Goal: Task Accomplishment & Management: Manage account settings

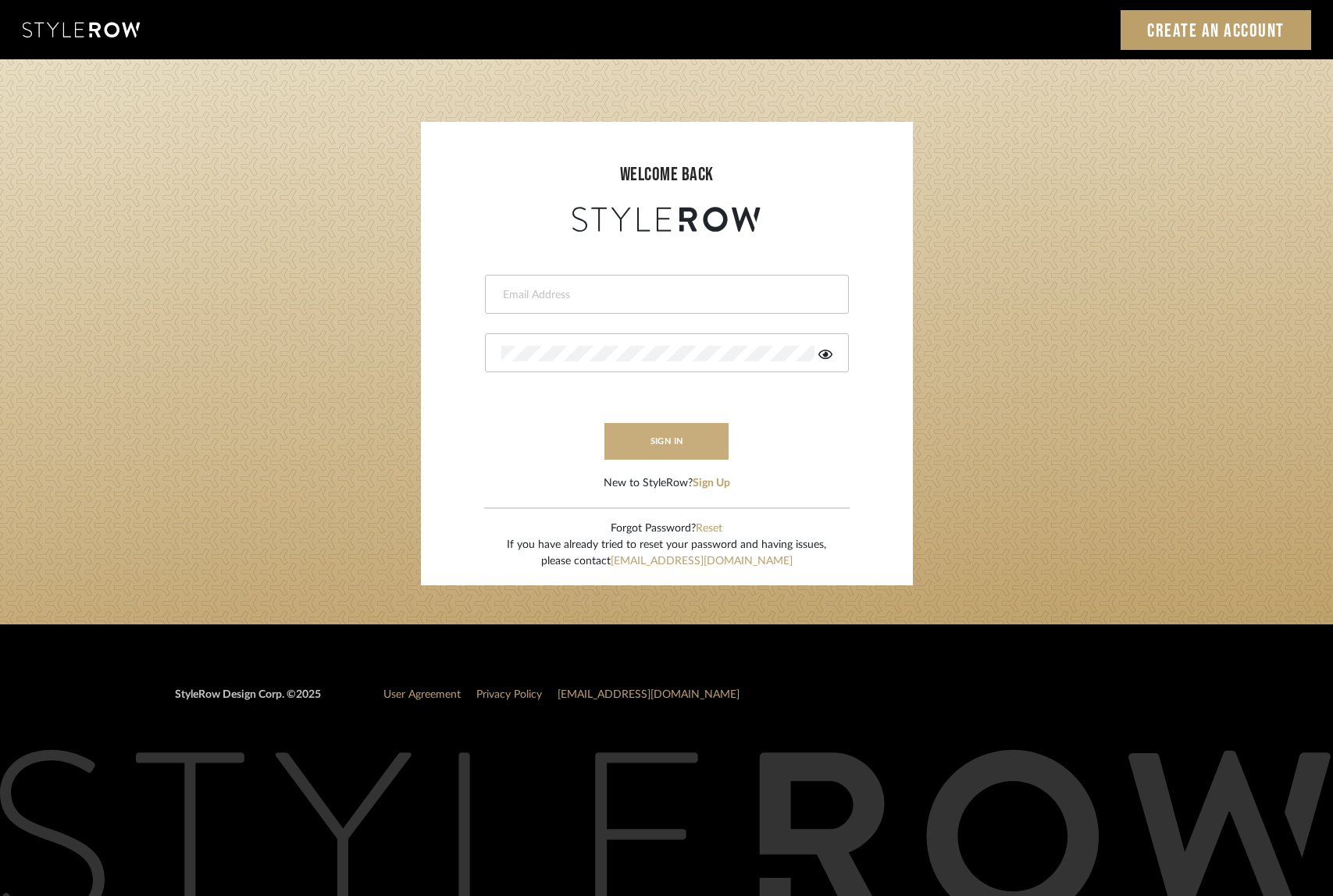
type input "dana.lewisrosedesign@gmail.com"
click at [642, 438] on button "sign in" at bounding box center [666, 441] width 125 height 37
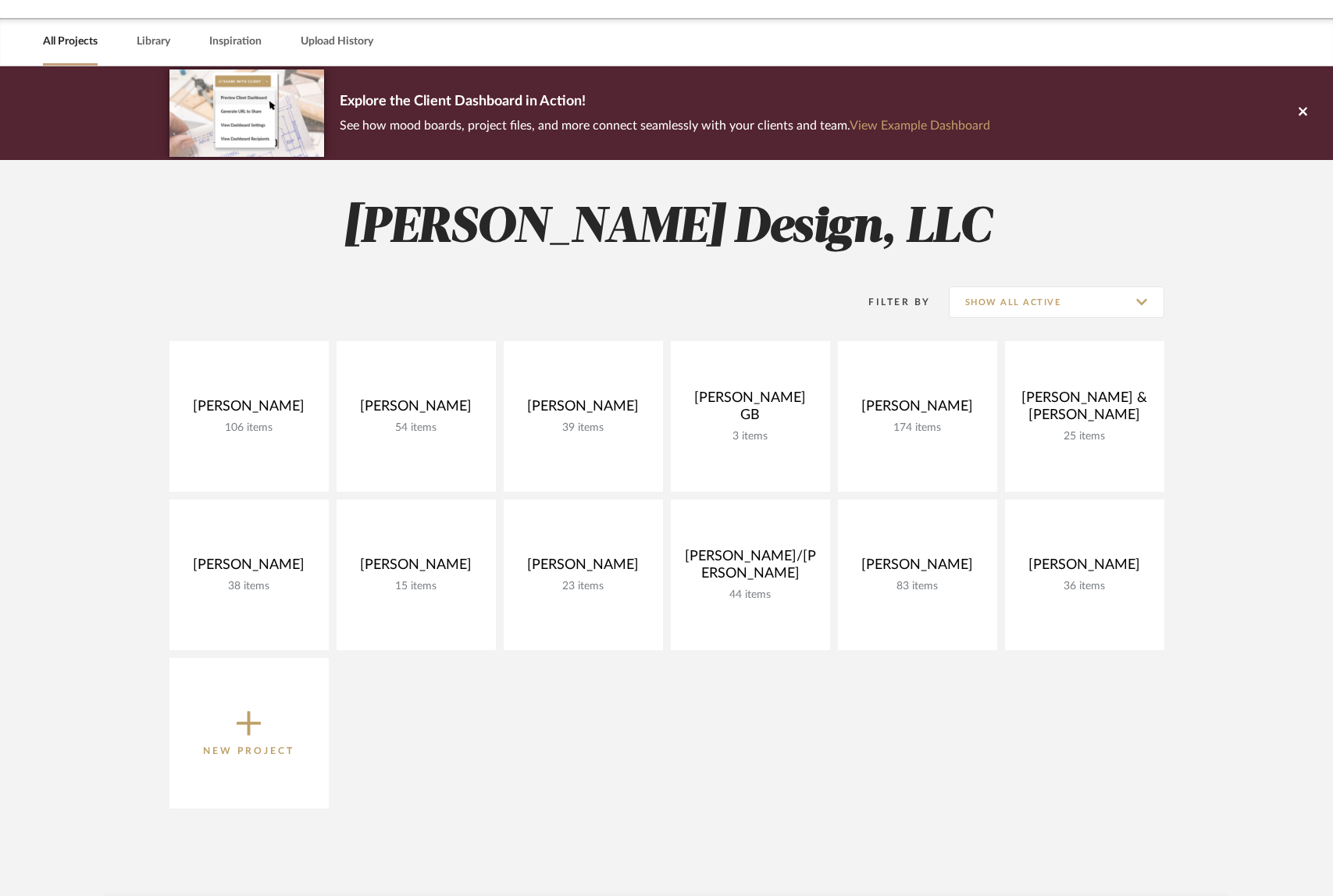
scroll to position [48, 0]
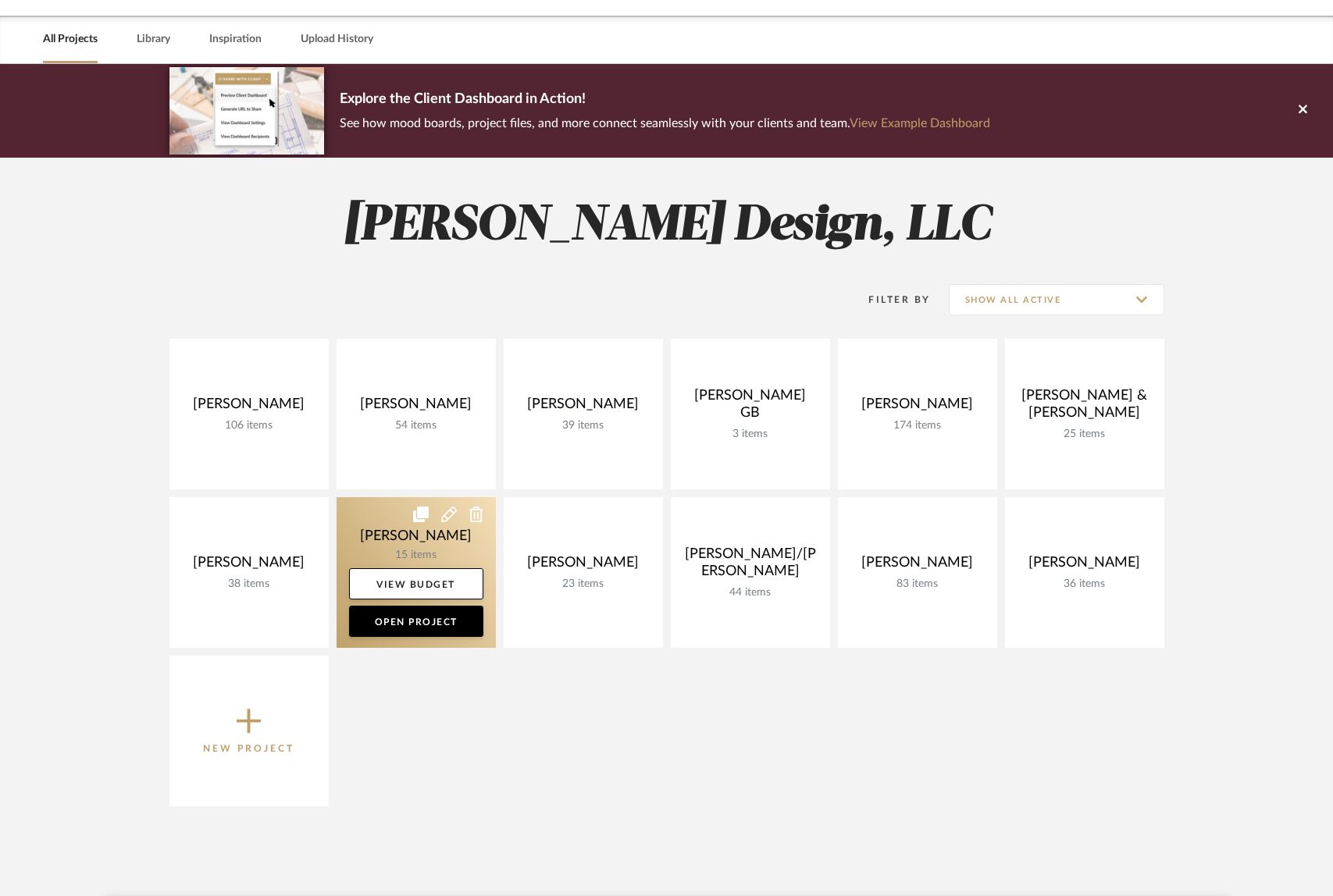
drag, startPoint x: 412, startPoint y: 539, endPoint x: 494, endPoint y: 535, distance: 82.1
click at [412, 539] on link at bounding box center [416, 572] width 159 height 151
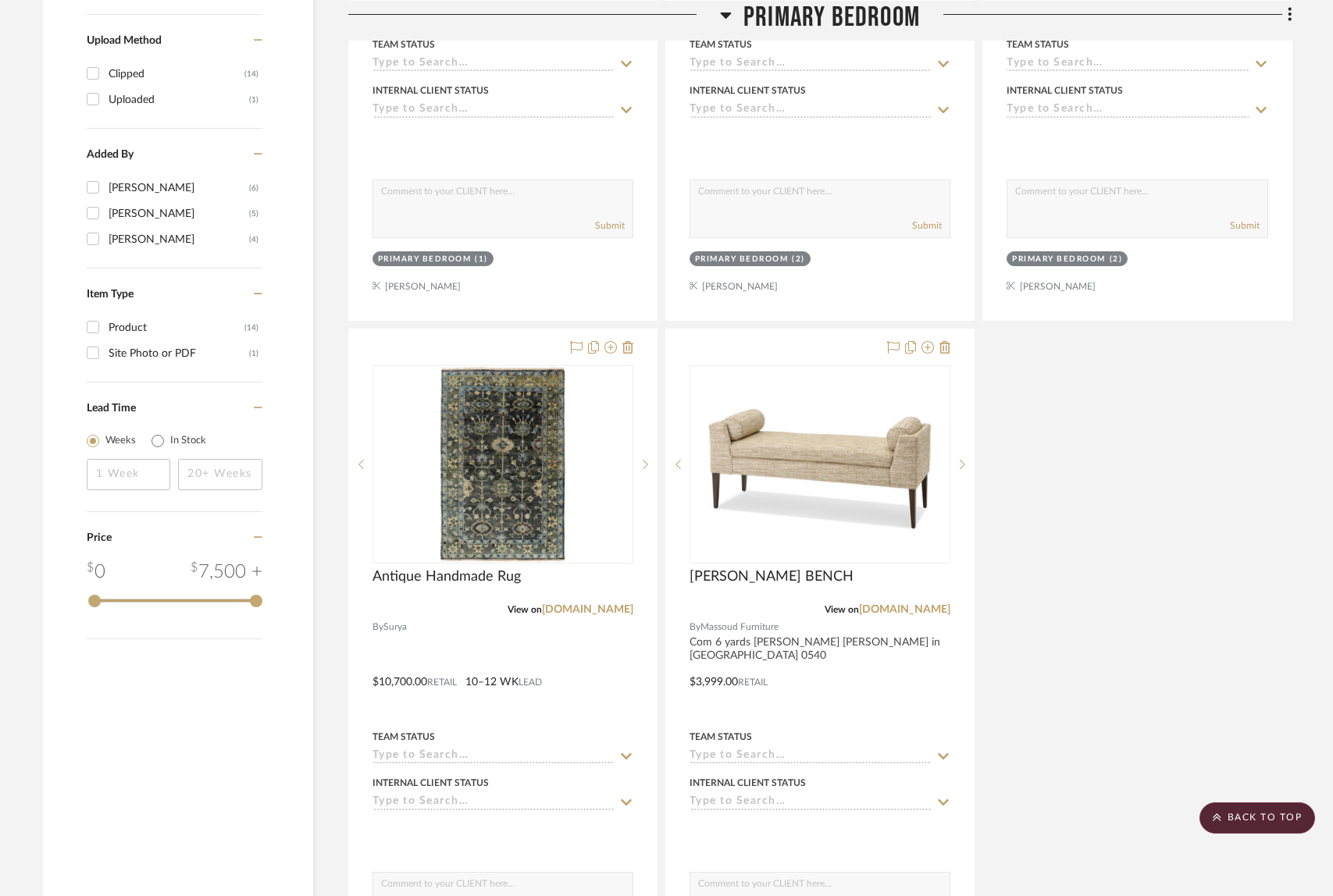
scroll to position [2023, 0]
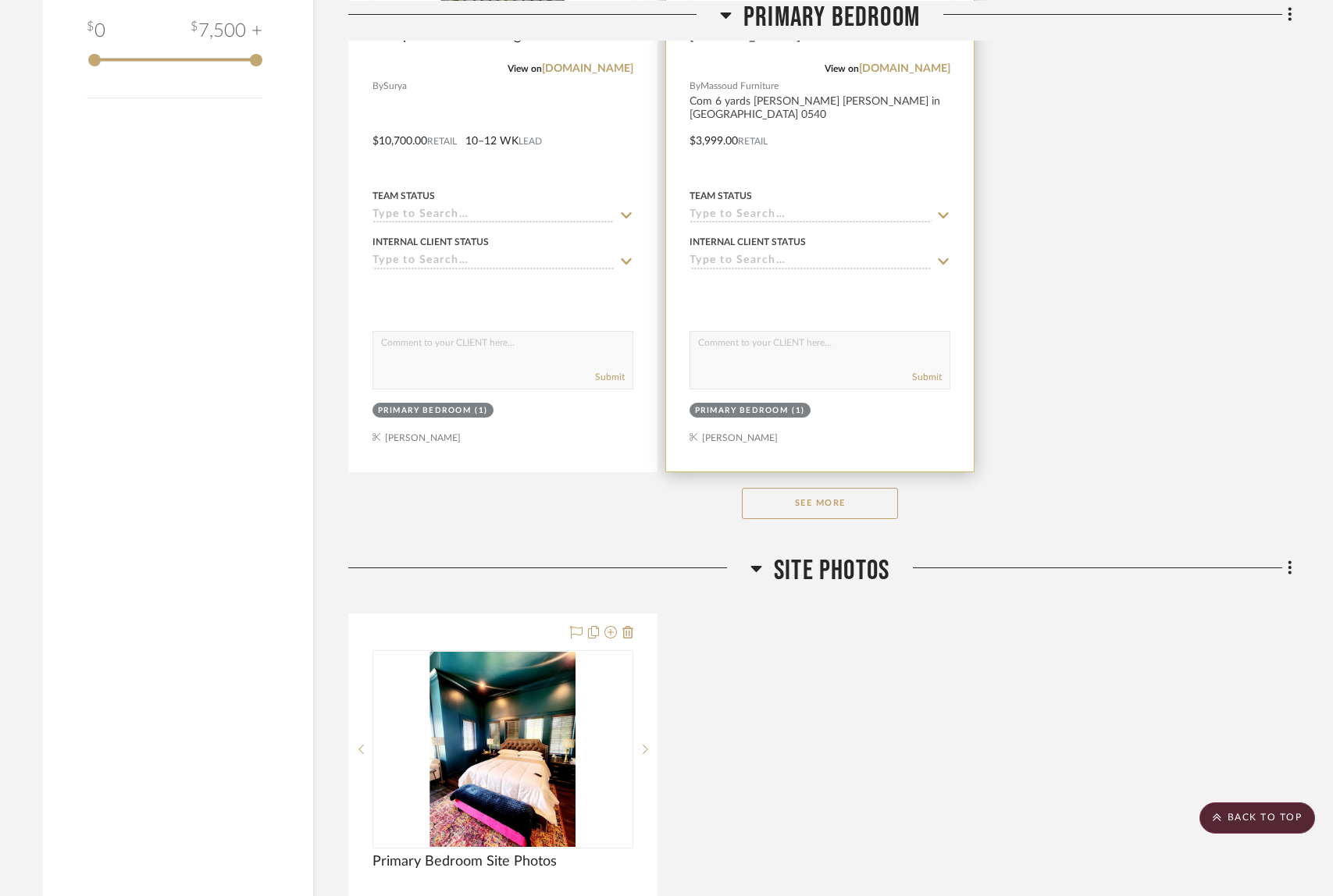
drag, startPoint x: 822, startPoint y: 497, endPoint x: 925, endPoint y: 462, distance: 108.8
click at [822, 497] on button "See More" at bounding box center [819, 504] width 156 height 31
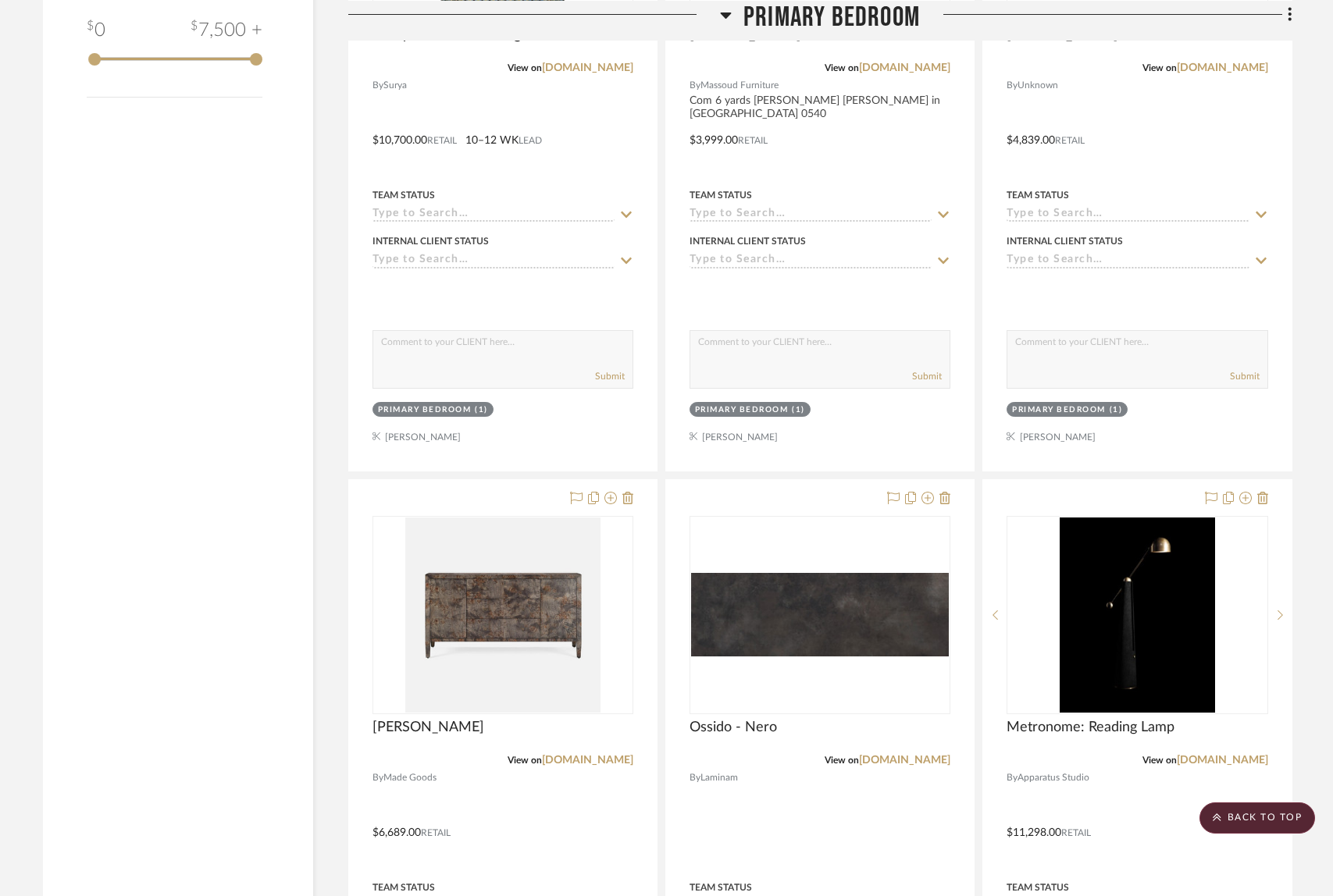
scroll to position [2456, 0]
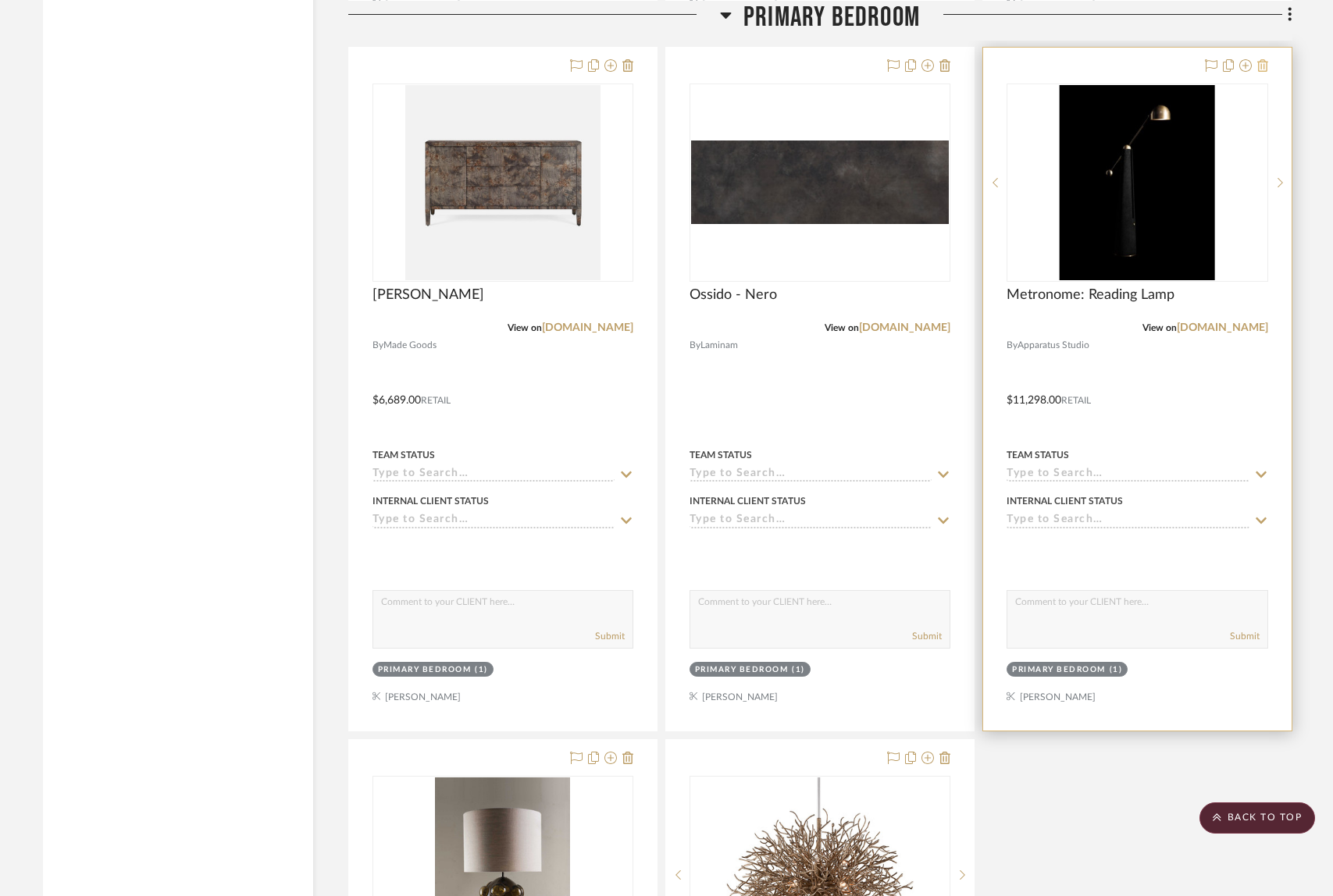
click at [1257, 61] on icon at bounding box center [1262, 65] width 11 height 13
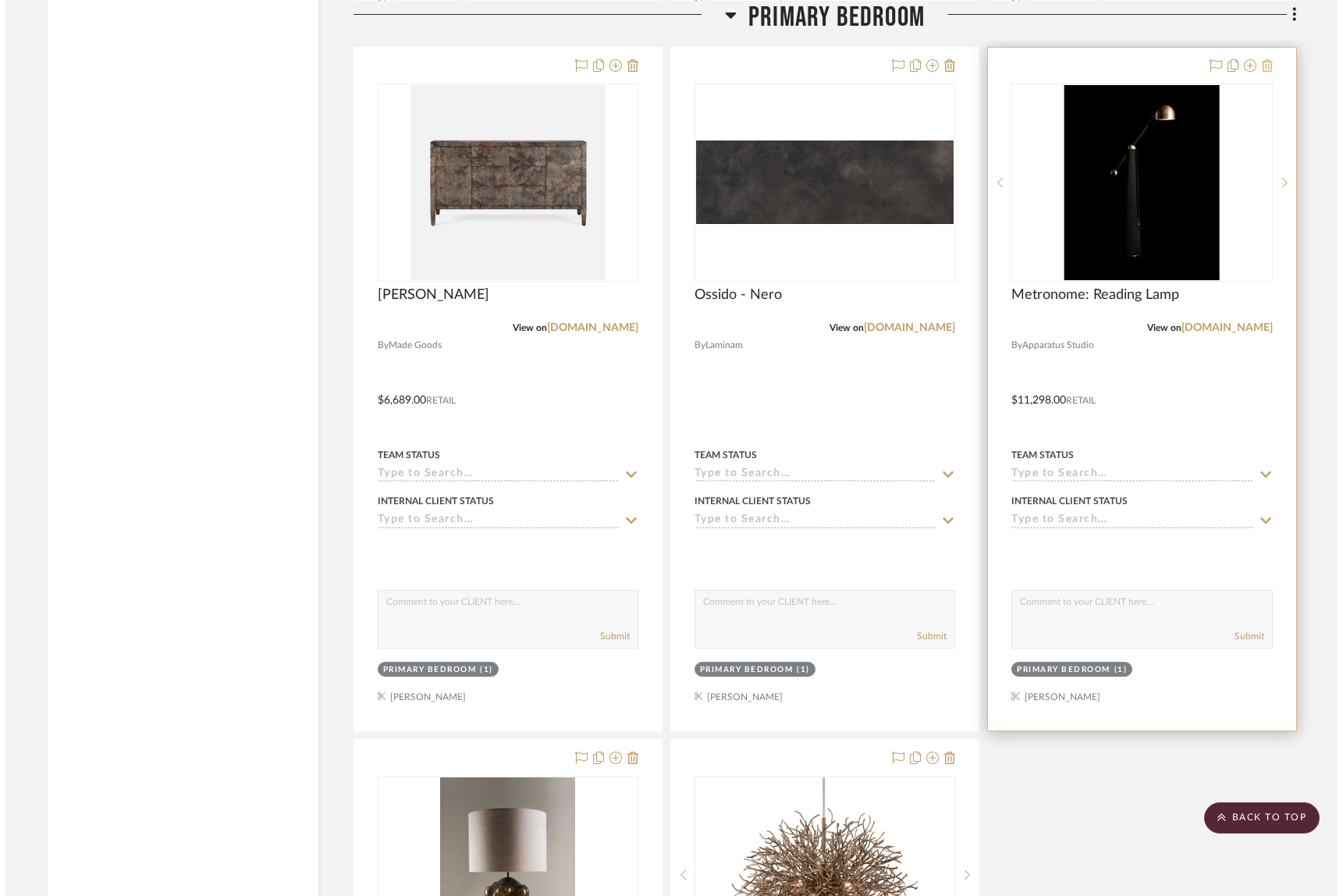
scroll to position [0, 0]
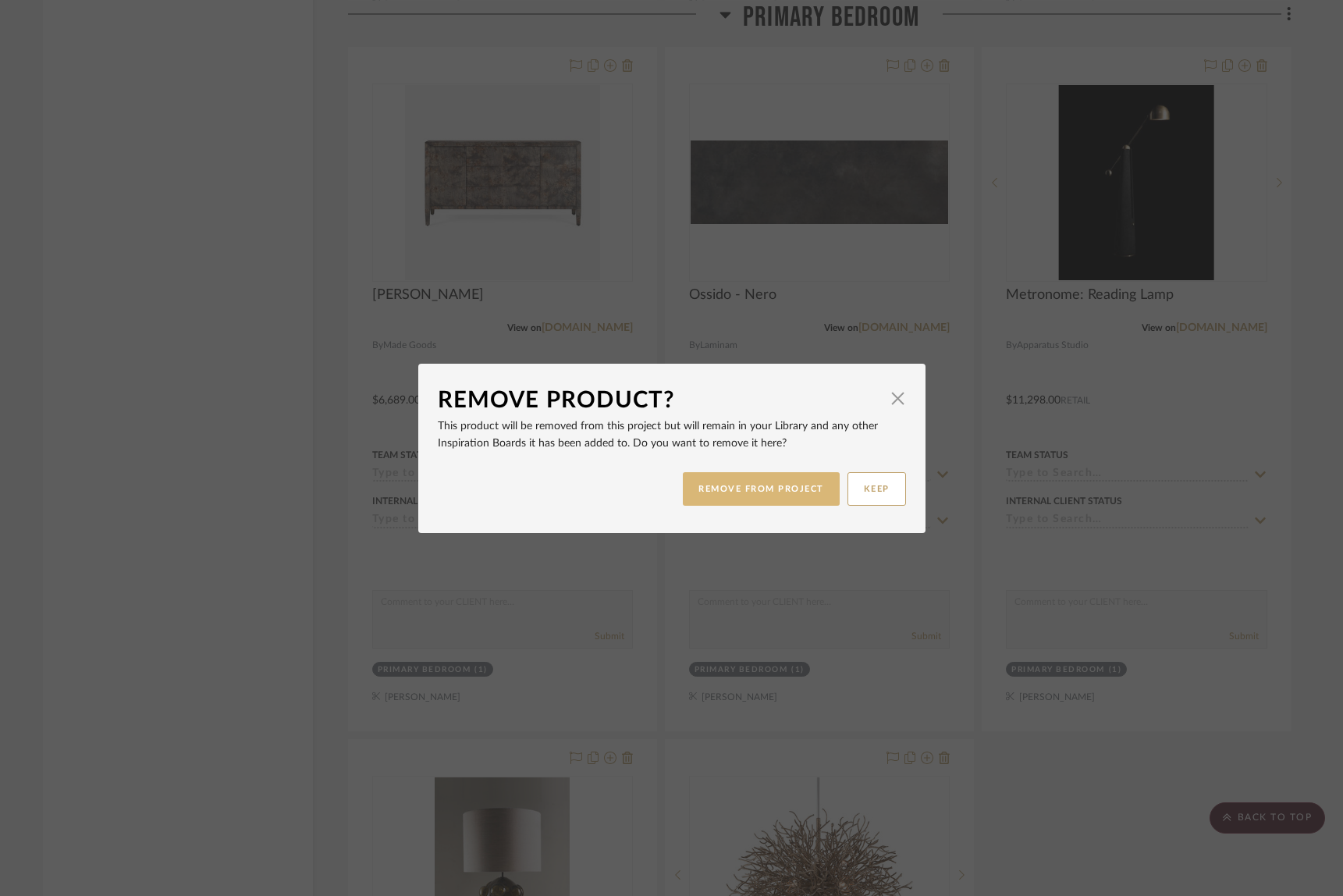
click at [764, 487] on button "REMOVE FROM PROJECT" at bounding box center [761, 489] width 157 height 34
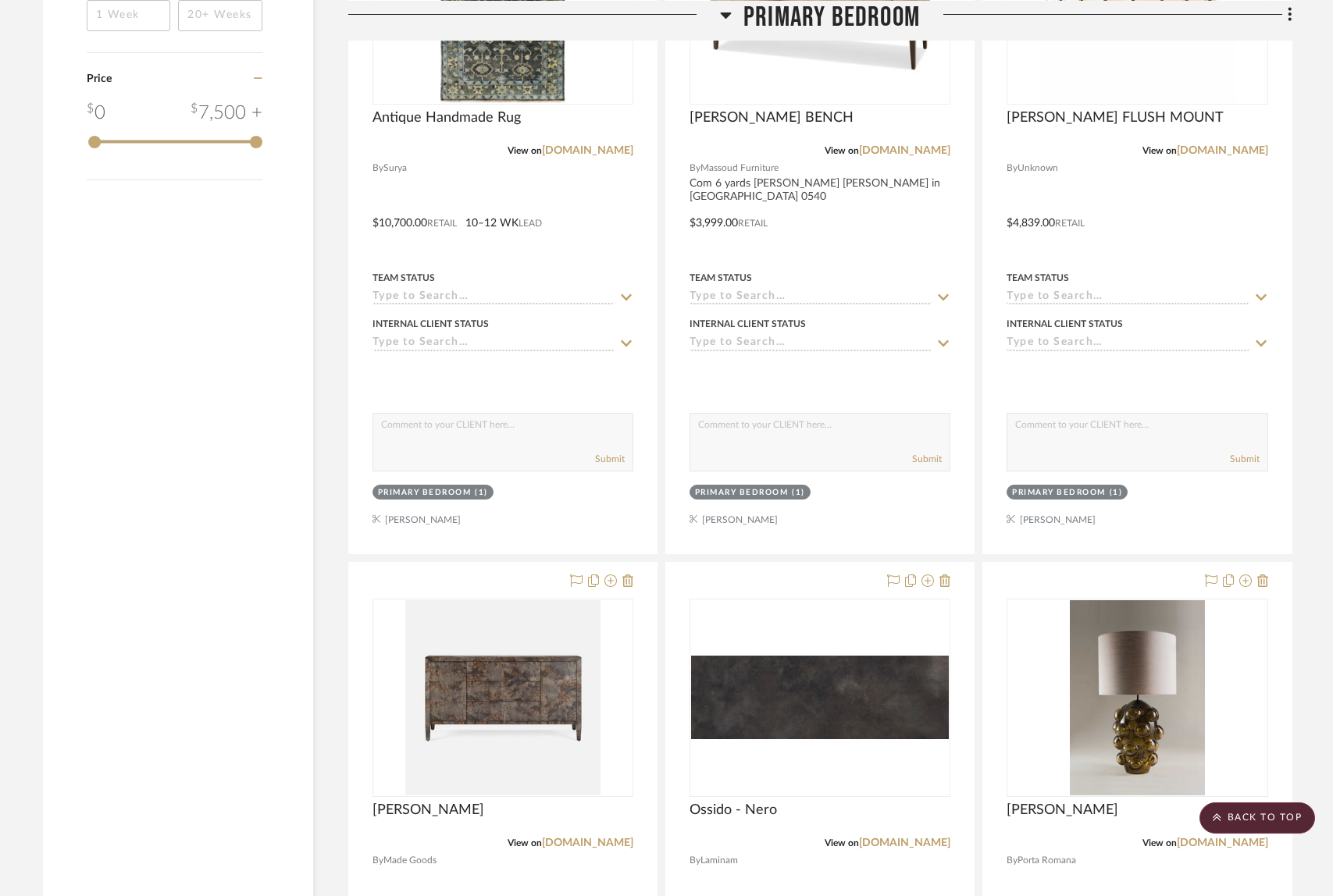
scroll to position [1851, 0]
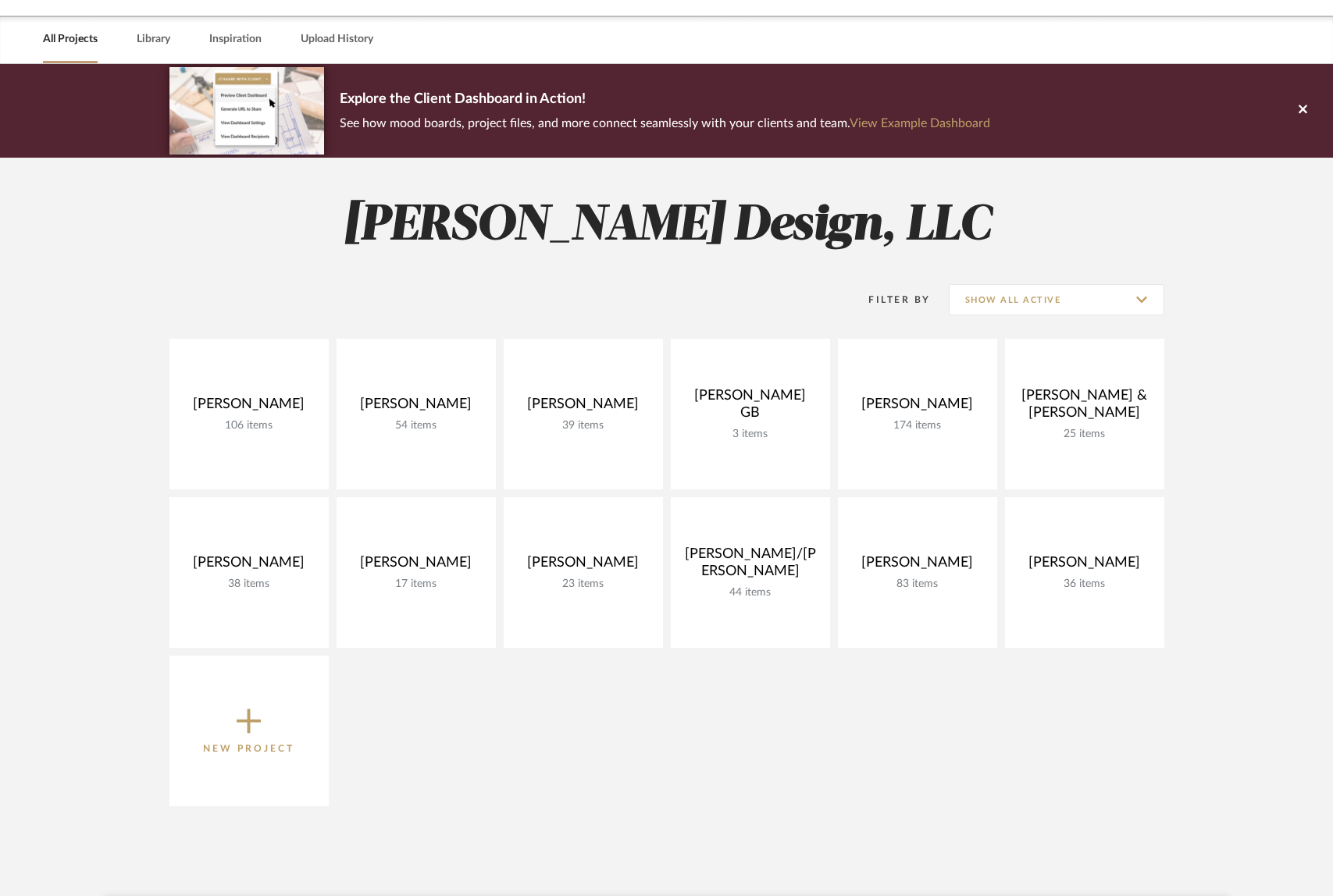
scroll to position [46, 0]
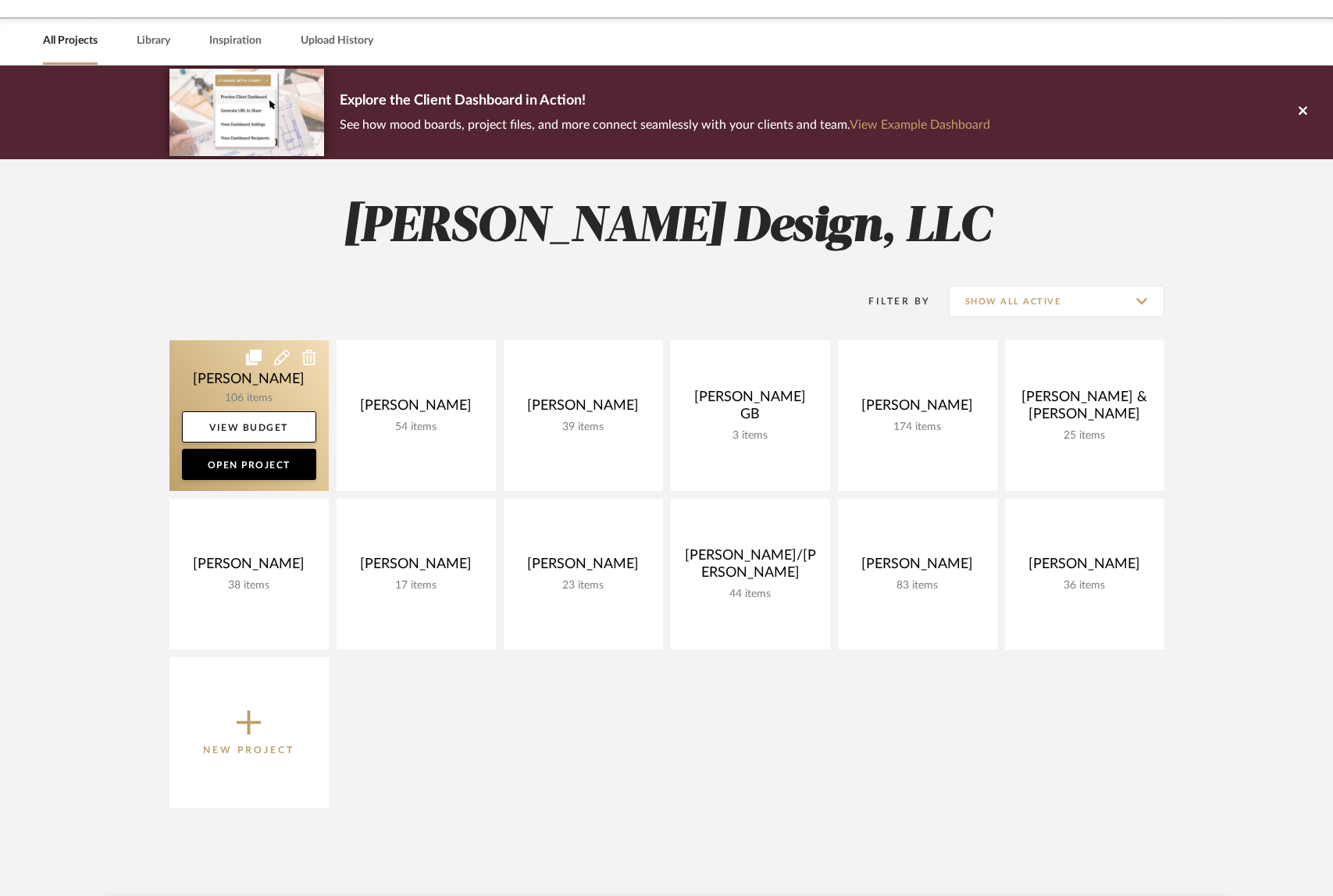
click at [284, 385] on link at bounding box center [249, 415] width 159 height 151
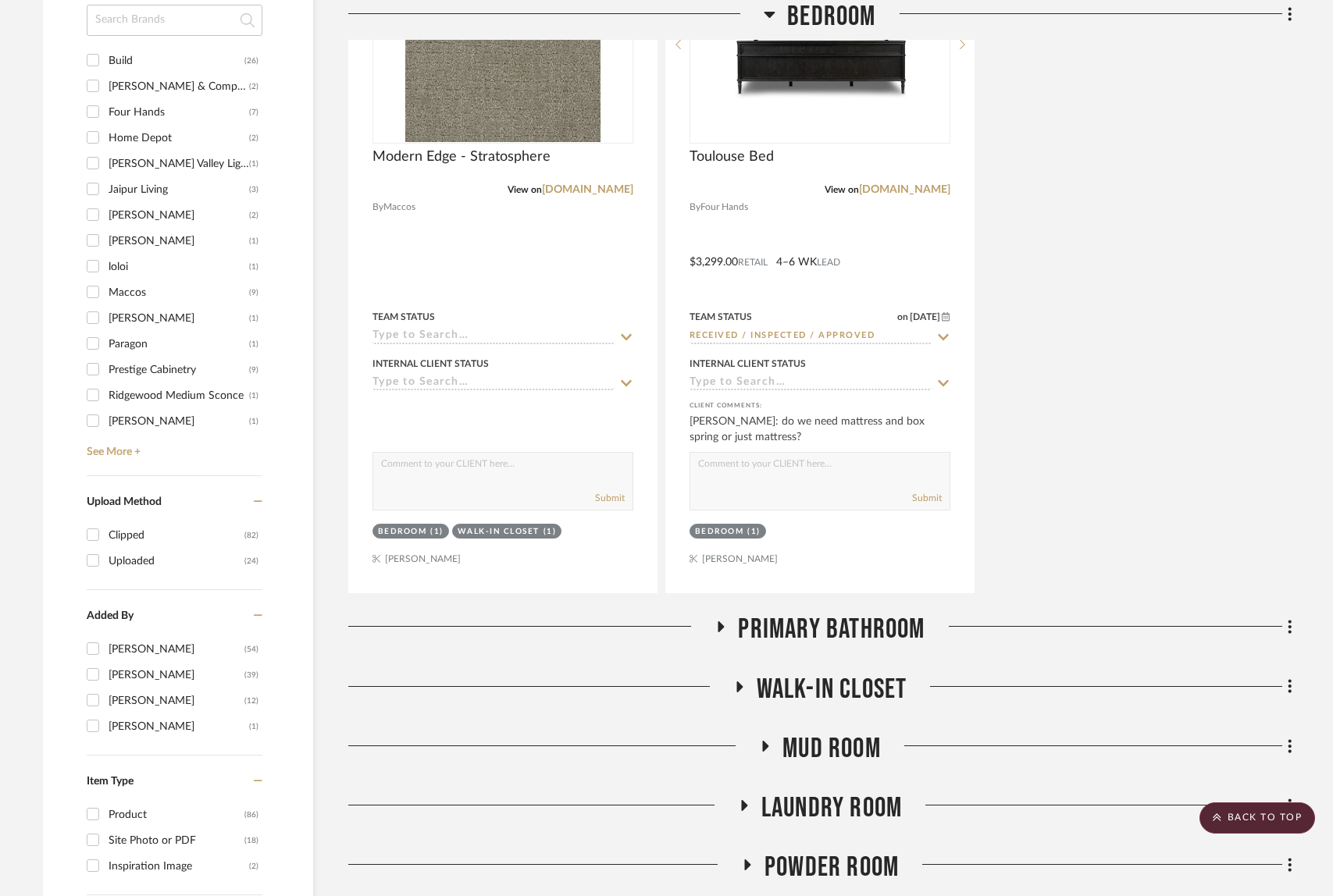
scroll to position [2086, 0]
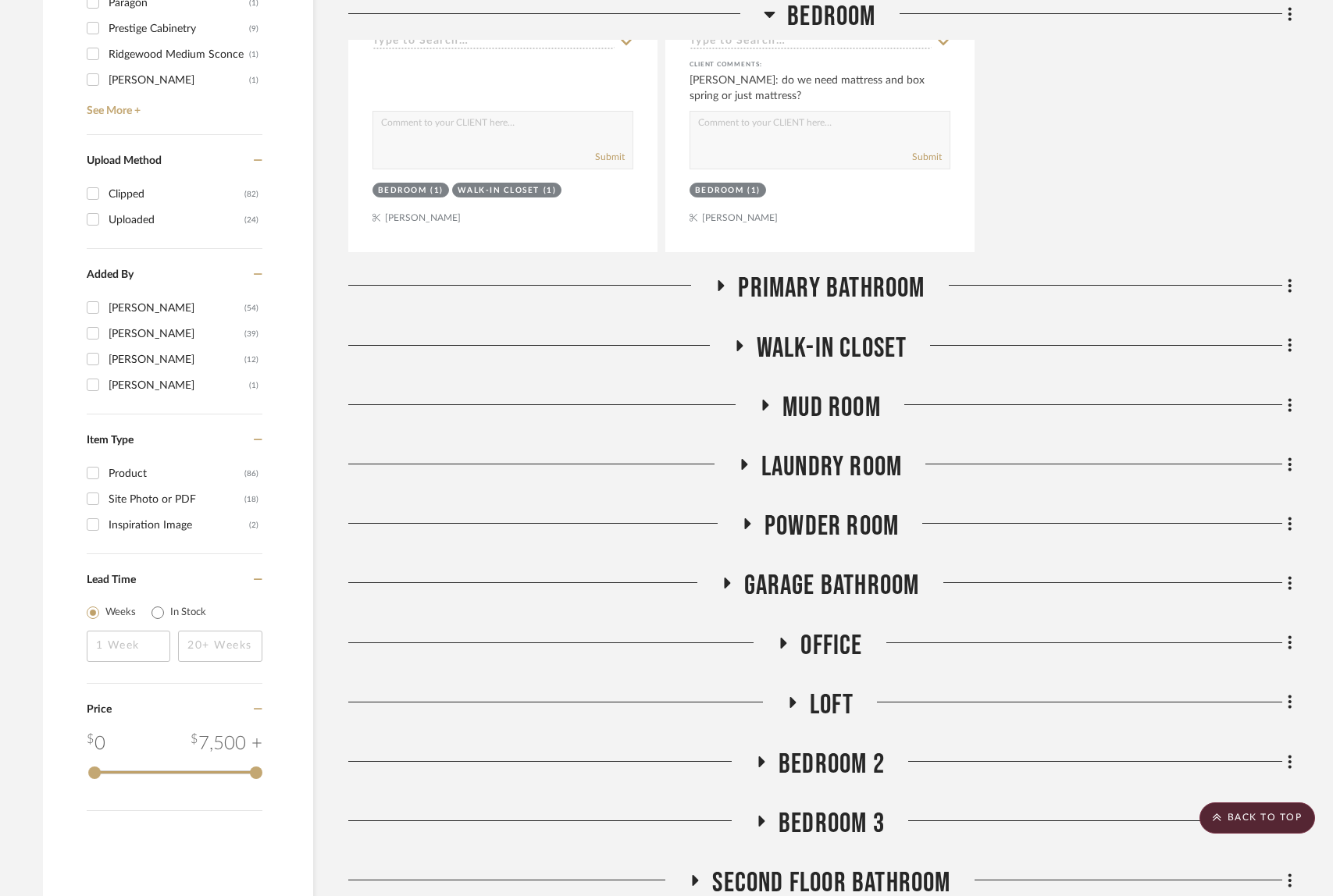
click at [725, 281] on icon at bounding box center [721, 286] width 19 height 12
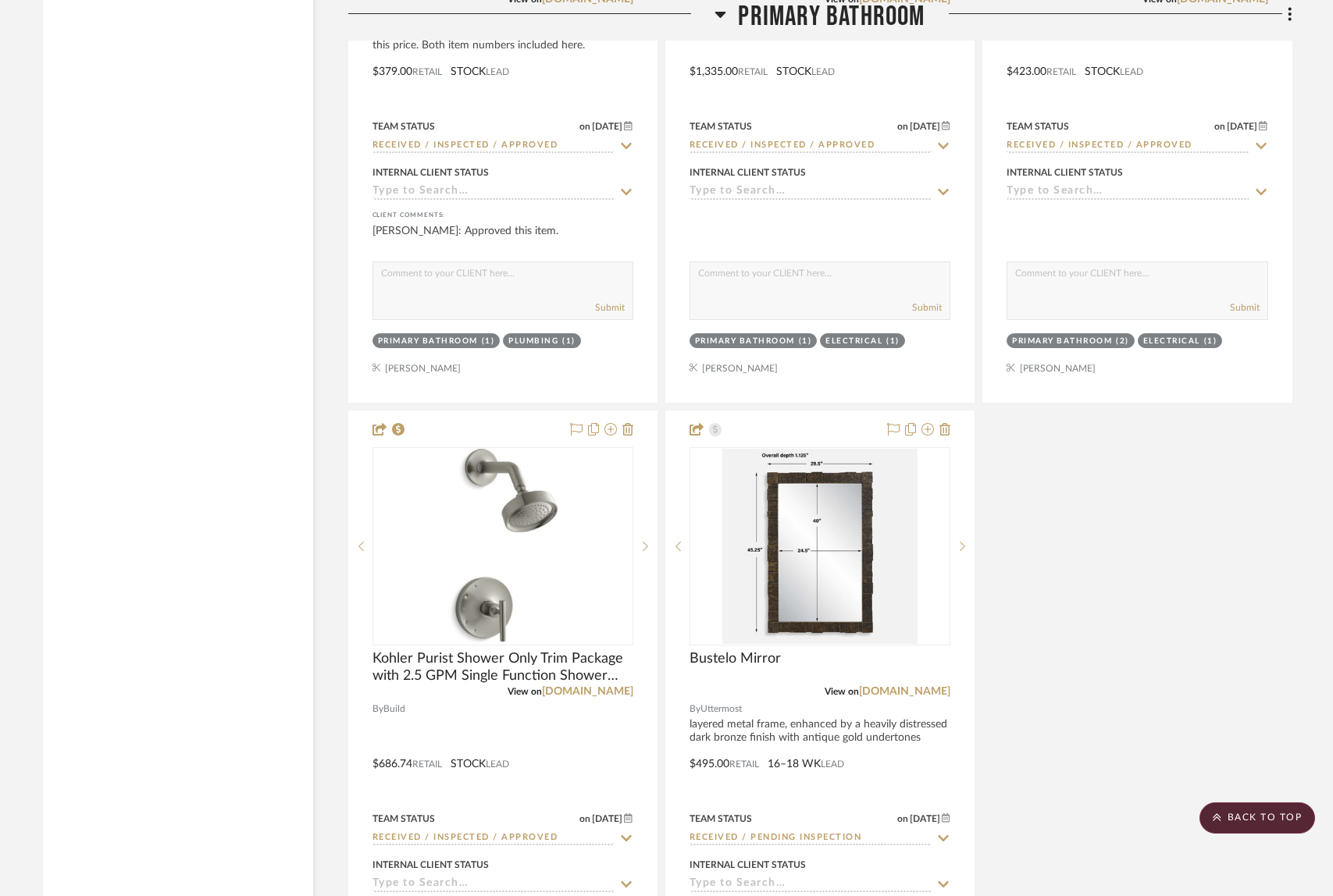
scroll to position [3655, 0]
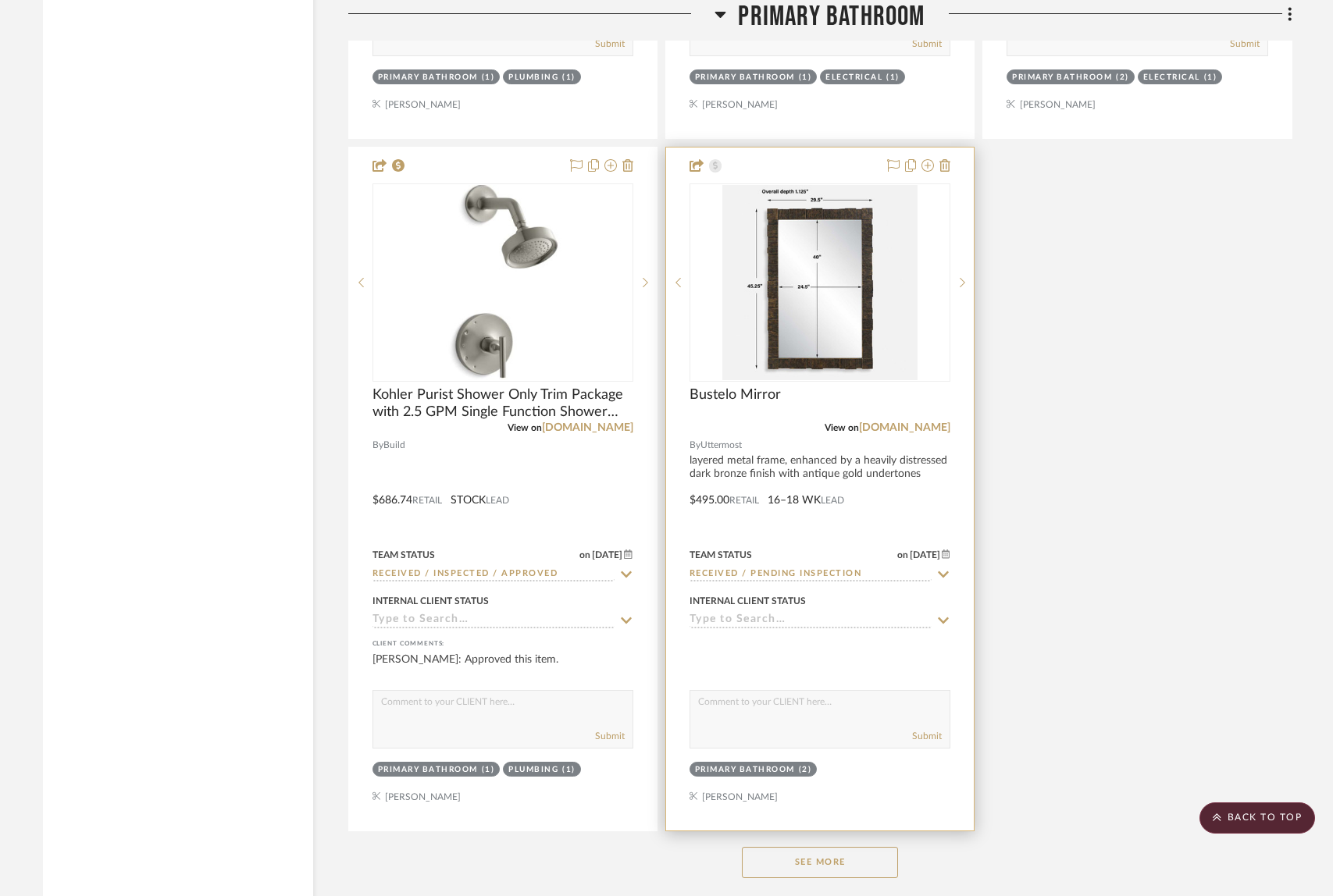
drag, startPoint x: 827, startPoint y: 862, endPoint x: 914, endPoint y: 818, distance: 97.5
click at [828, 861] on button "See More" at bounding box center [819, 862] width 156 height 31
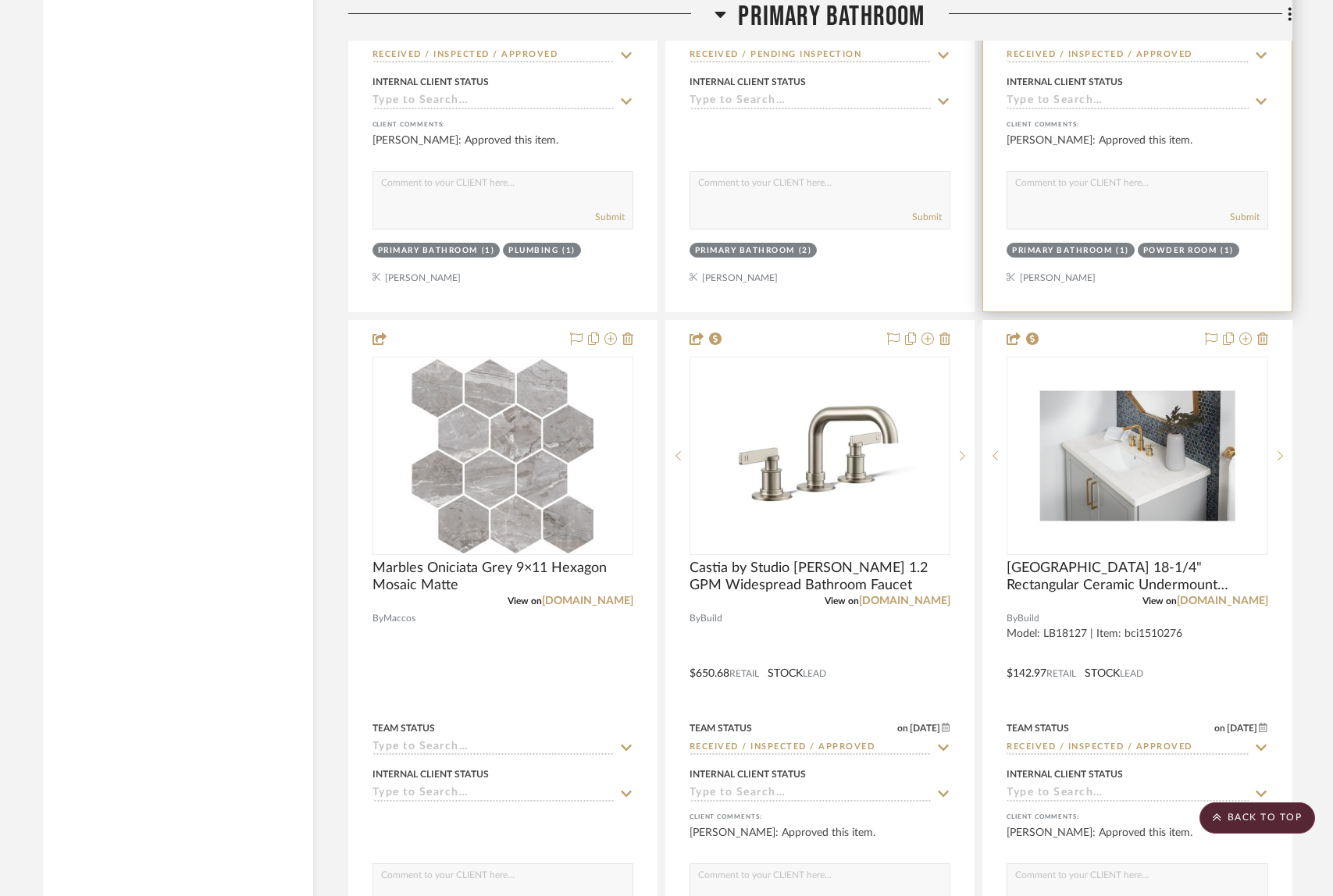
scroll to position [4220, 0]
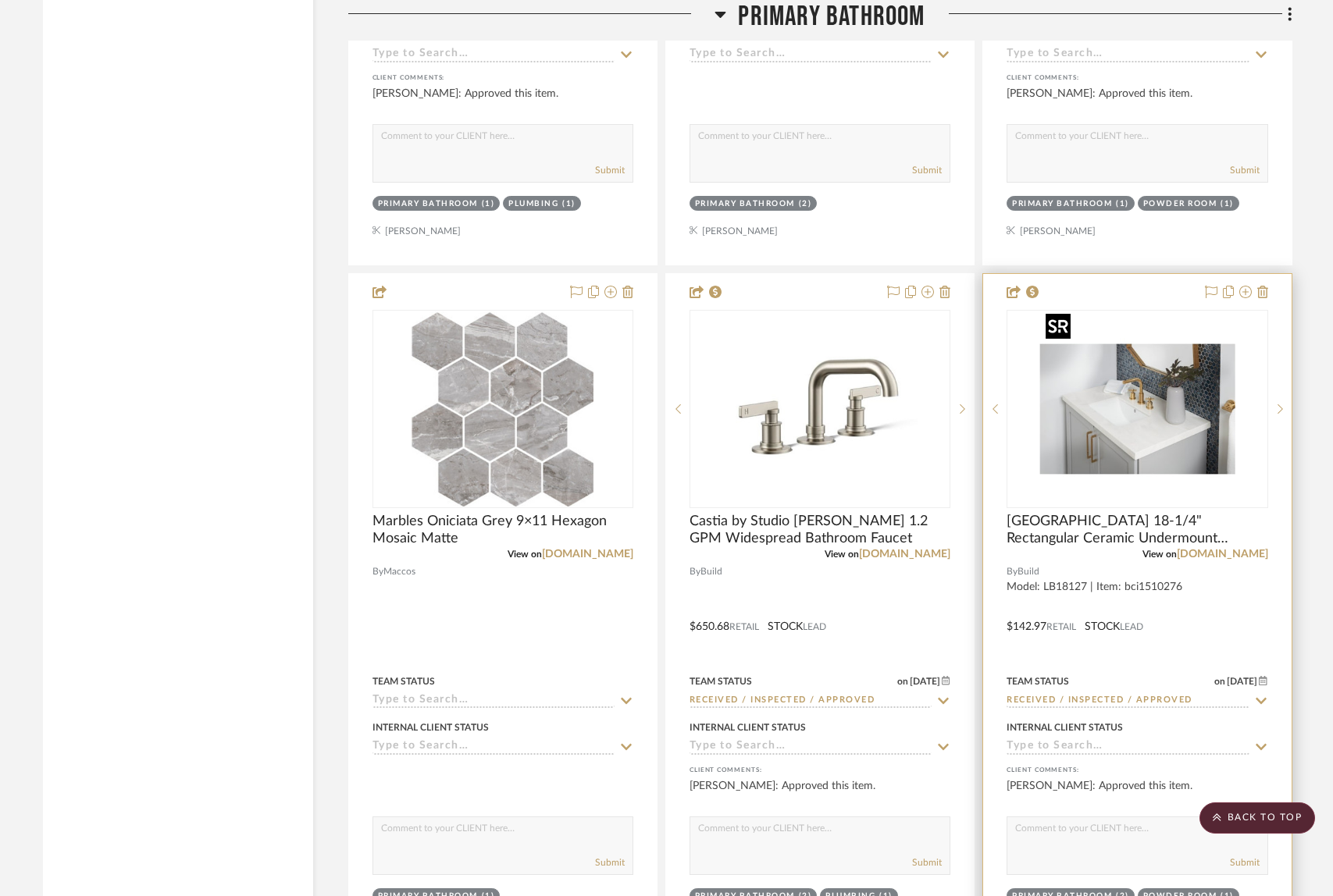
click at [1125, 411] on img "0" at bounding box center [1137, 409] width 195 height 195
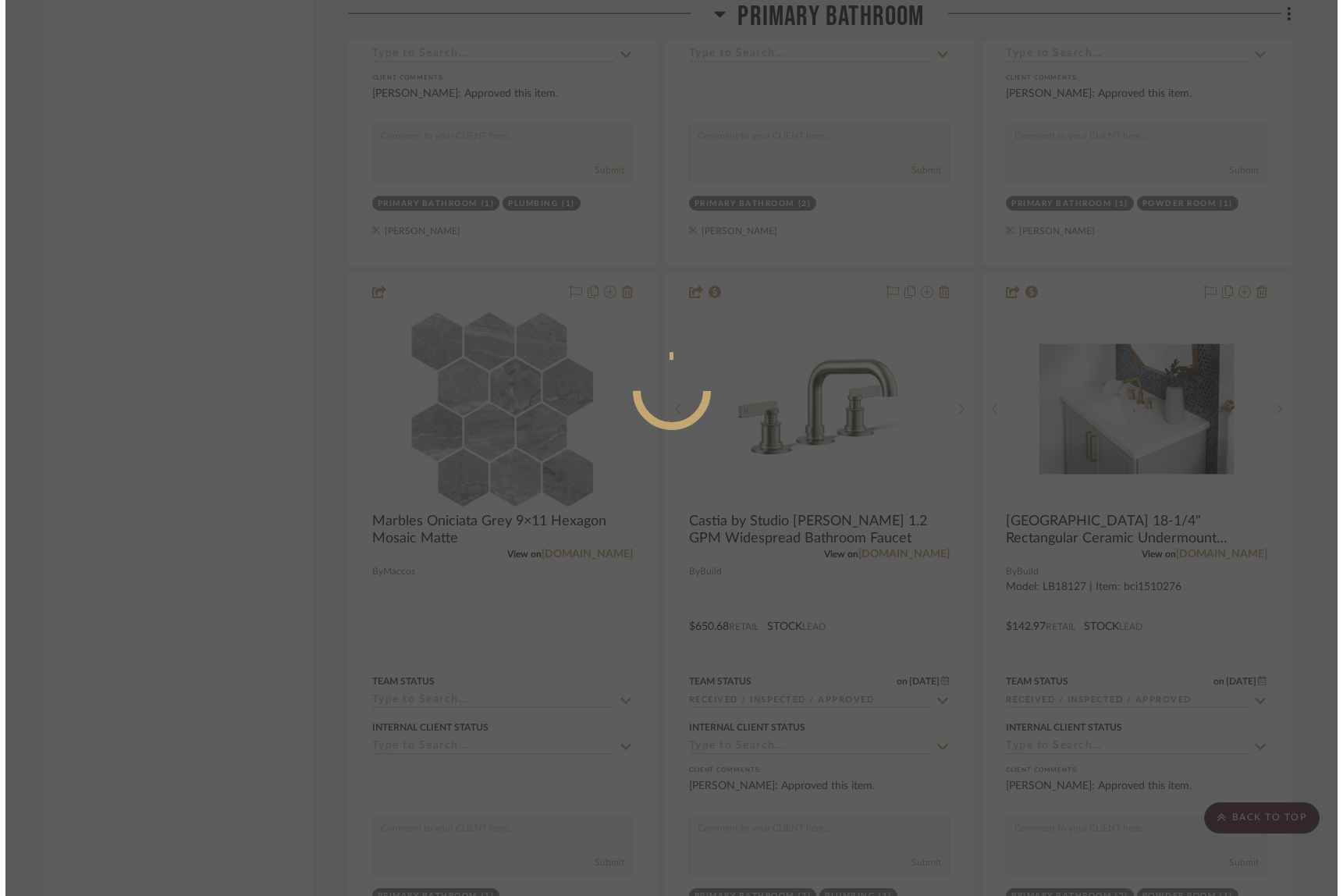
scroll to position [0, 0]
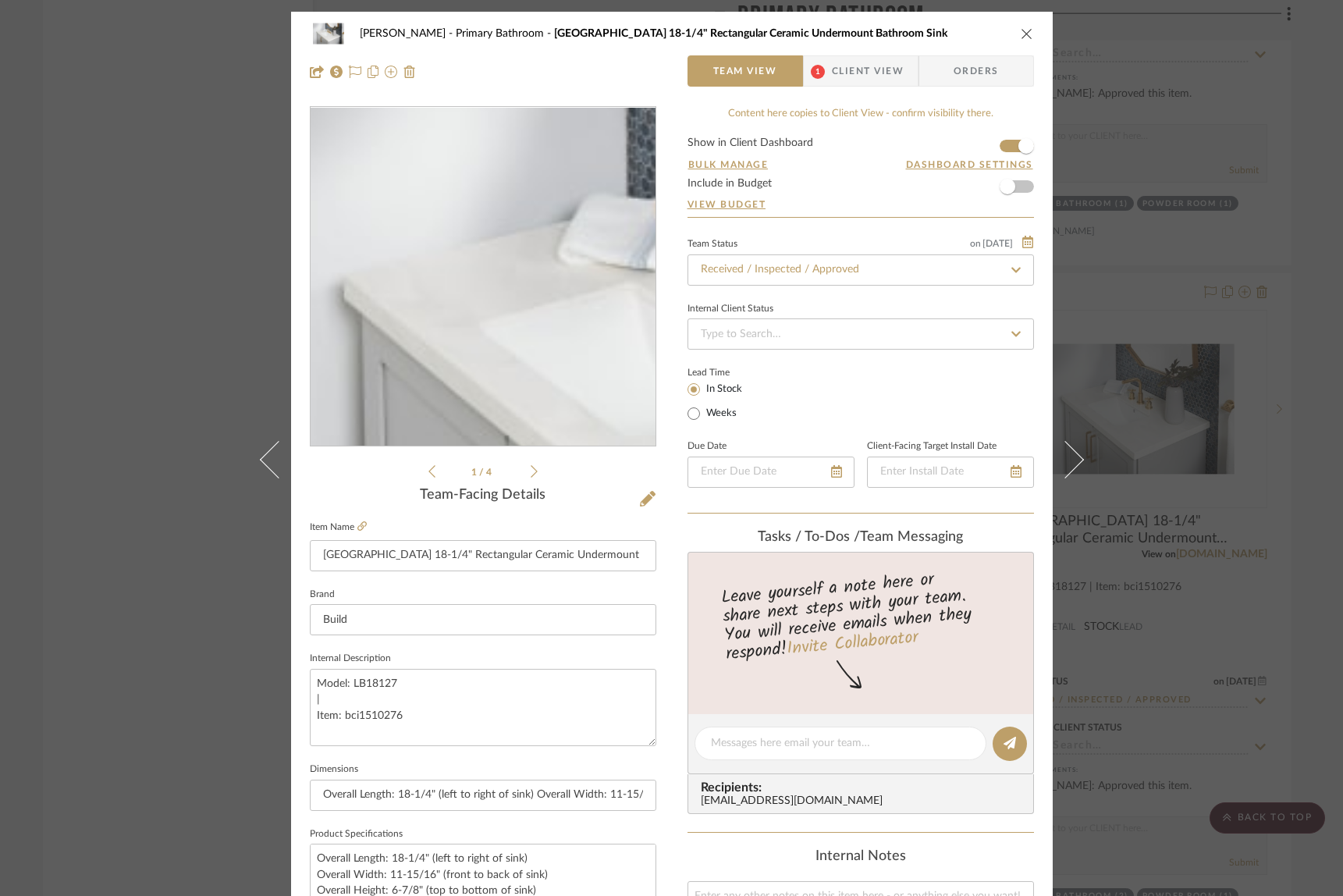
click at [393, 254] on img "0" at bounding box center [482, 276] width 338 height 338
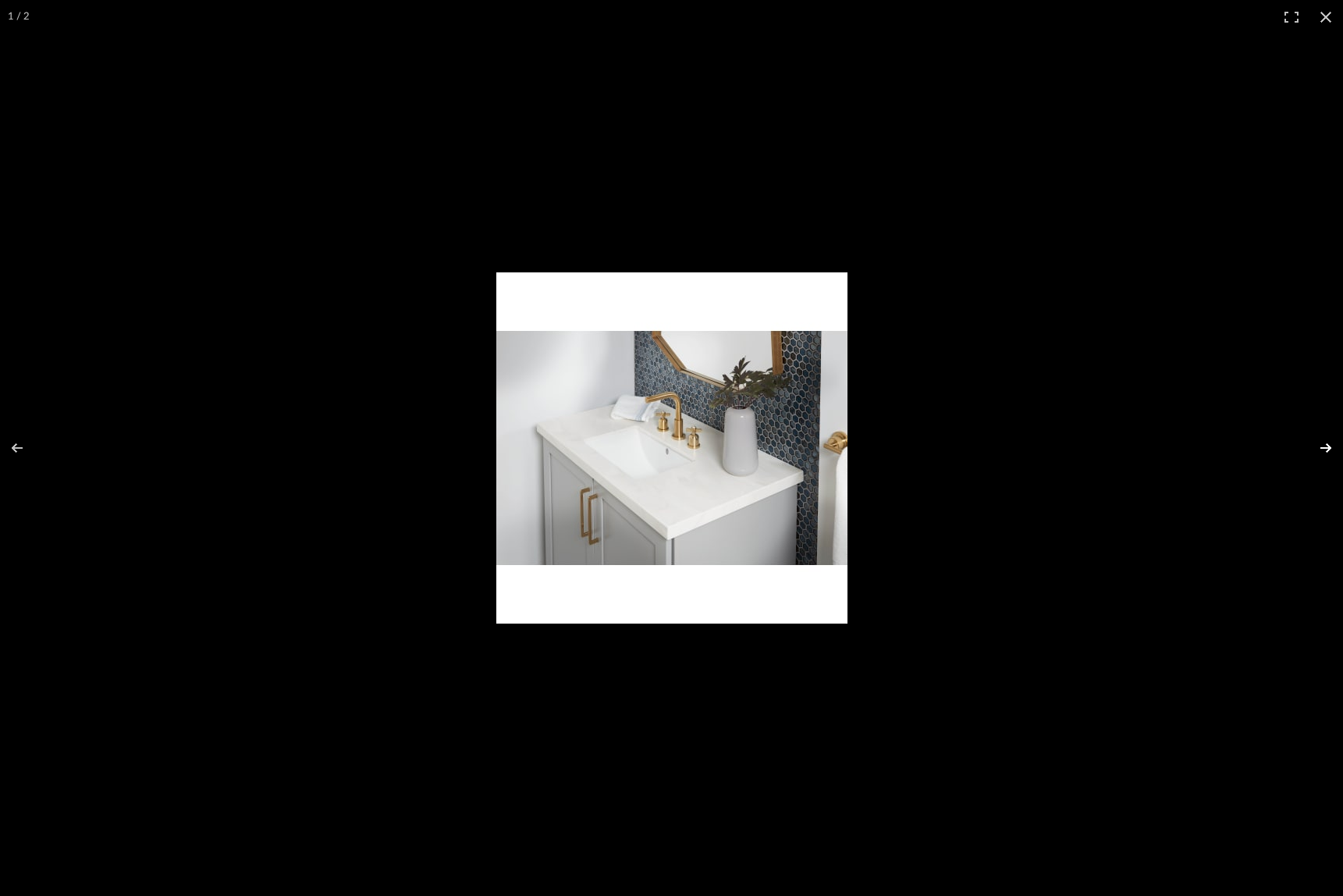
click at [1318, 443] on button at bounding box center [1315, 448] width 54 height 78
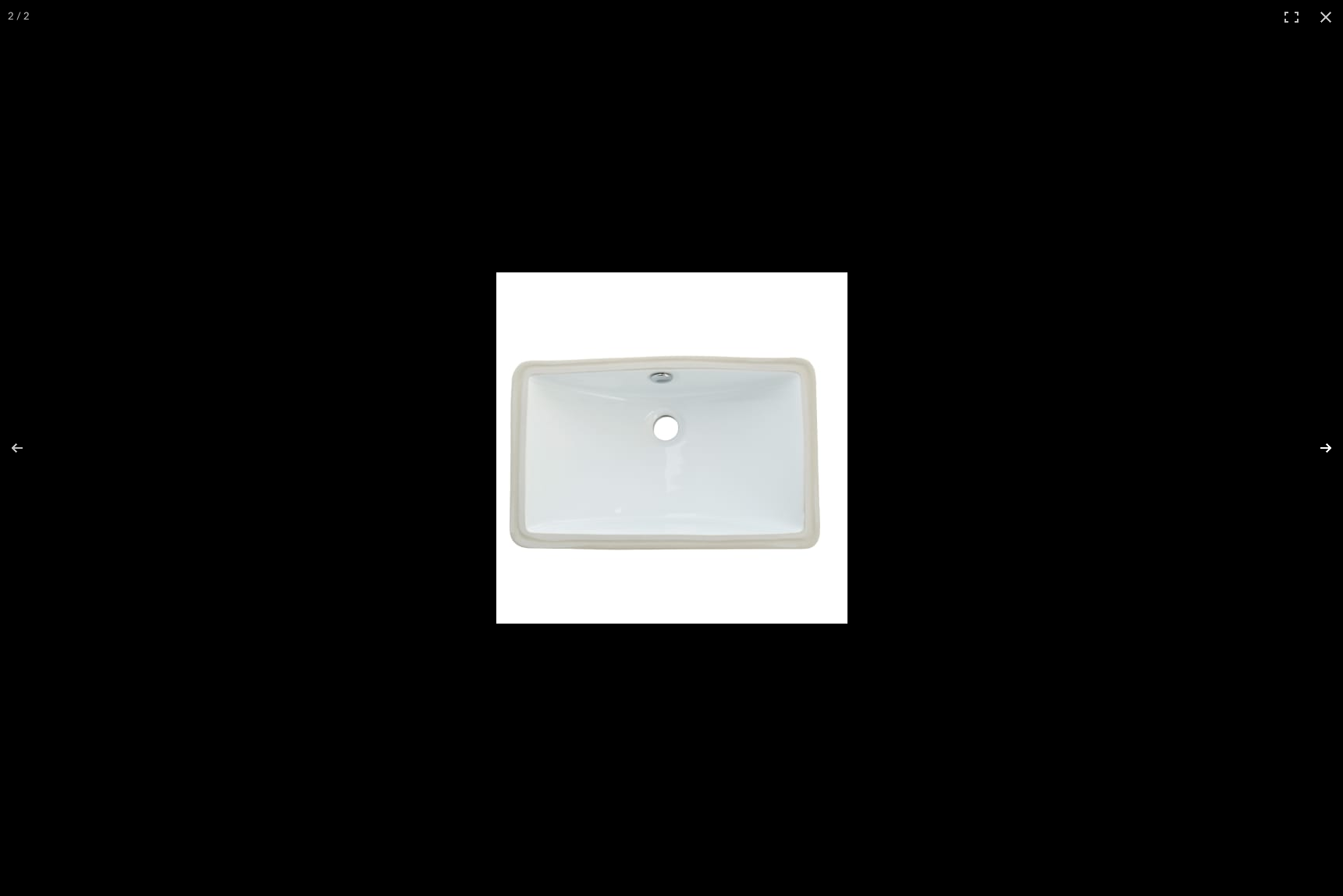
click at [1317, 447] on button at bounding box center [1315, 448] width 54 height 78
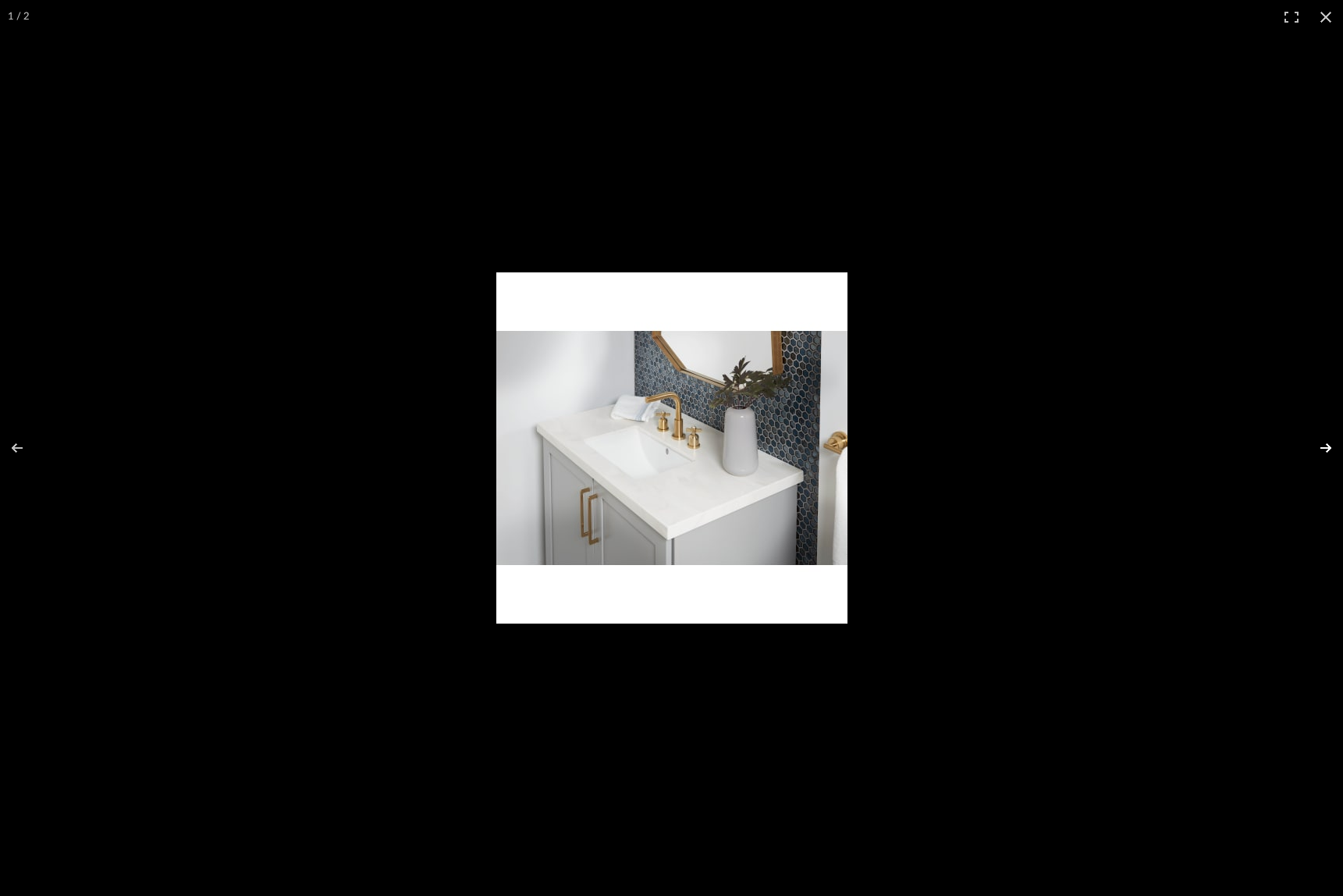
click at [1317, 447] on button at bounding box center [1315, 448] width 54 height 78
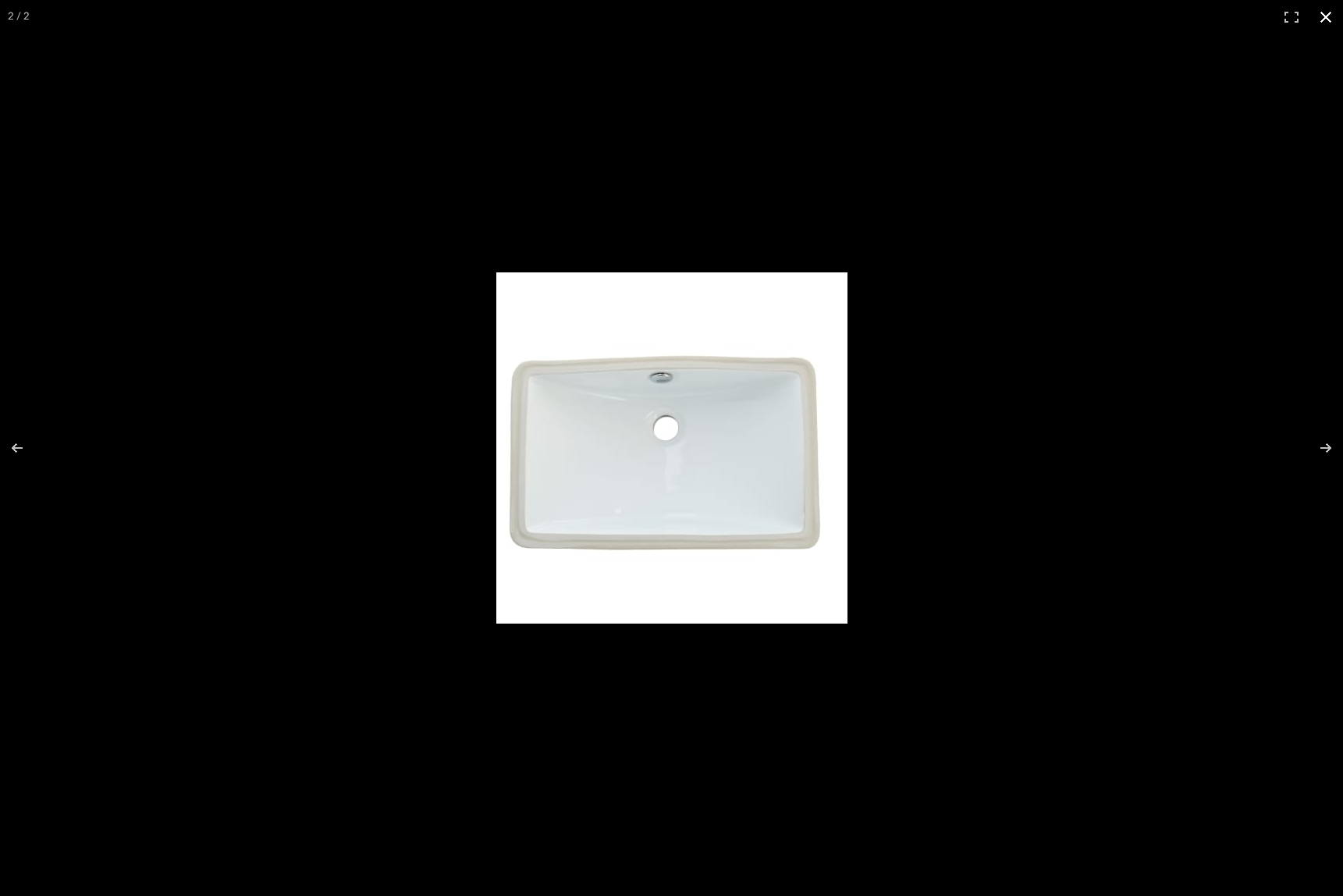
click at [1220, 422] on div at bounding box center [672, 448] width 1343 height 896
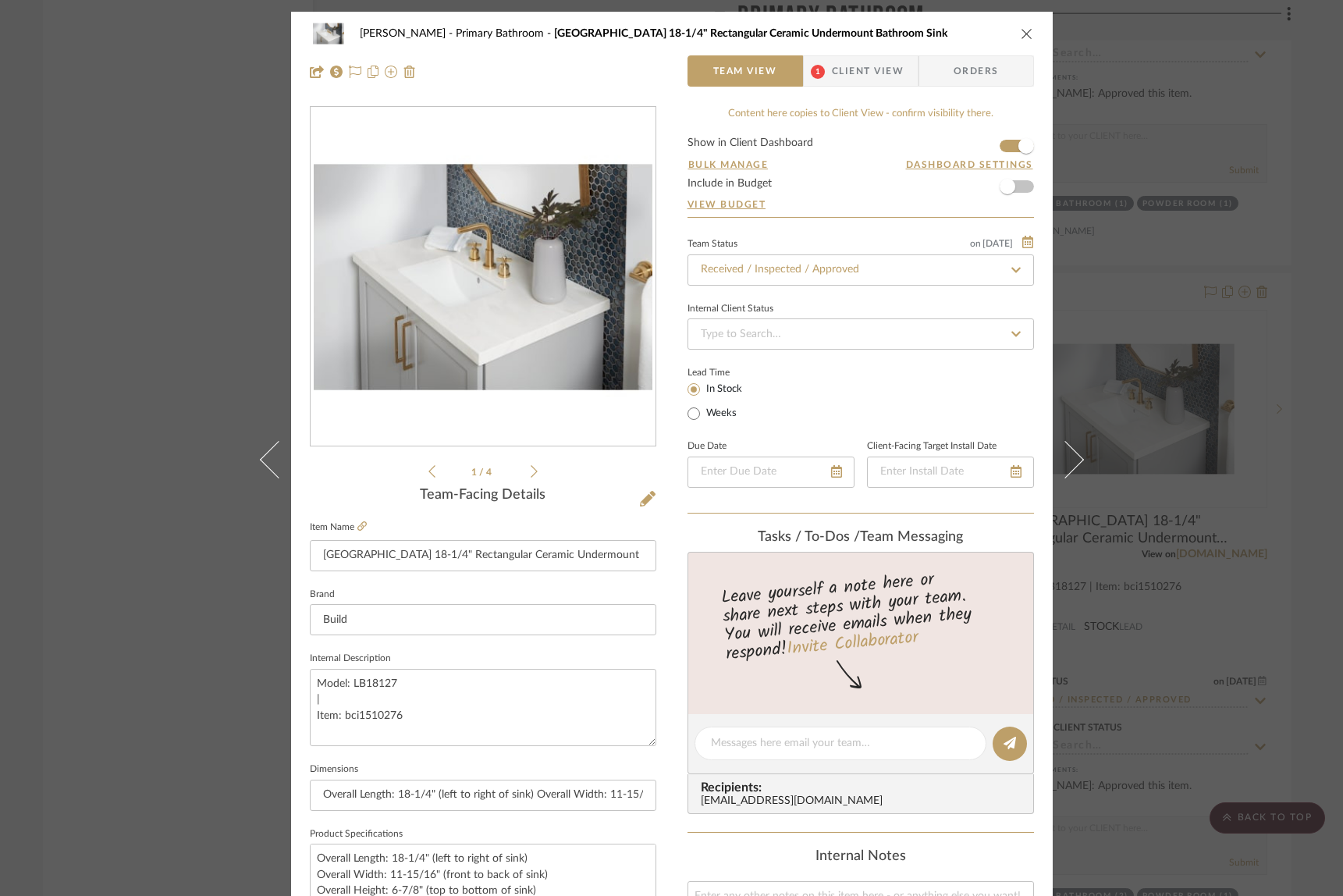
click at [1247, 399] on div "[PERSON_NAME] Primary Bathroom [GEOGRAPHIC_DATA] 18-1/4" Rectangular Ceramic Un…" at bounding box center [672, 448] width 1343 height 896
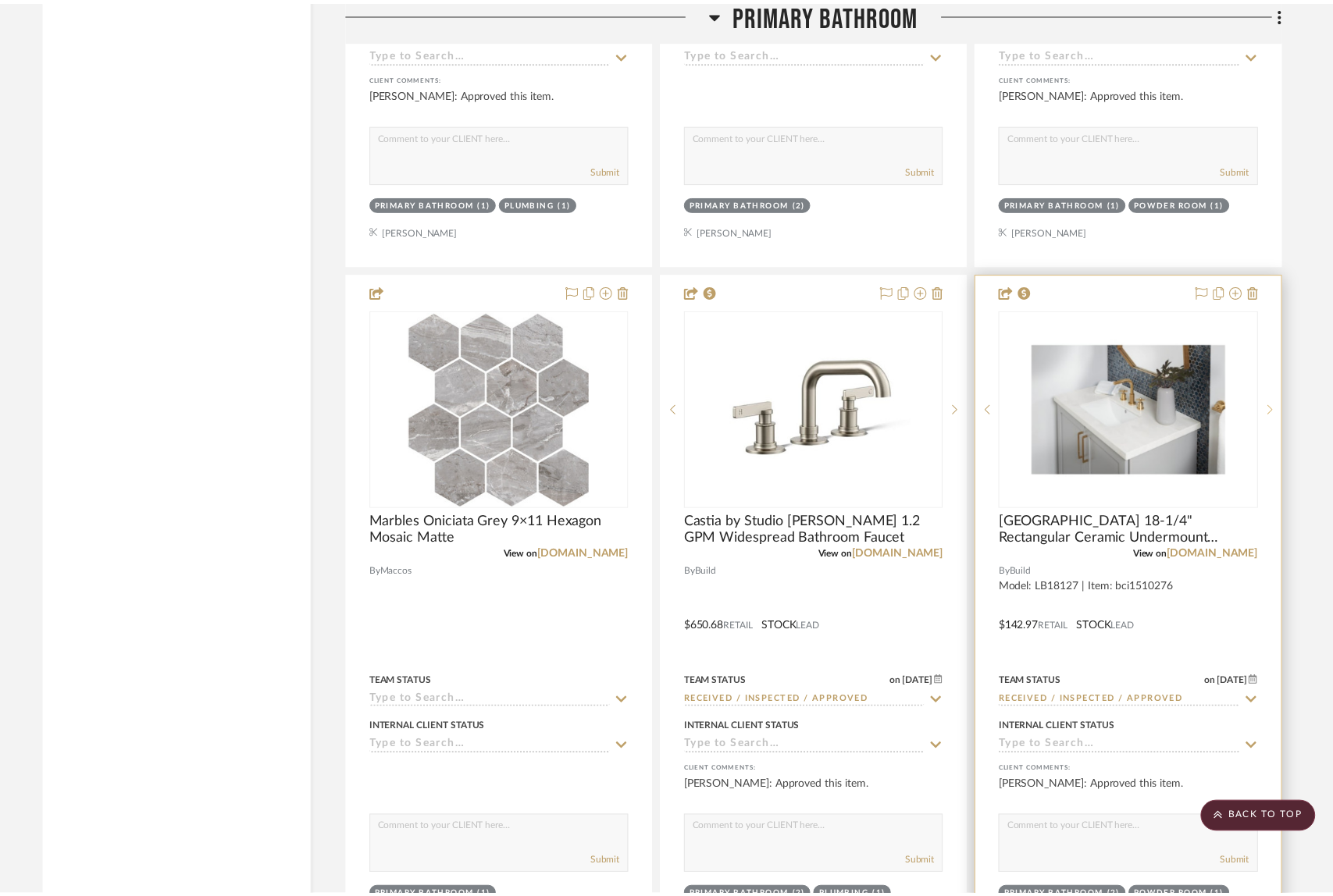
scroll to position [4220, 0]
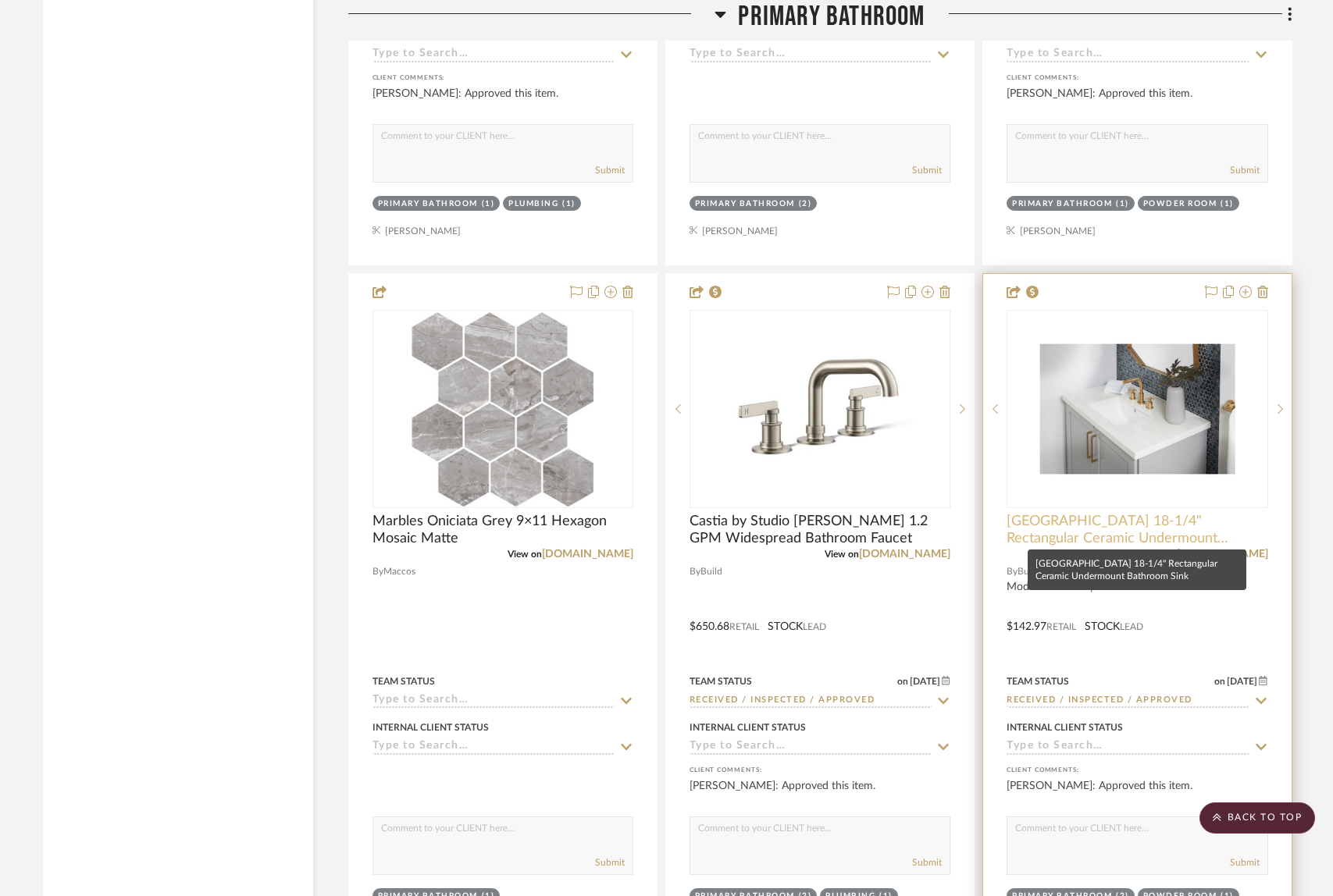
click at [1091, 522] on span "[GEOGRAPHIC_DATA] 18-1/4" Rectangular Ceramic Undermount Bathroom Sink" at bounding box center [1137, 530] width 261 height 34
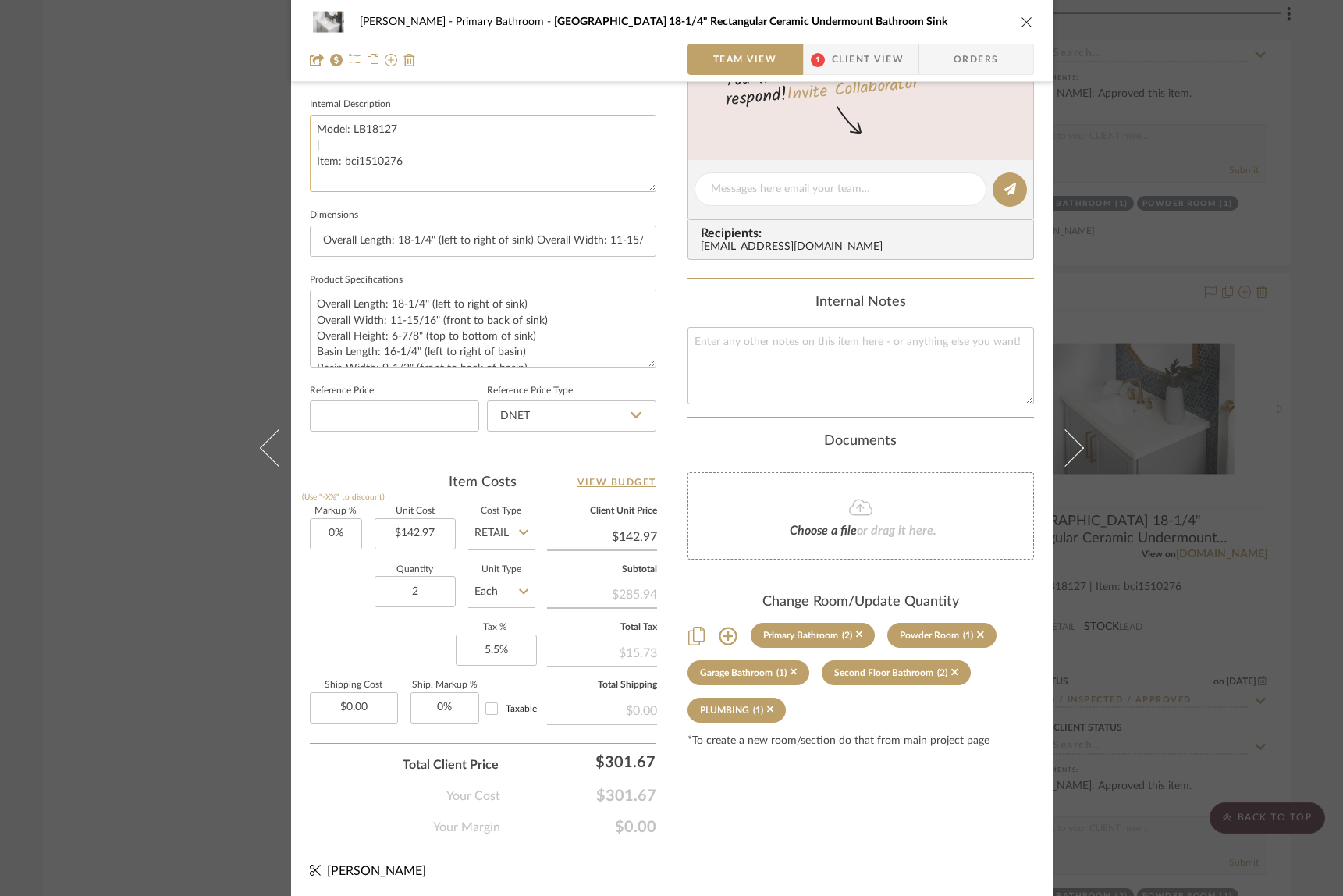
scroll to position [0, 0]
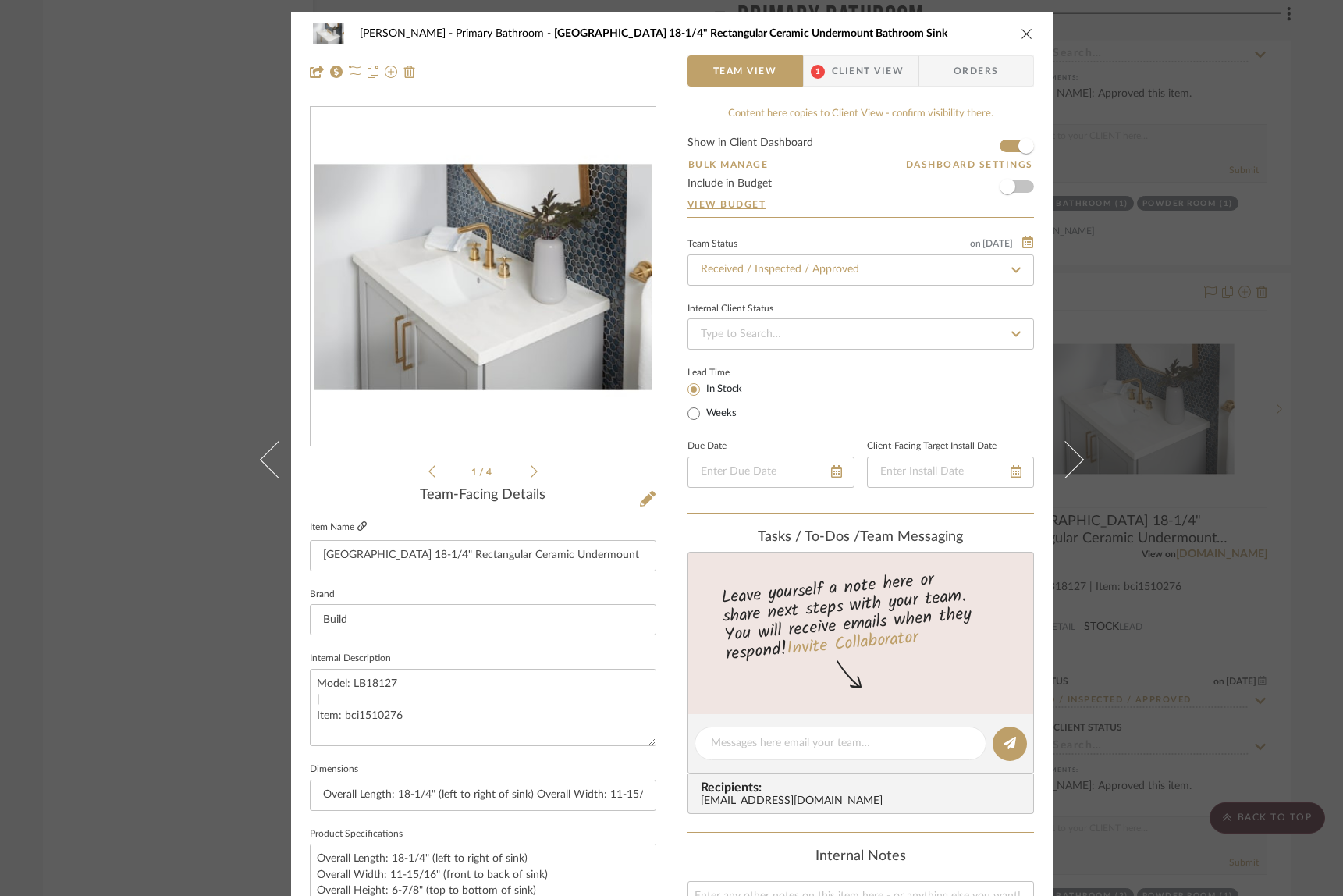
click at [357, 523] on icon at bounding box center [362, 526] width 9 height 9
click at [155, 80] on div "[PERSON_NAME] Primary Bathroom [GEOGRAPHIC_DATA] 18-1/4" Rectangular Ceramic Un…" at bounding box center [672, 448] width 1343 height 896
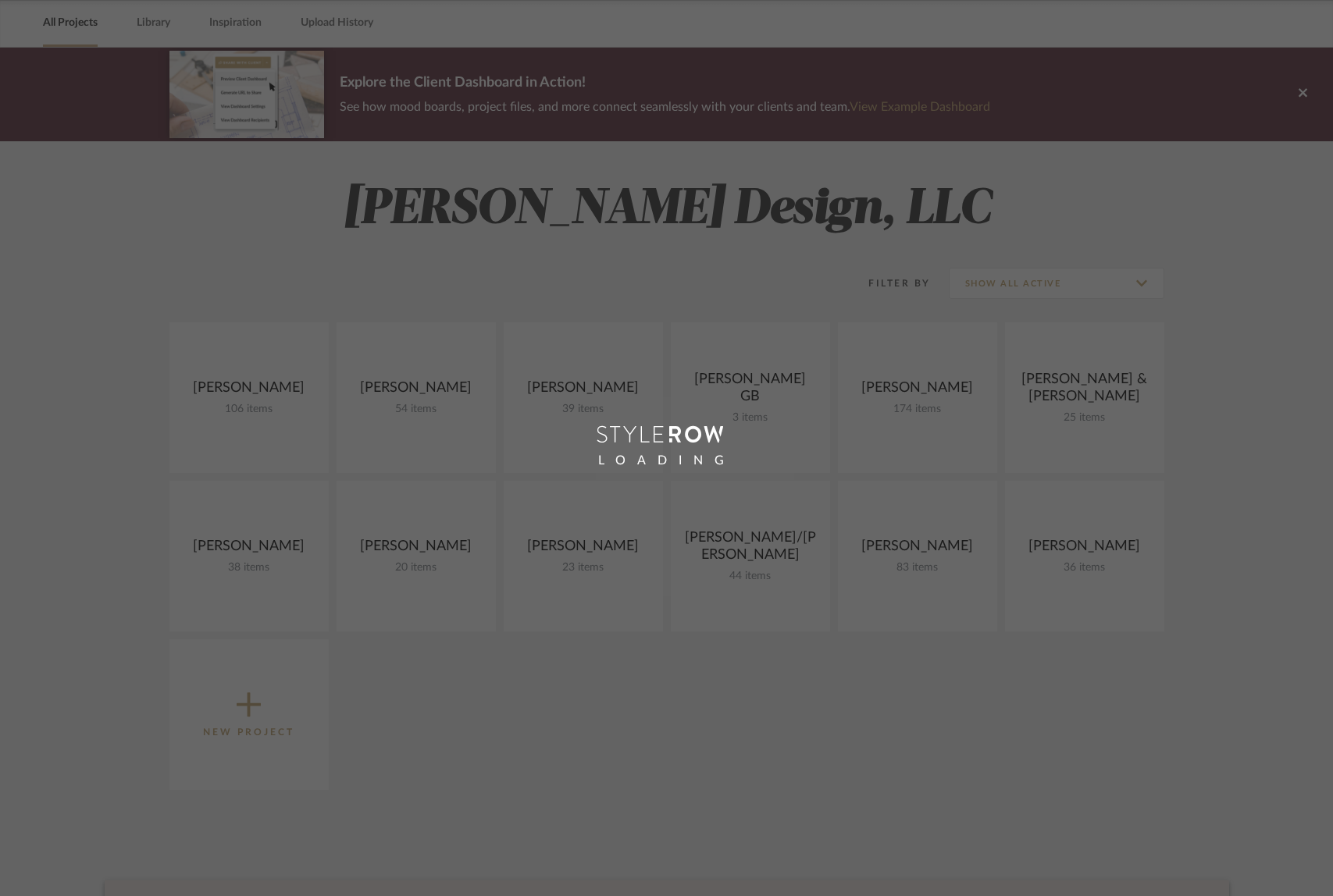
scroll to position [46, 0]
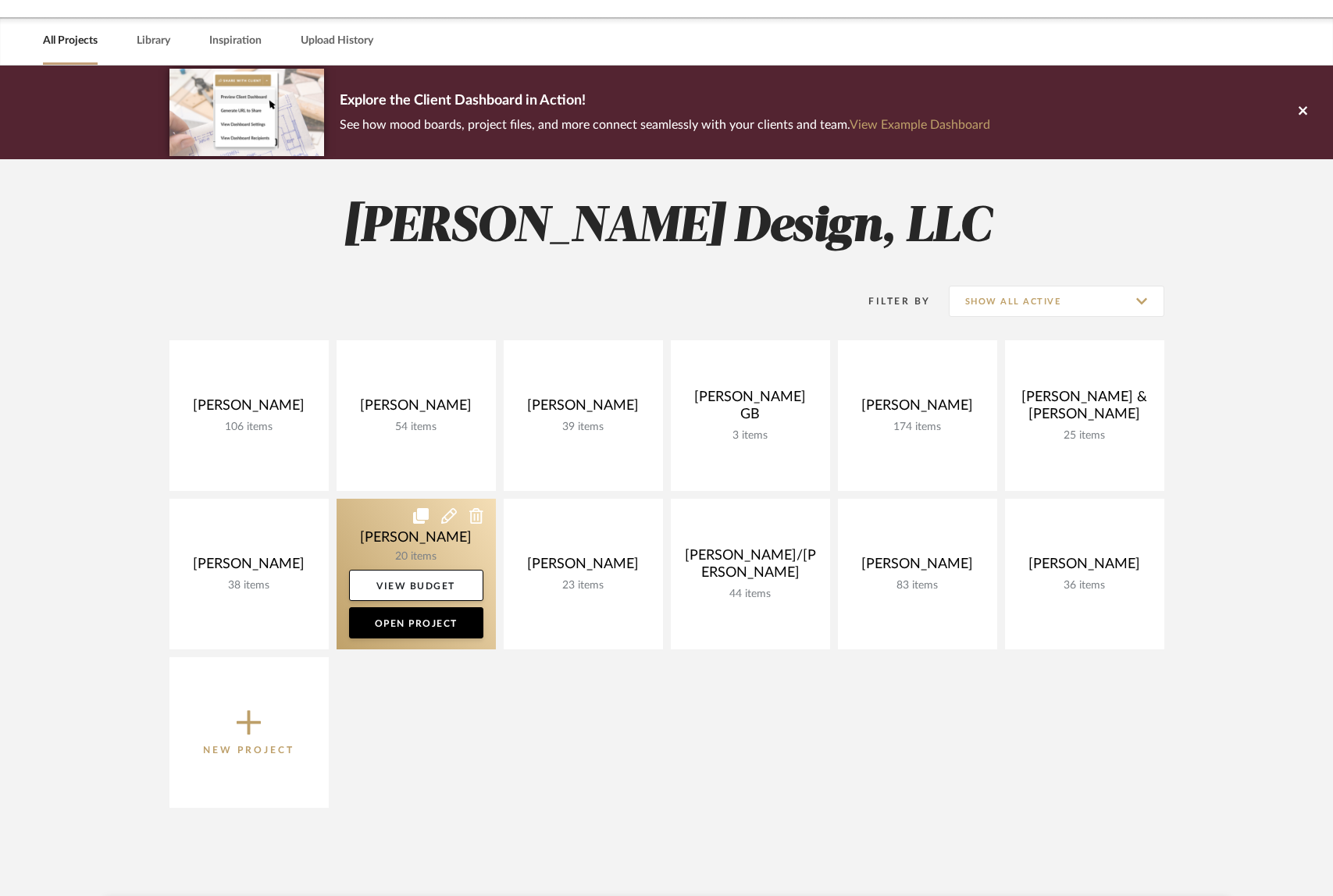
click at [402, 539] on link at bounding box center [416, 573] width 159 height 151
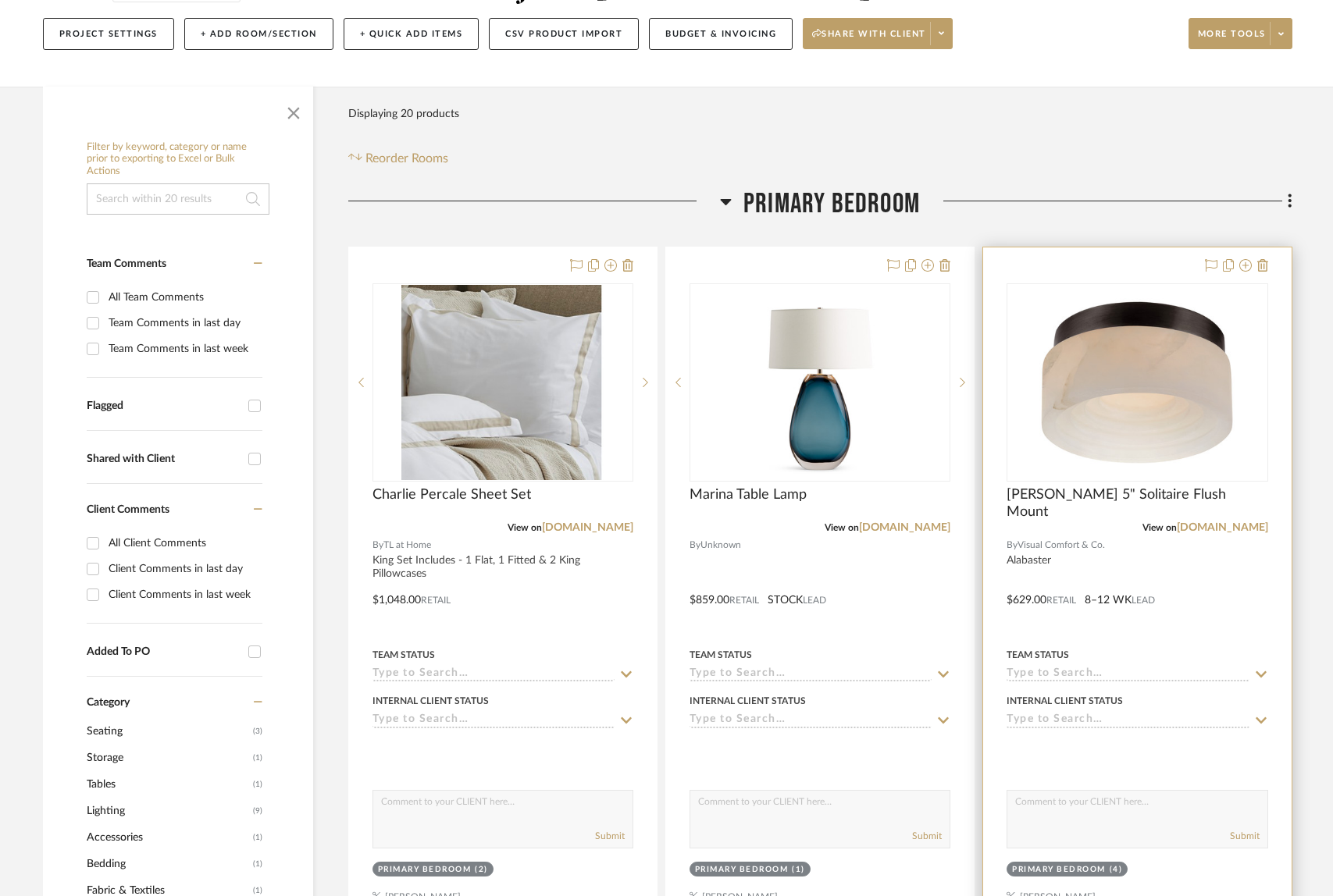
scroll to position [182, 0]
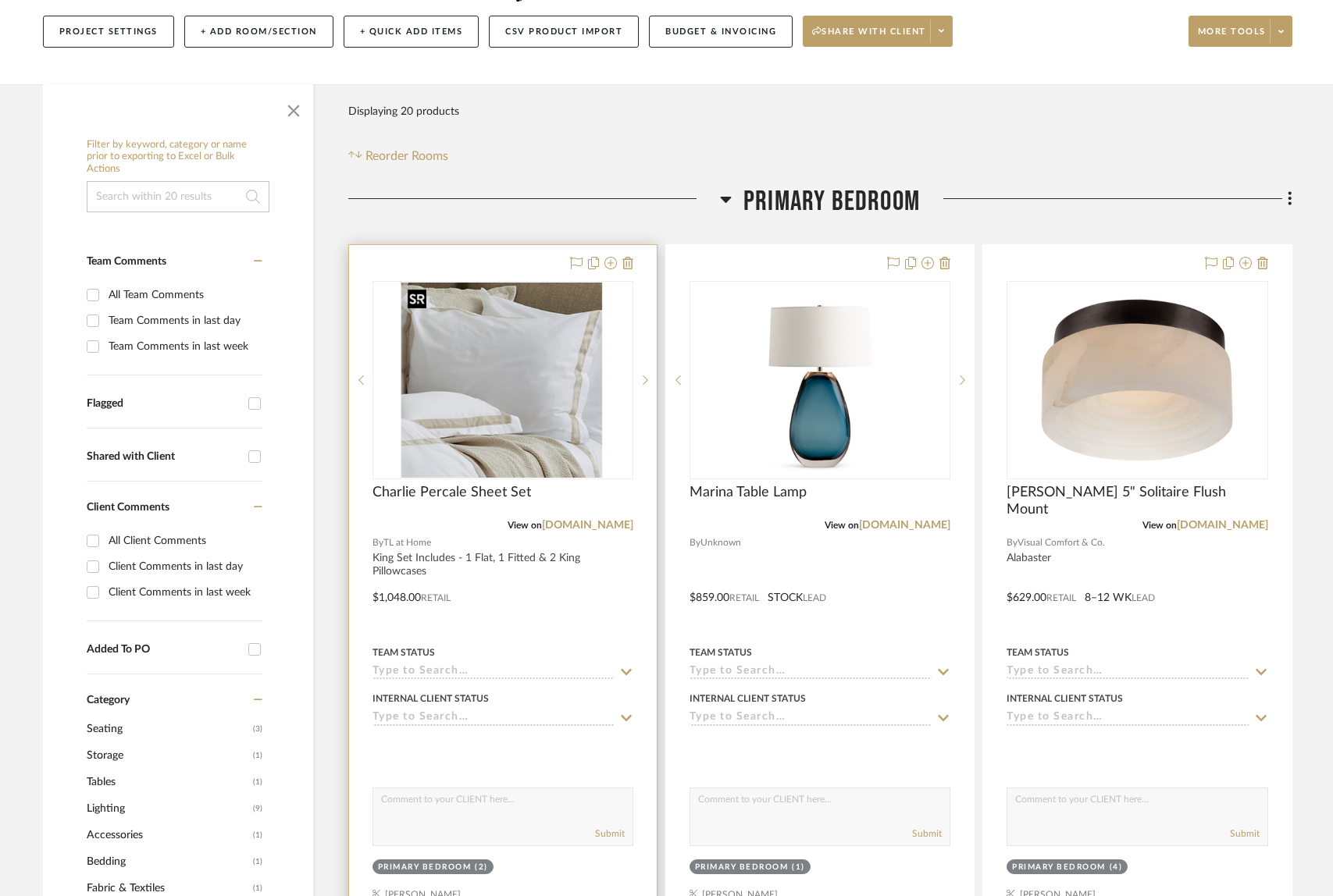
click at [0, 0] on img at bounding box center [0, 0] width 0 height 0
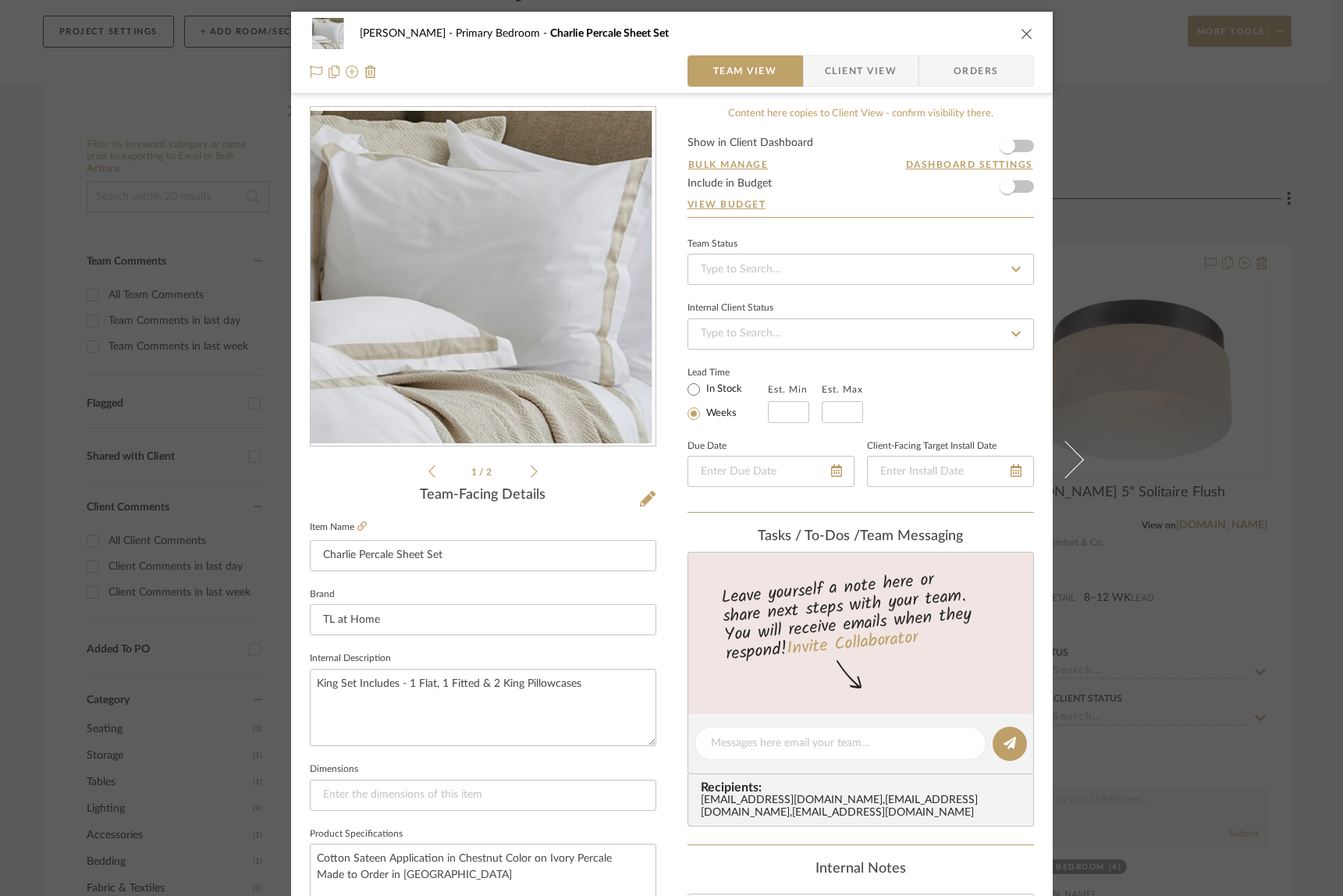
scroll to position [422, 0]
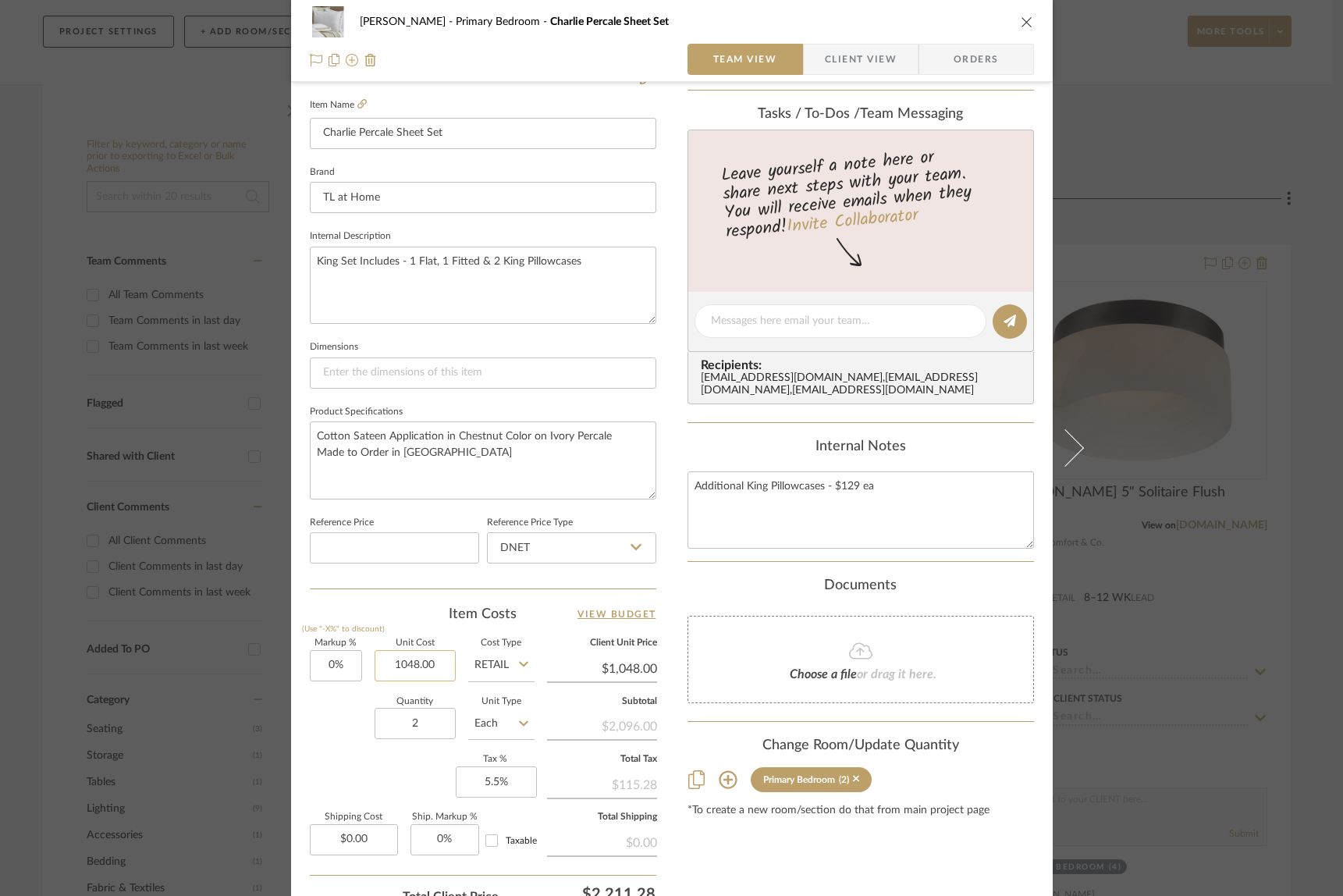
click at [425, 666] on input "1048.00" at bounding box center [415, 665] width 81 height 31
type input "$1,309.00"
click at [665, 670] on div "[PERSON_NAME] Primary Bedroom Charlie Percale Sheet Set Team View Client View O…" at bounding box center [672, 310] width 762 height 1442
type input "$1,309.00"
click at [608, 672] on input "1309.00" at bounding box center [603, 668] width 110 height 23
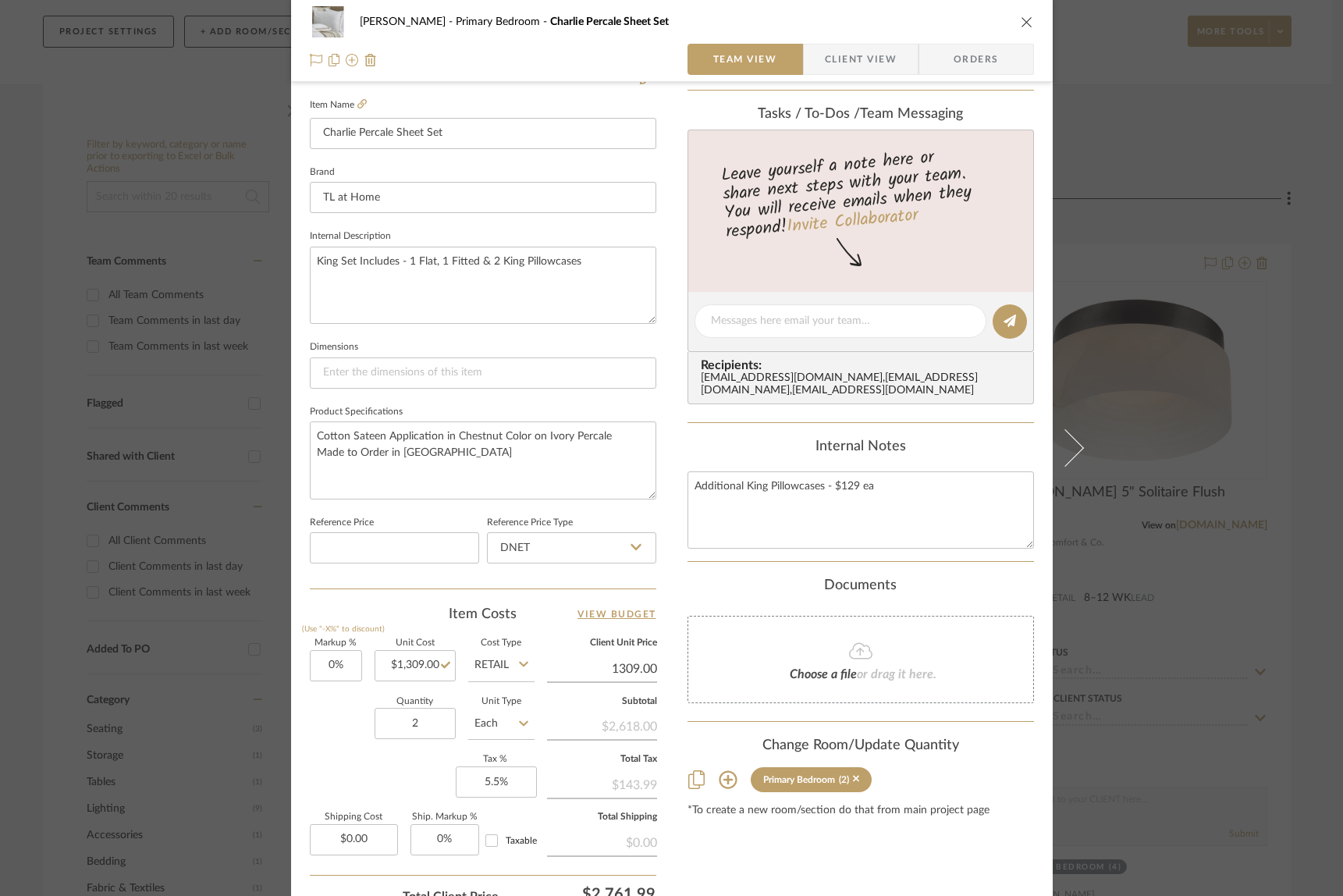
type input "$1,309.00"
click at [663, 690] on div "[PERSON_NAME] Primary Bedroom Charlie Percale Sheet Set Team View Client View O…" at bounding box center [672, 310] width 762 height 1442
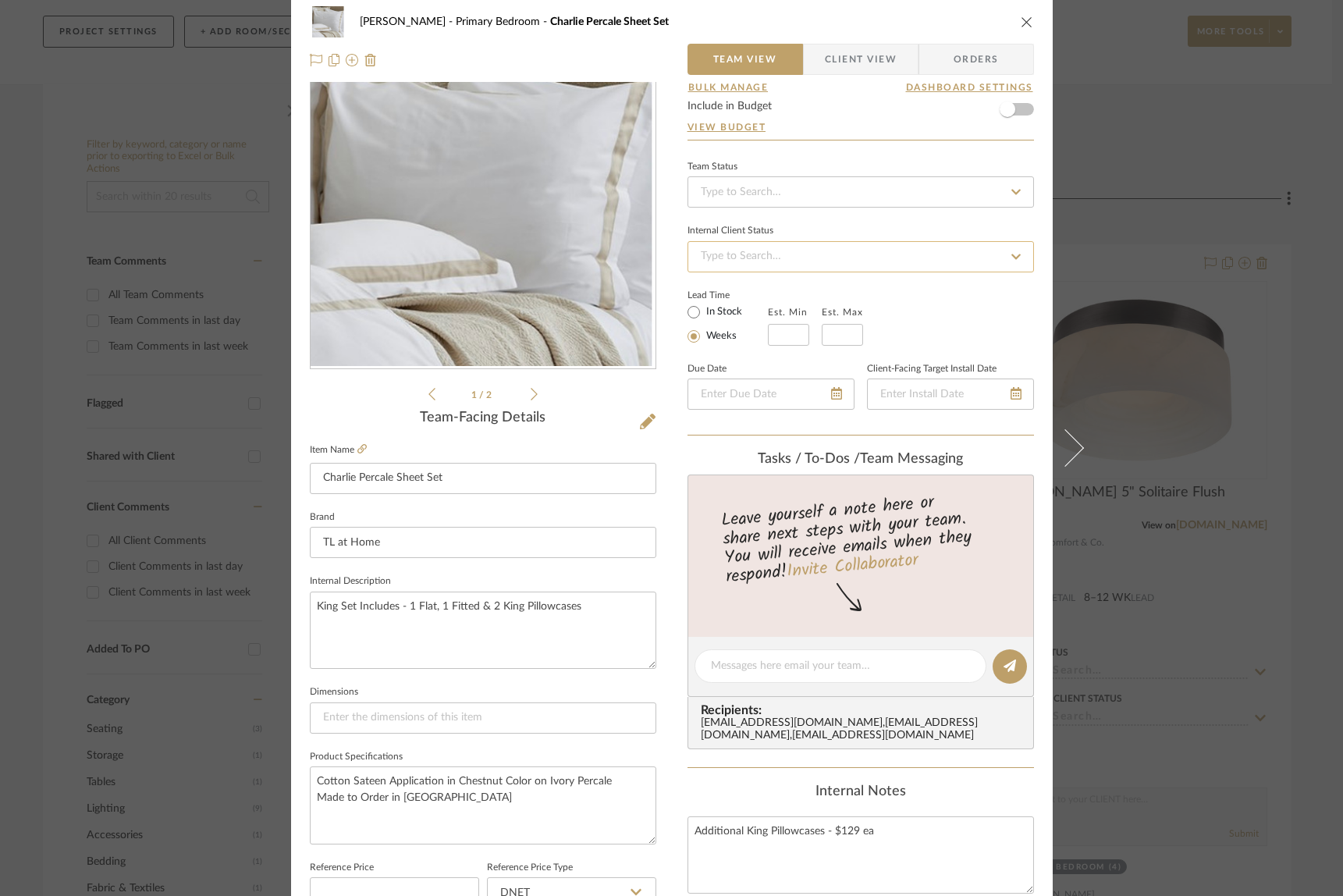
scroll to position [0, 0]
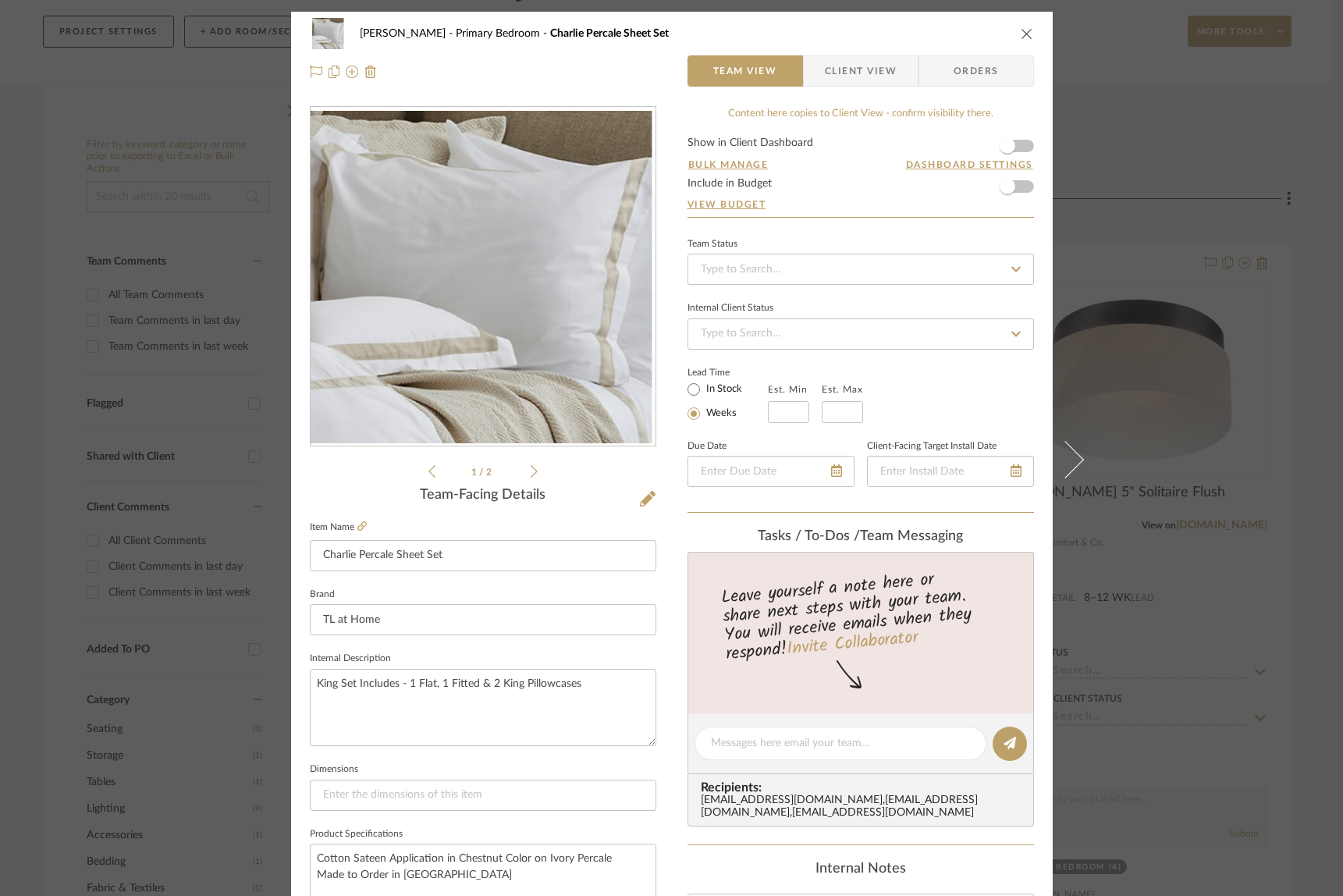
drag, startPoint x: 1021, startPoint y: 32, endPoint x: 1167, endPoint y: 91, distance: 157.5
click at [1022, 33] on icon "close" at bounding box center [1027, 34] width 13 height 13
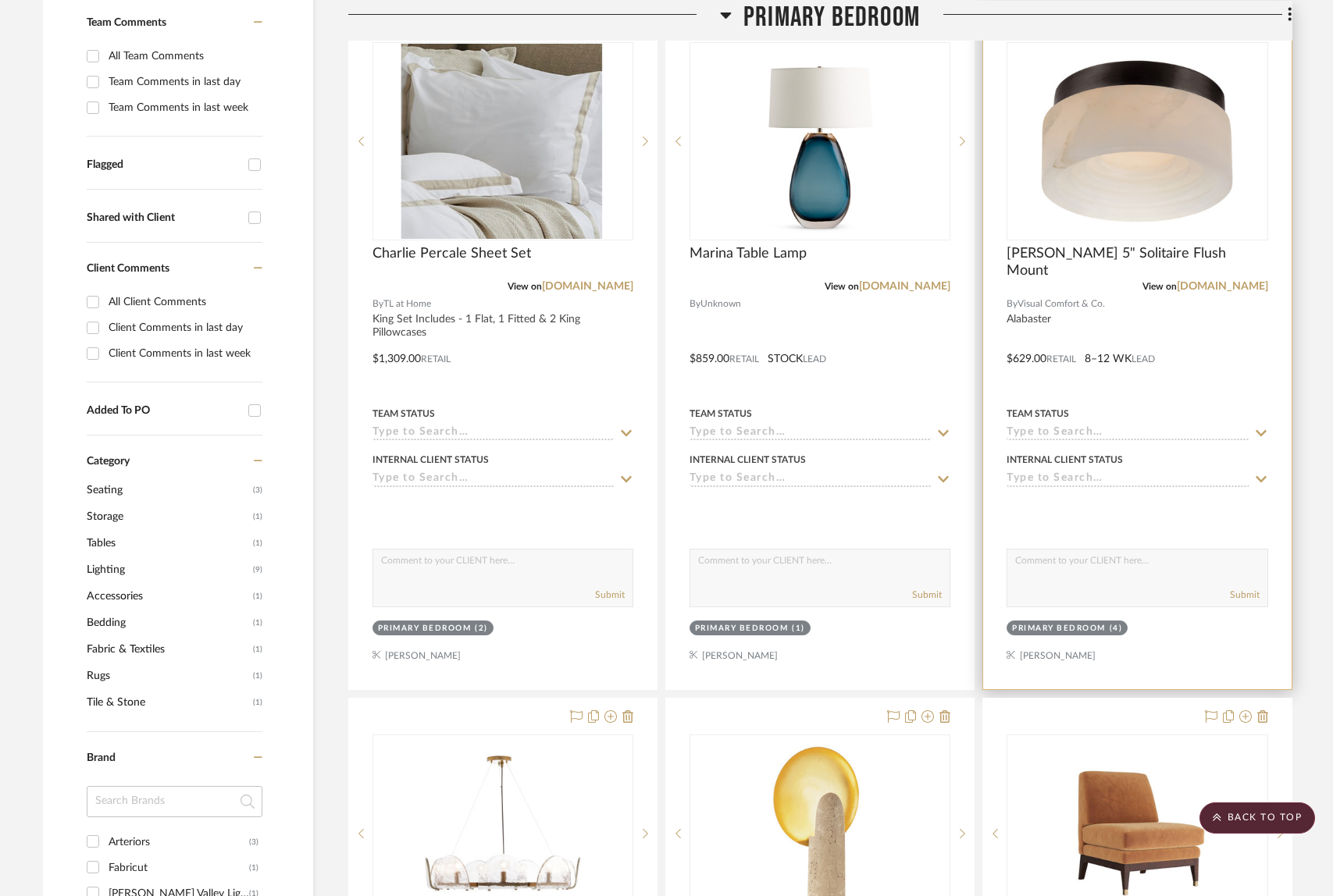
scroll to position [354, 0]
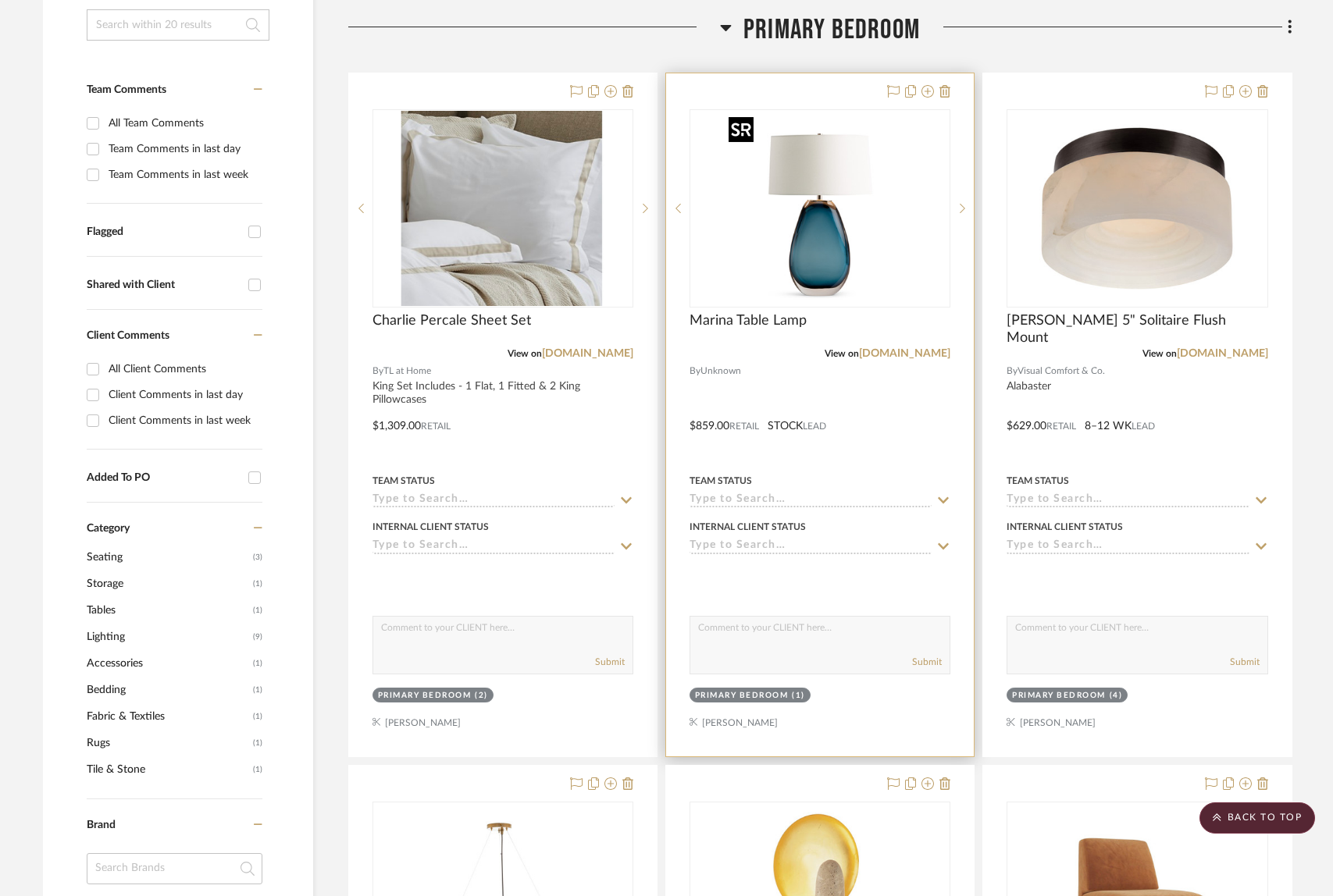
click at [893, 244] on img "0" at bounding box center [820, 208] width 195 height 195
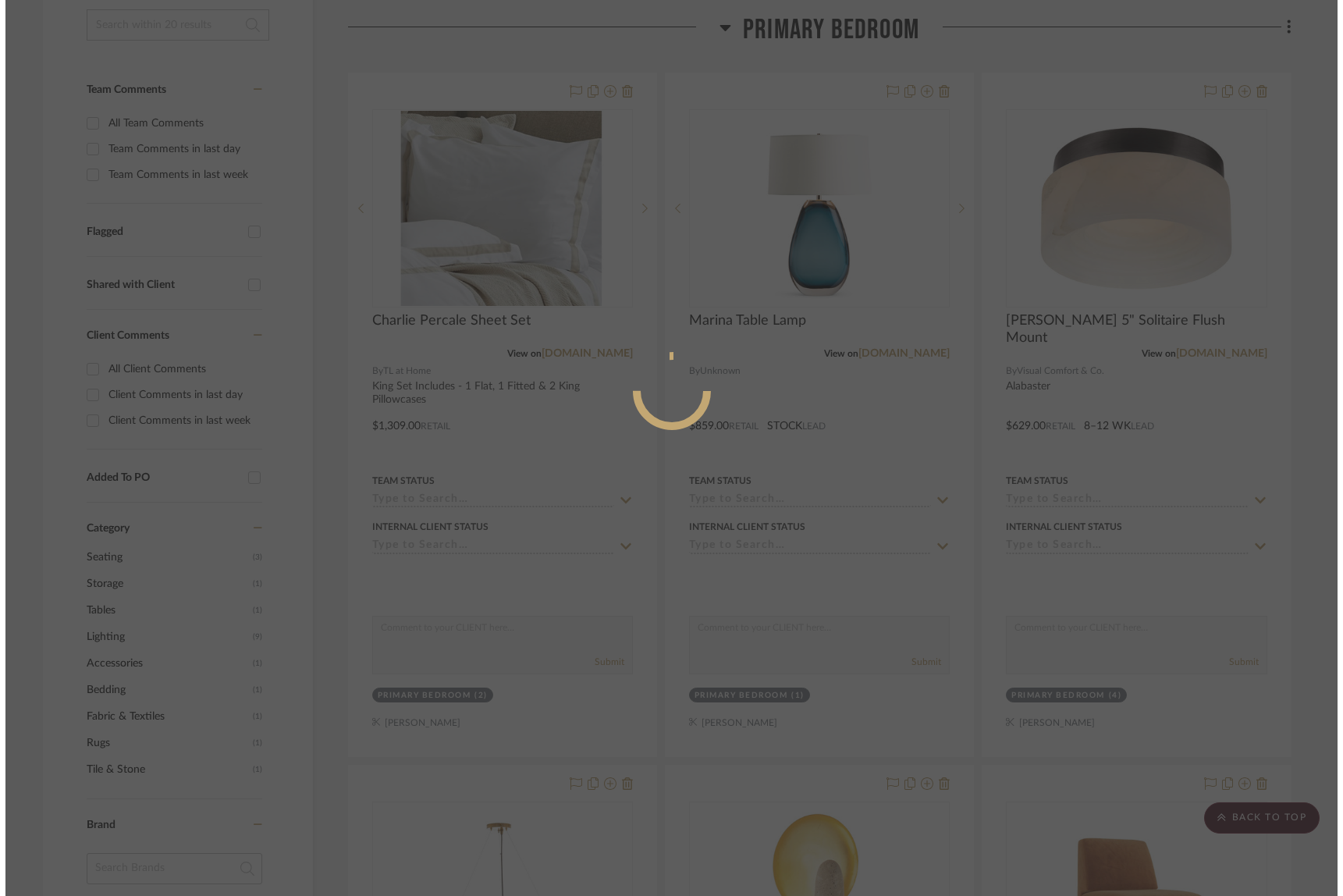
scroll to position [0, 0]
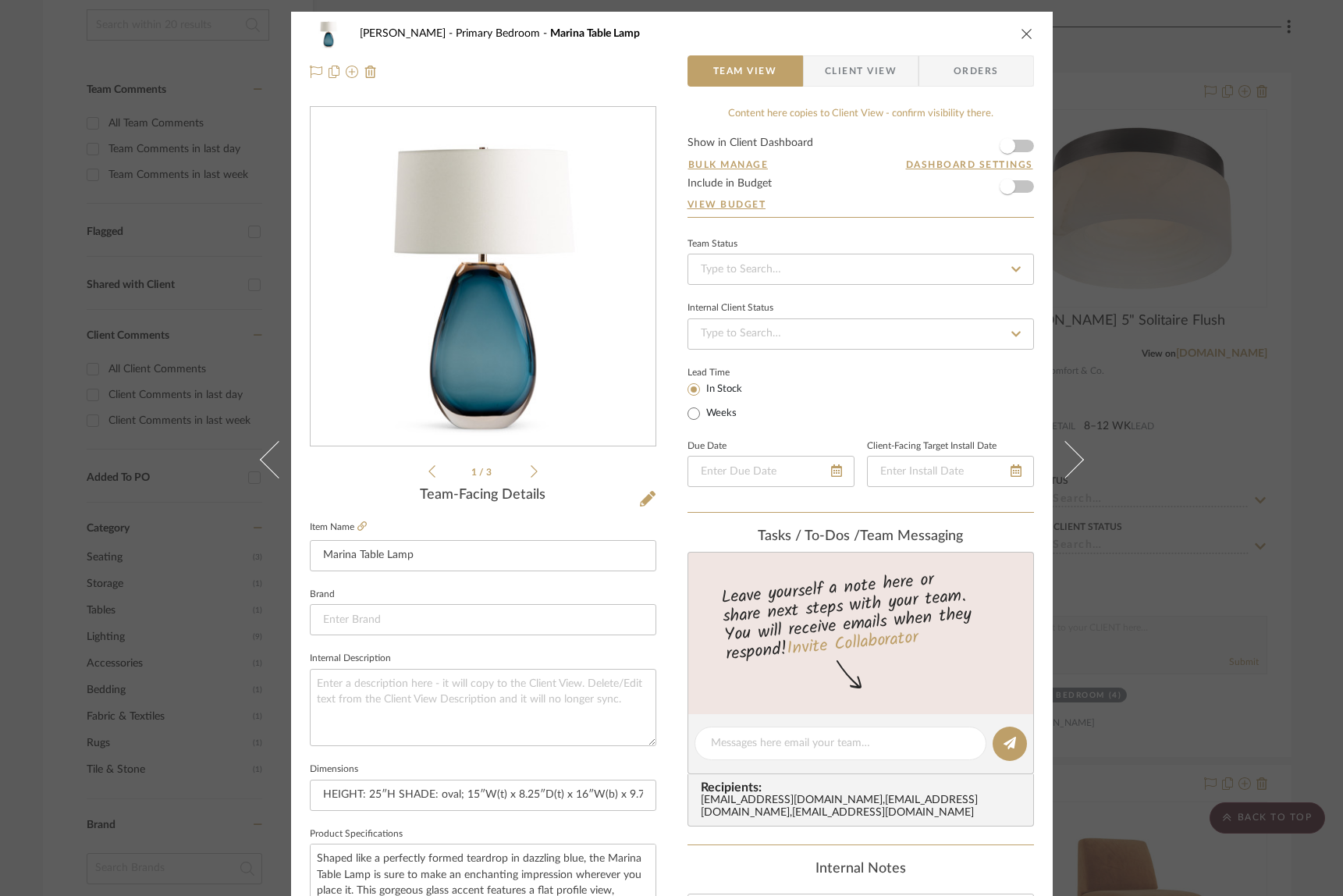
click at [1024, 34] on icon "close" at bounding box center [1027, 34] width 13 height 13
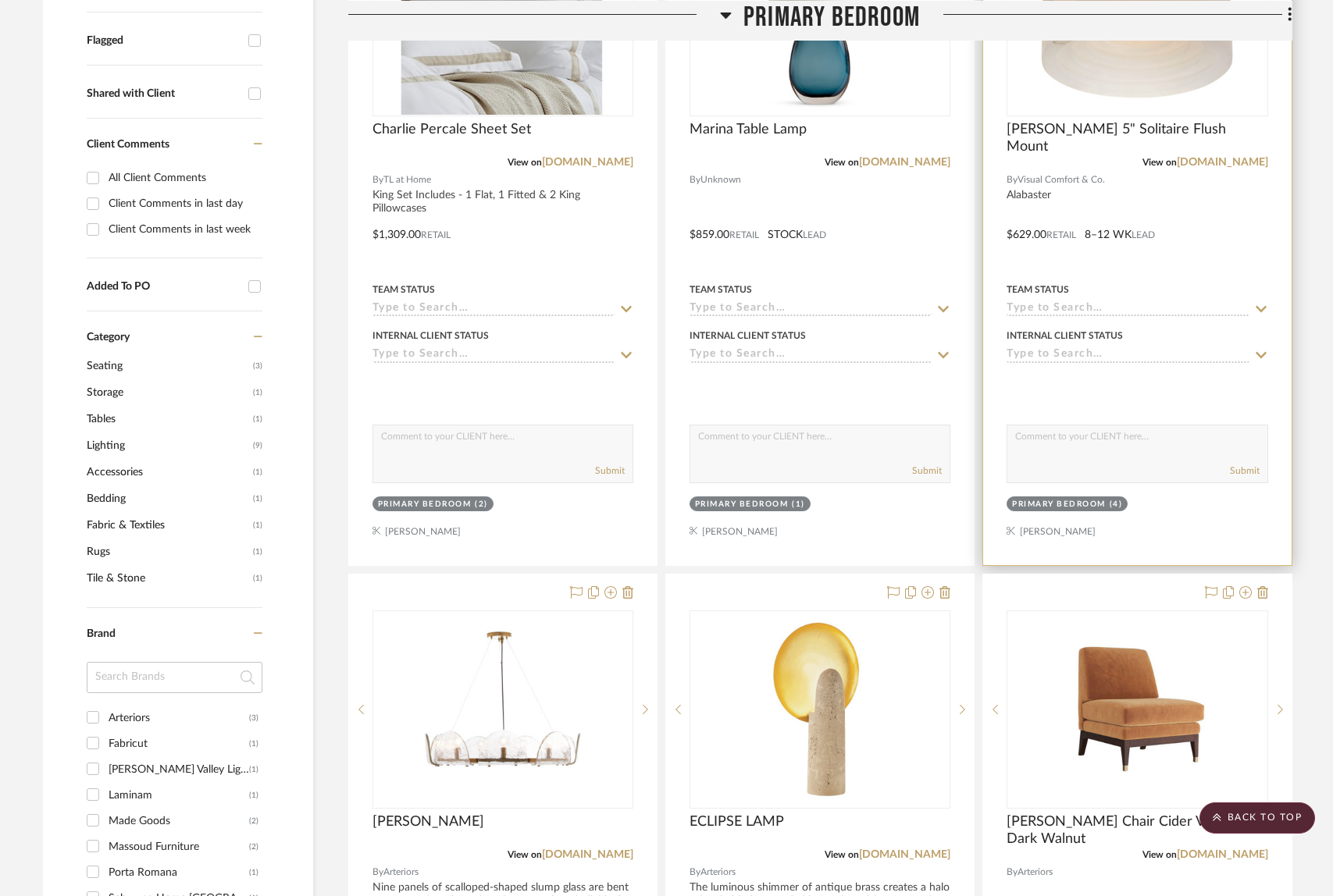
scroll to position [1002, 0]
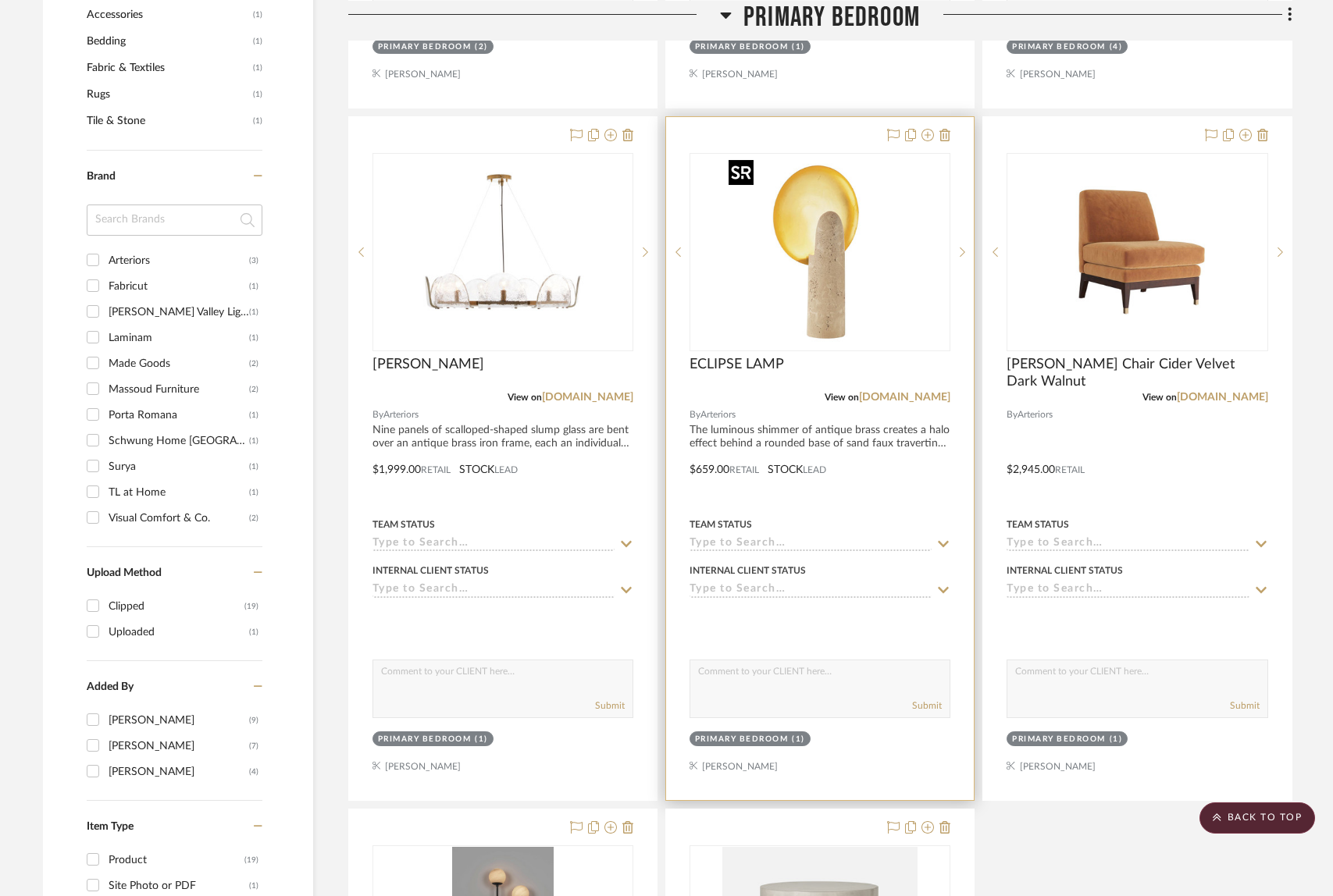
click at [0, 0] on img at bounding box center [0, 0] width 0 height 0
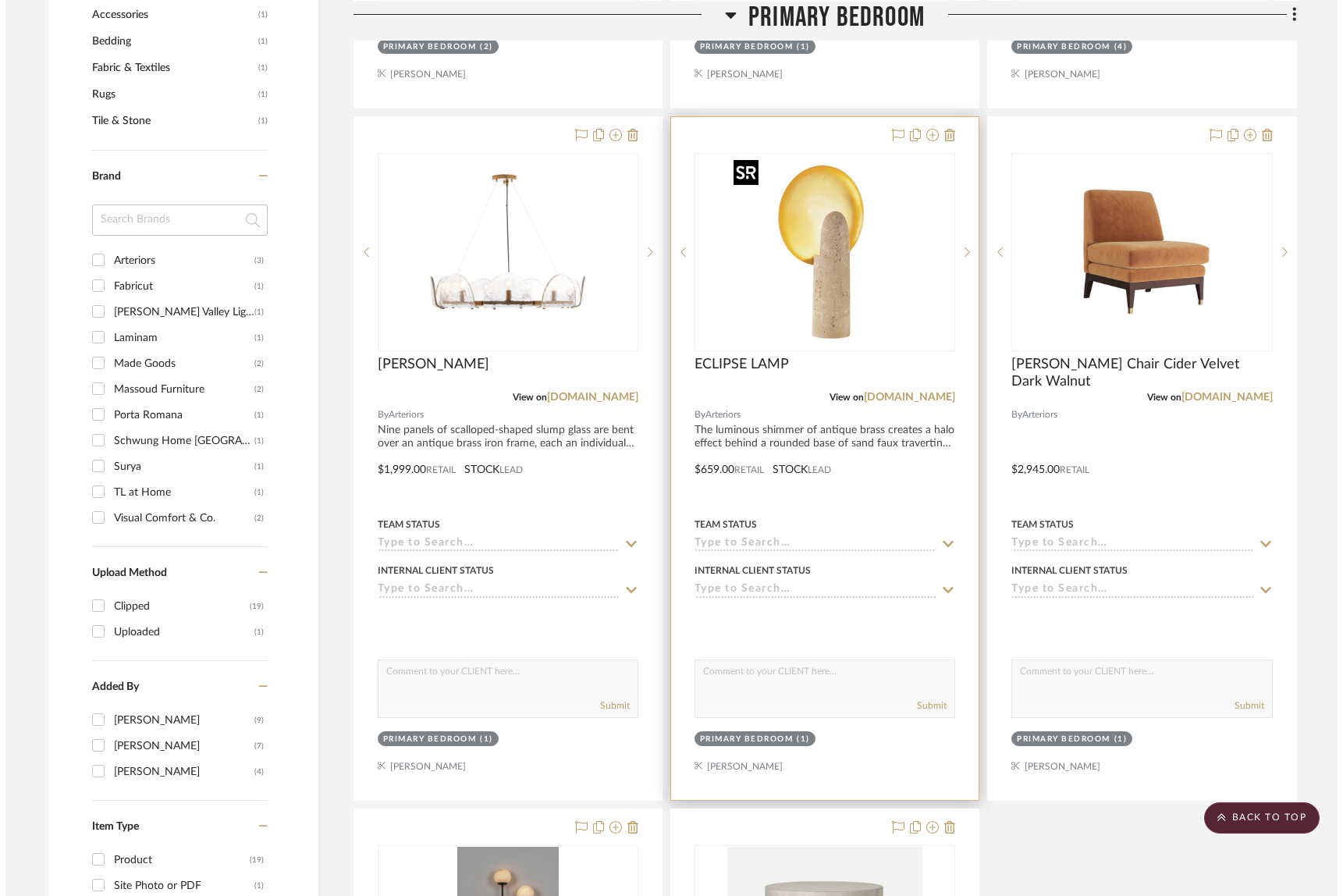
scroll to position [0, 0]
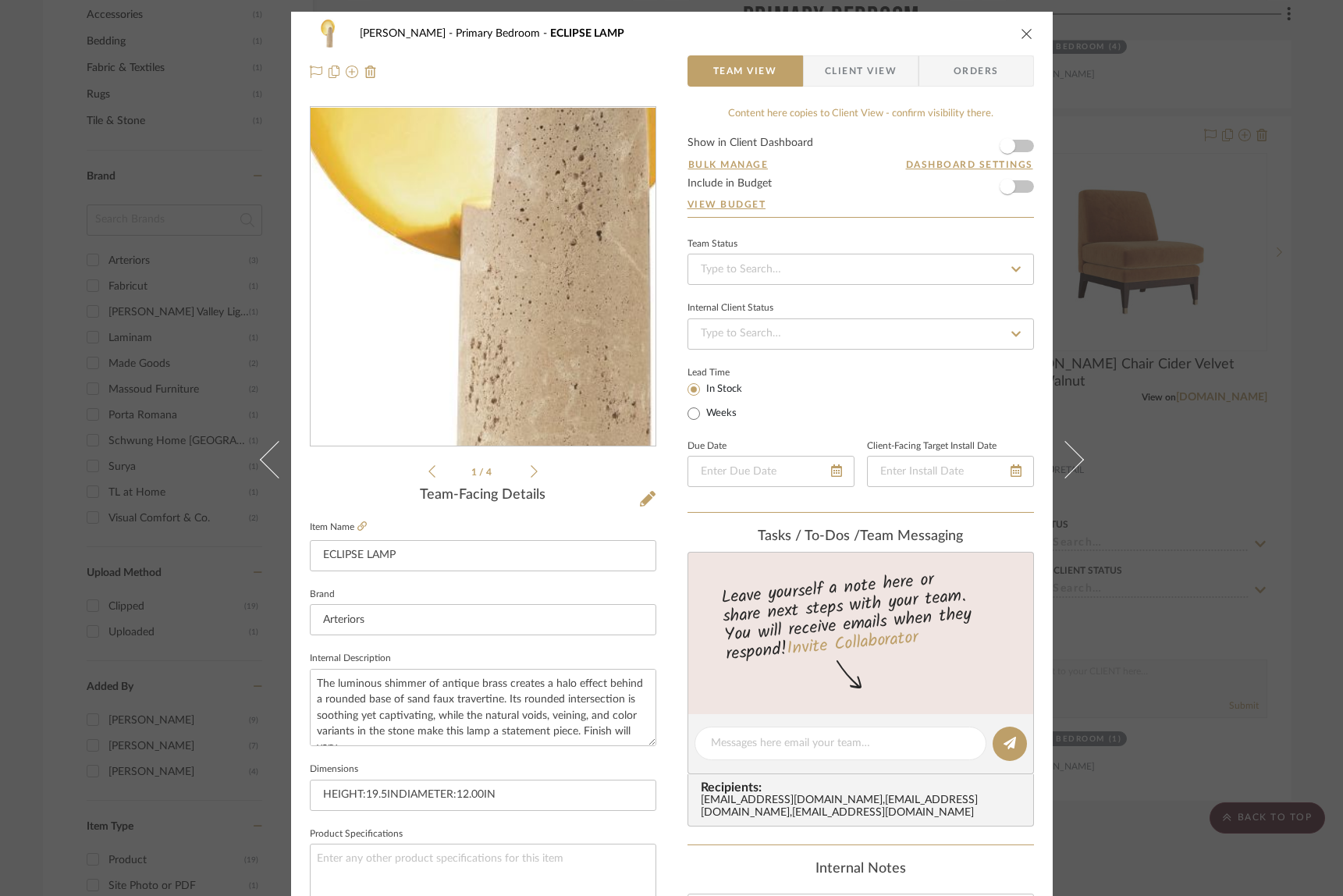
click at [465, 305] on img "0" at bounding box center [482, 276] width 338 height 338
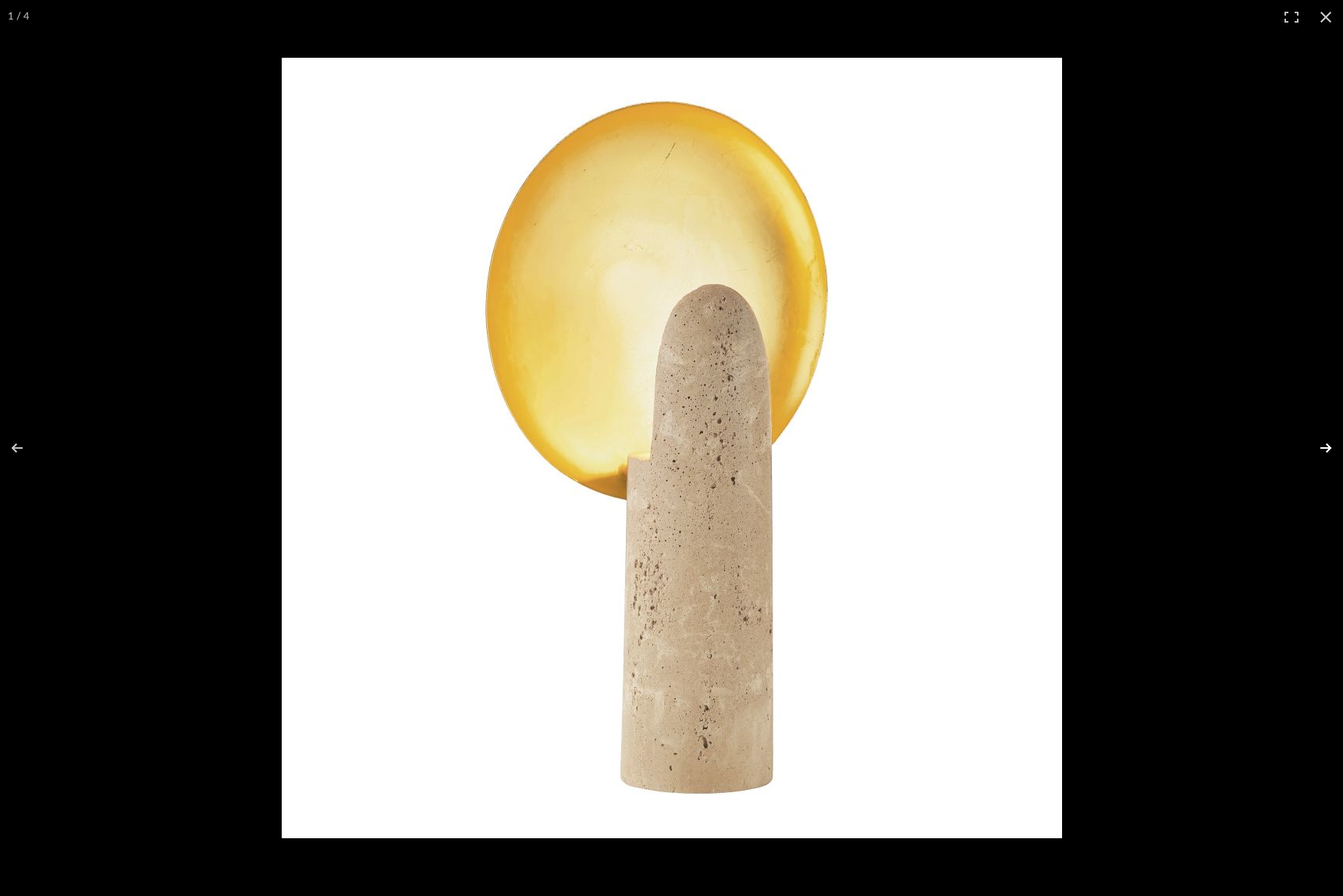
click at [1315, 447] on button at bounding box center [1315, 448] width 54 height 78
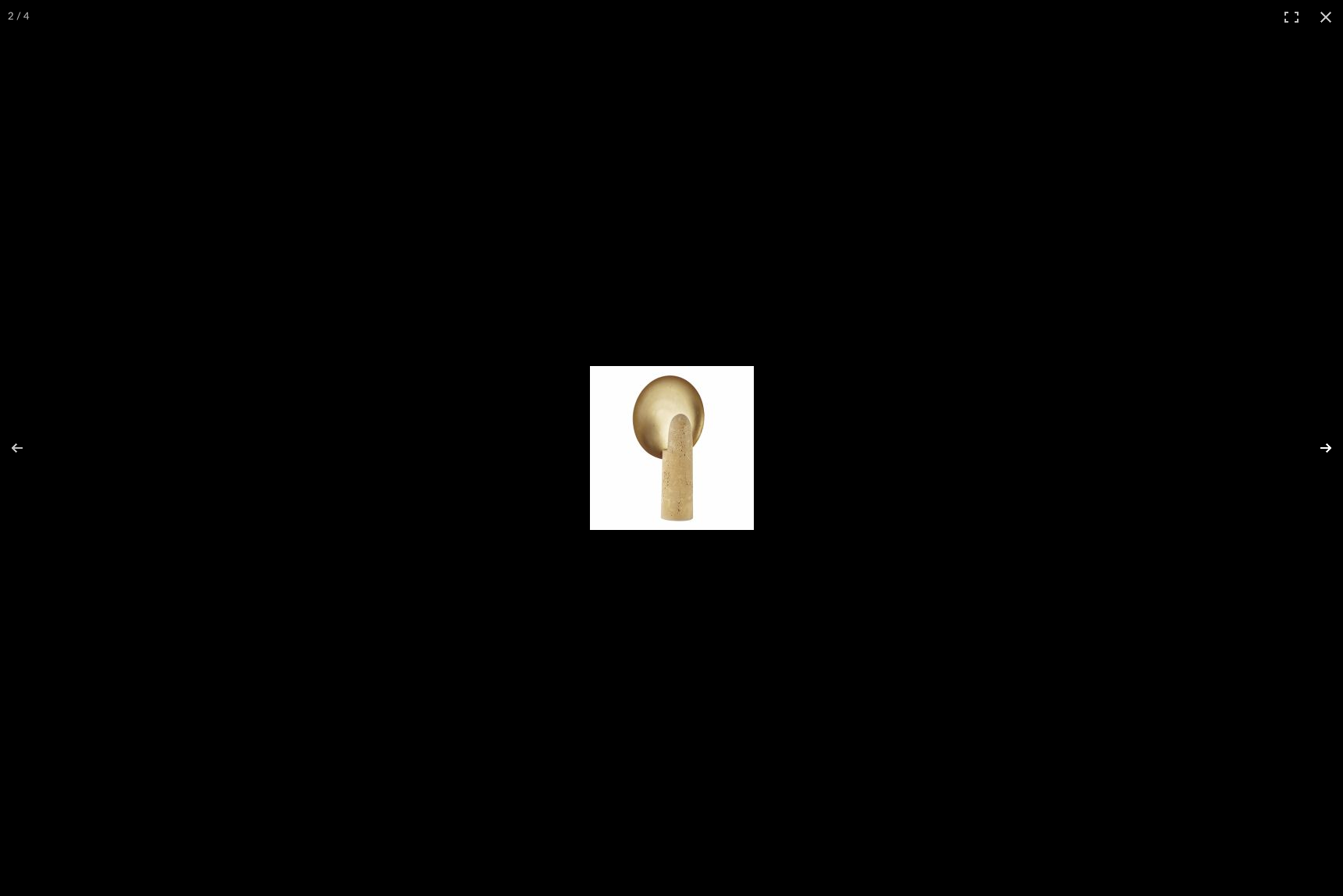
click at [1315, 447] on button at bounding box center [1315, 448] width 54 height 78
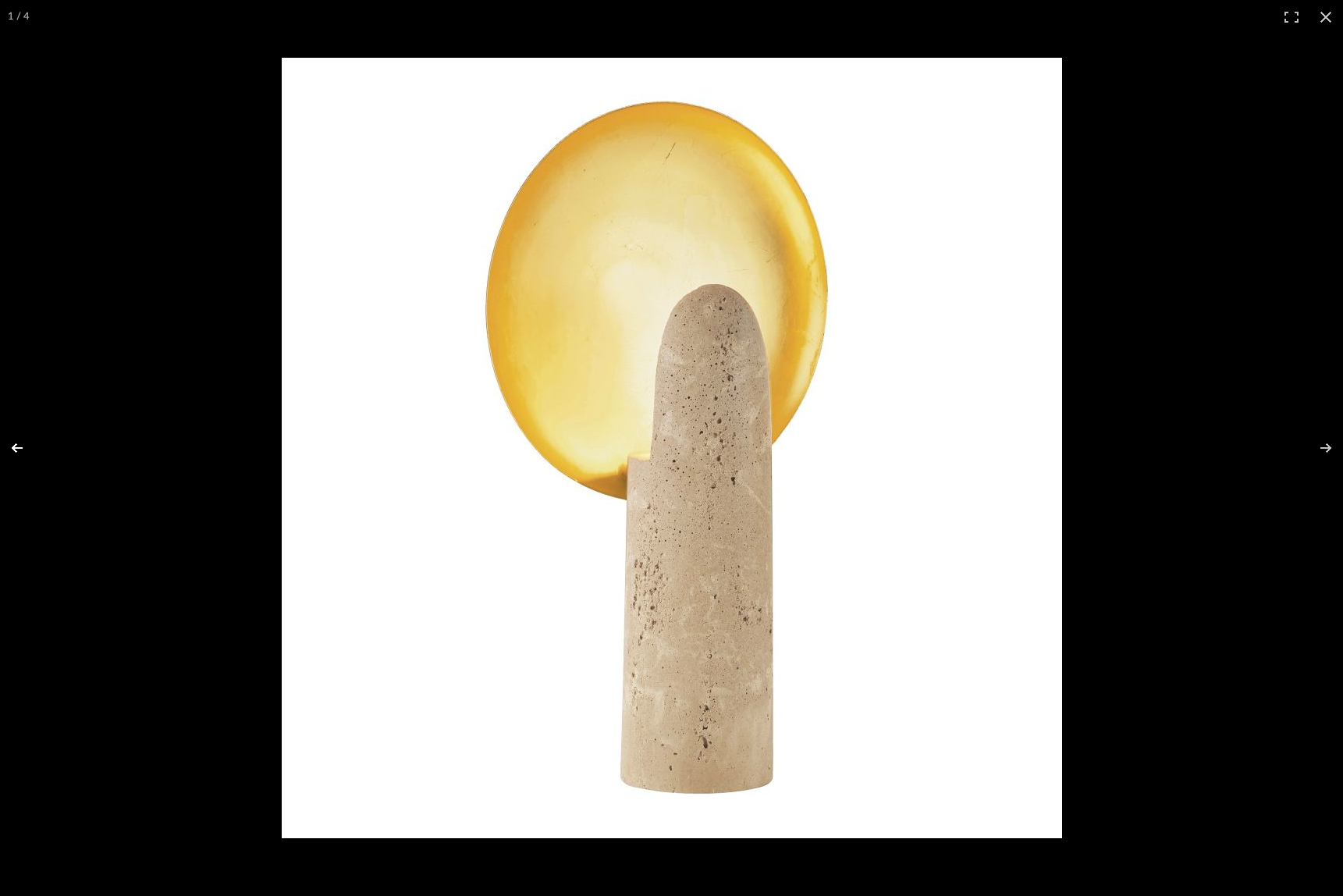
click at [20, 442] on button at bounding box center [27, 448] width 54 height 78
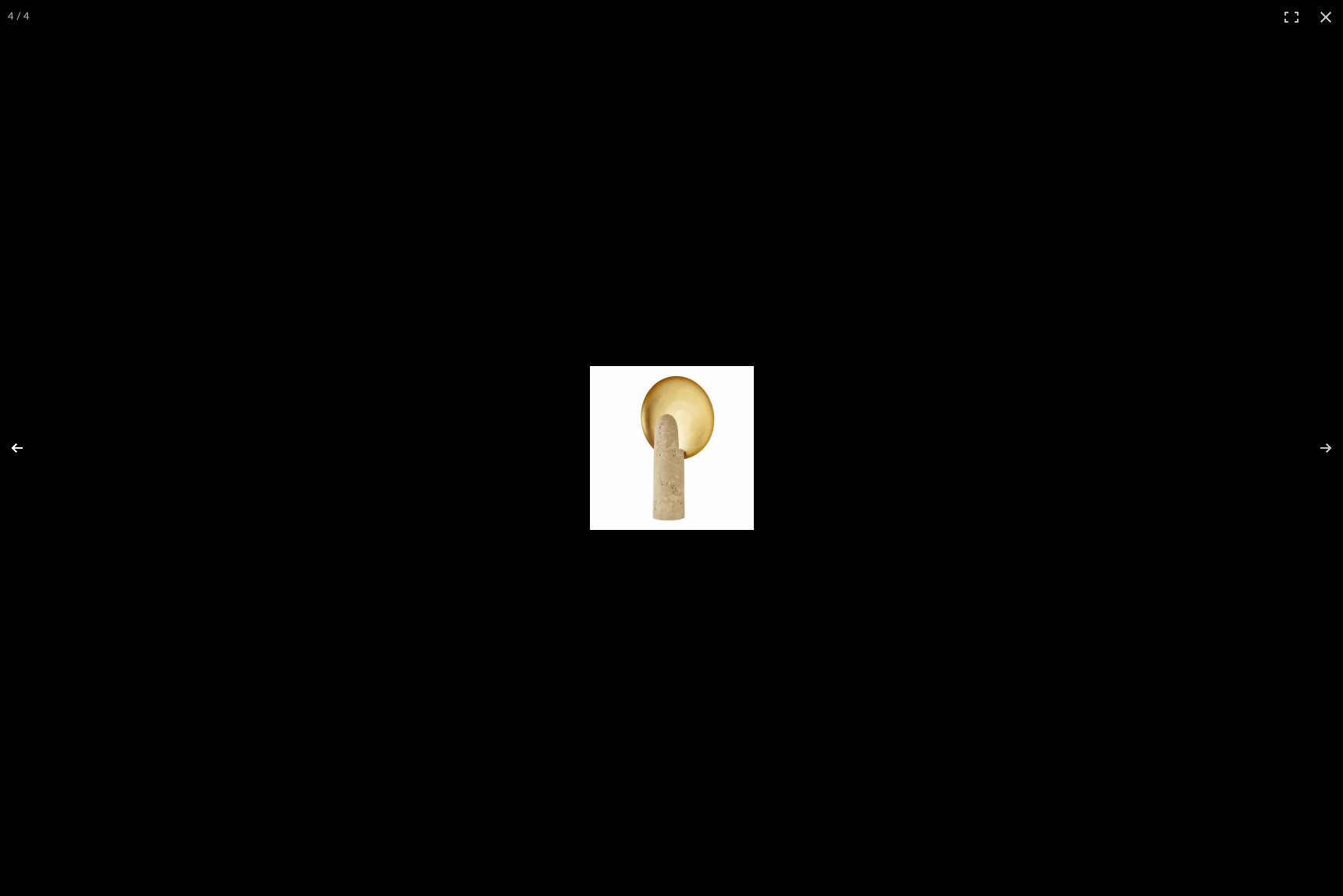
click at [20, 442] on button at bounding box center [27, 448] width 54 height 78
click at [1323, 445] on button at bounding box center [1315, 448] width 54 height 78
click at [807, 347] on div at bounding box center [672, 448] width 1343 height 896
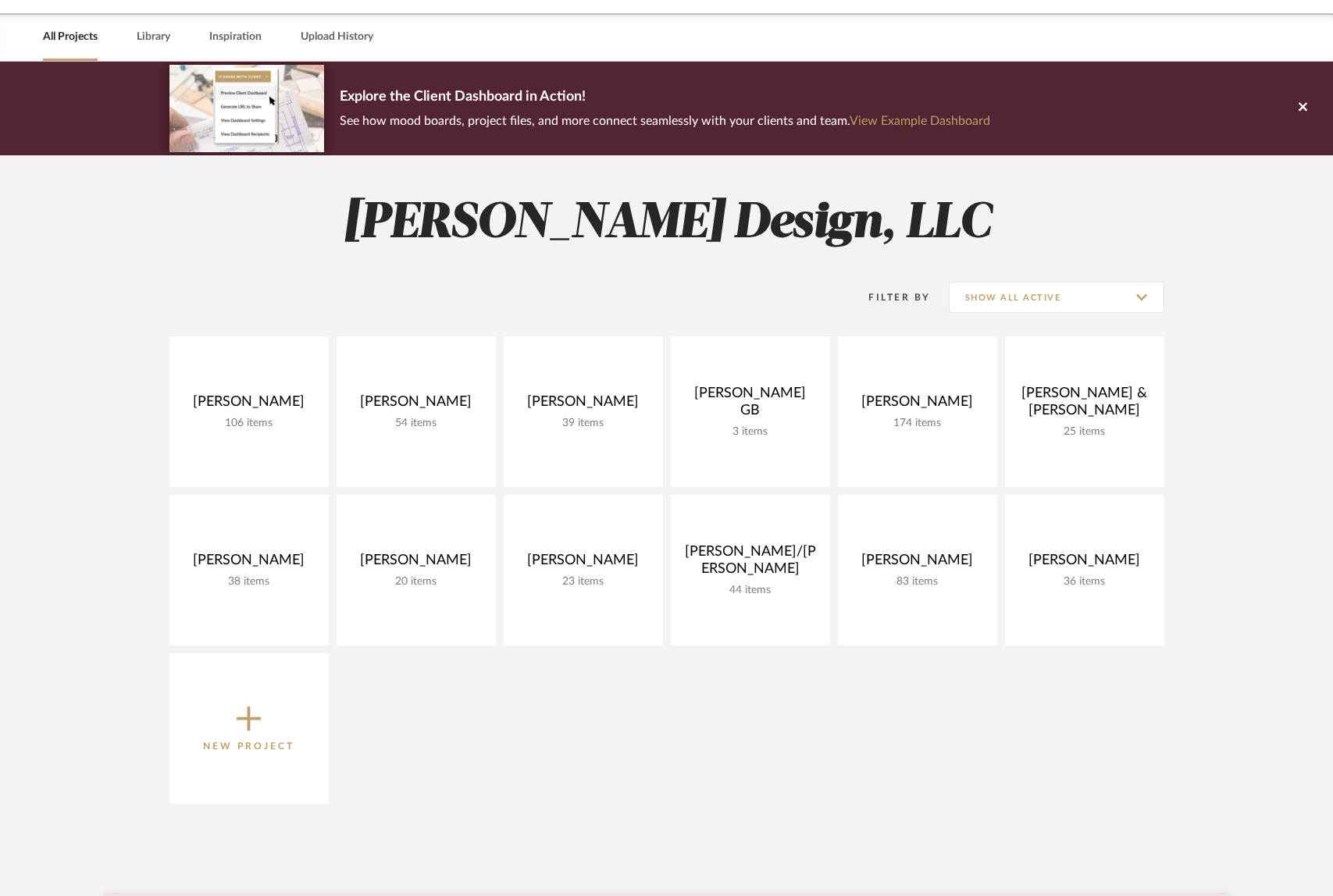
scroll to position [46, 0]
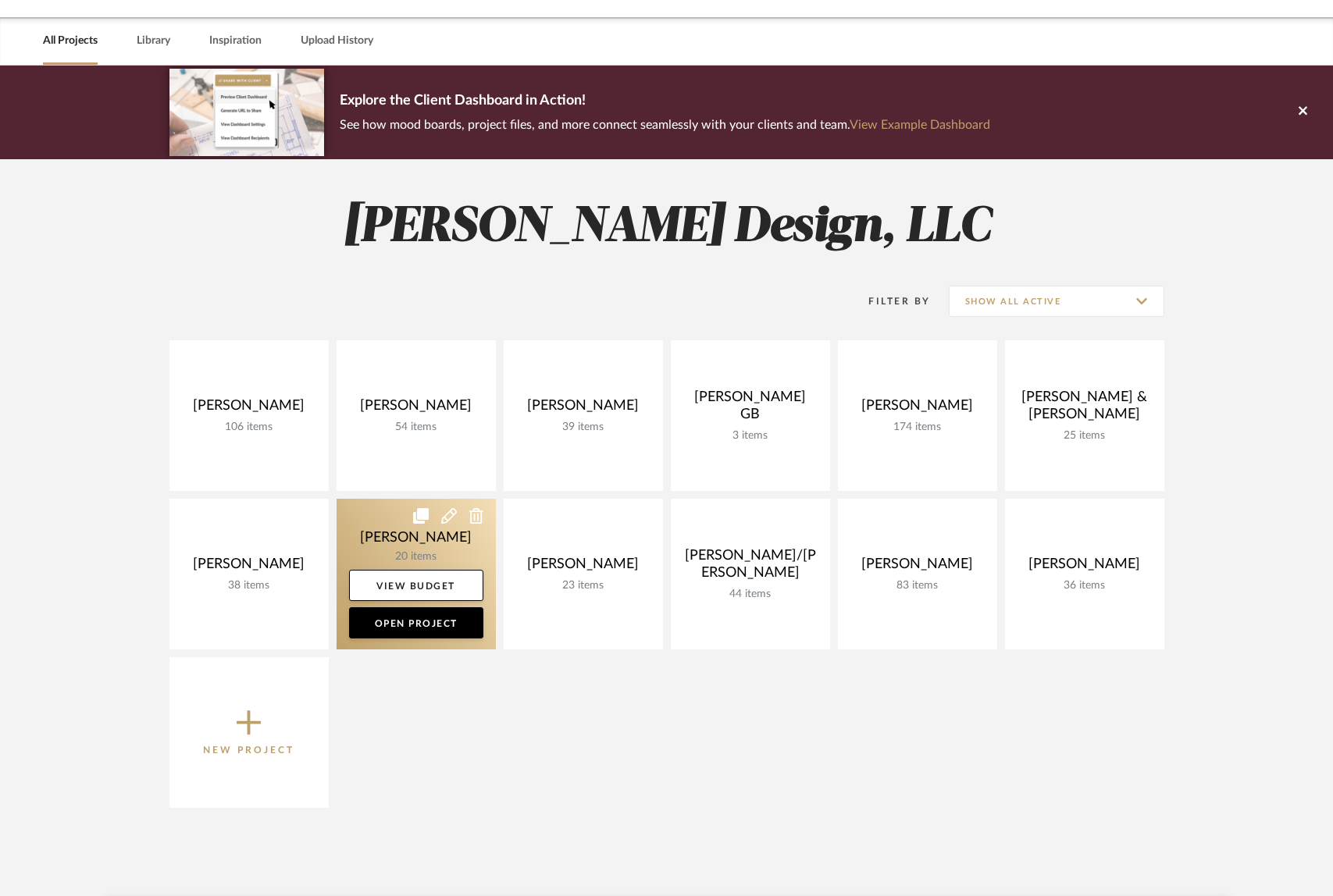
click at [437, 542] on link at bounding box center [416, 573] width 159 height 151
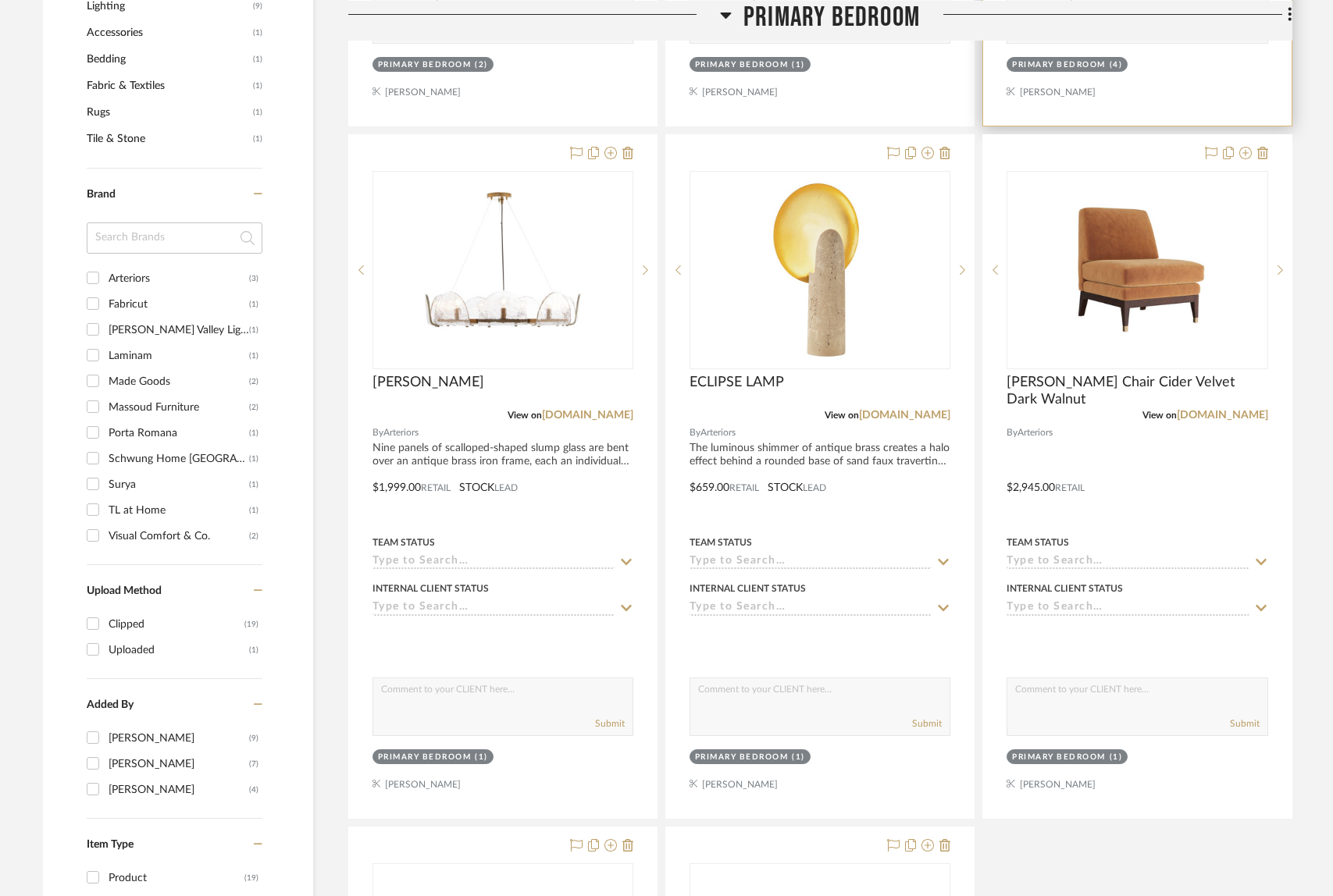
scroll to position [1063, 0]
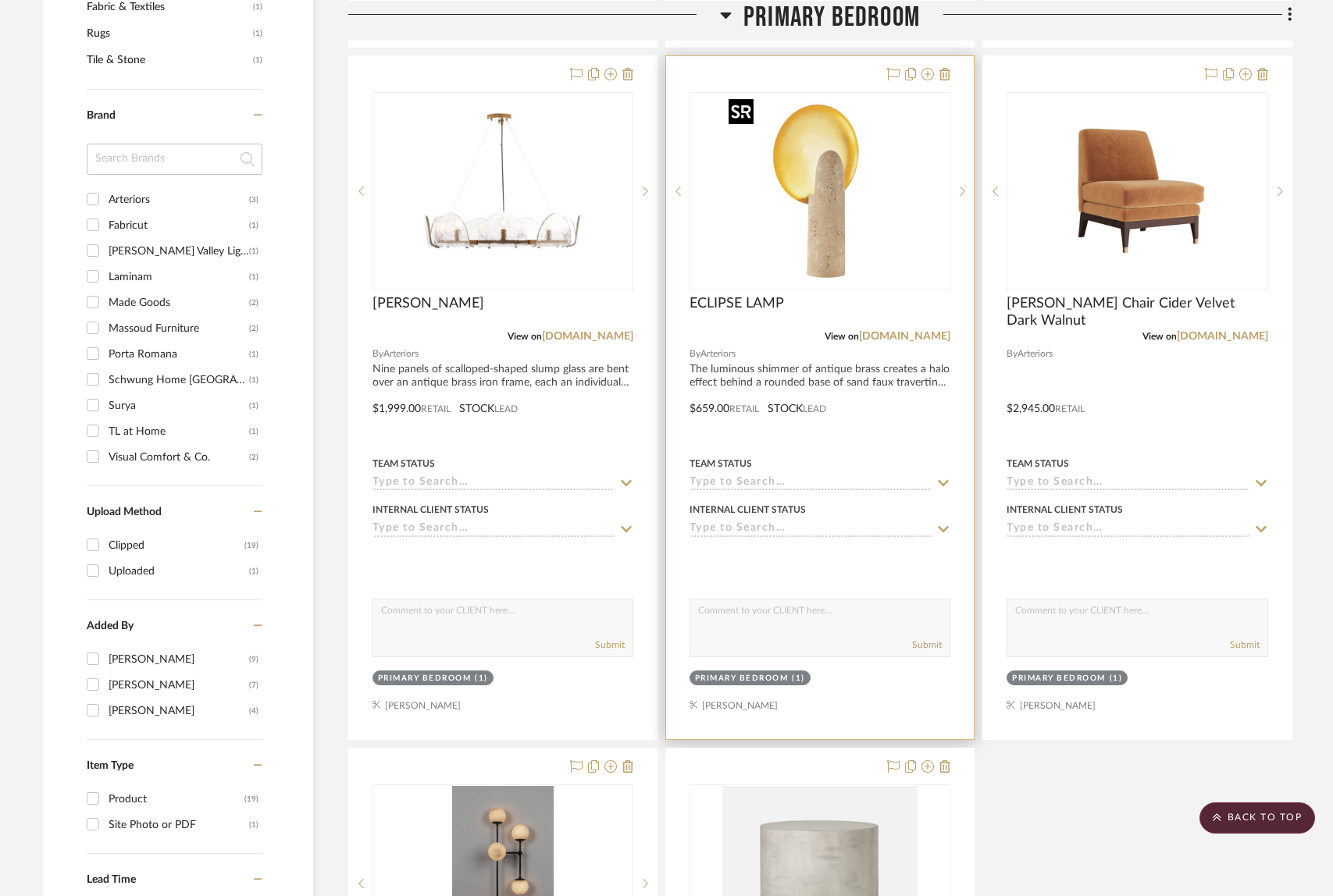
click at [0, 0] on img at bounding box center [0, 0] width 0 height 0
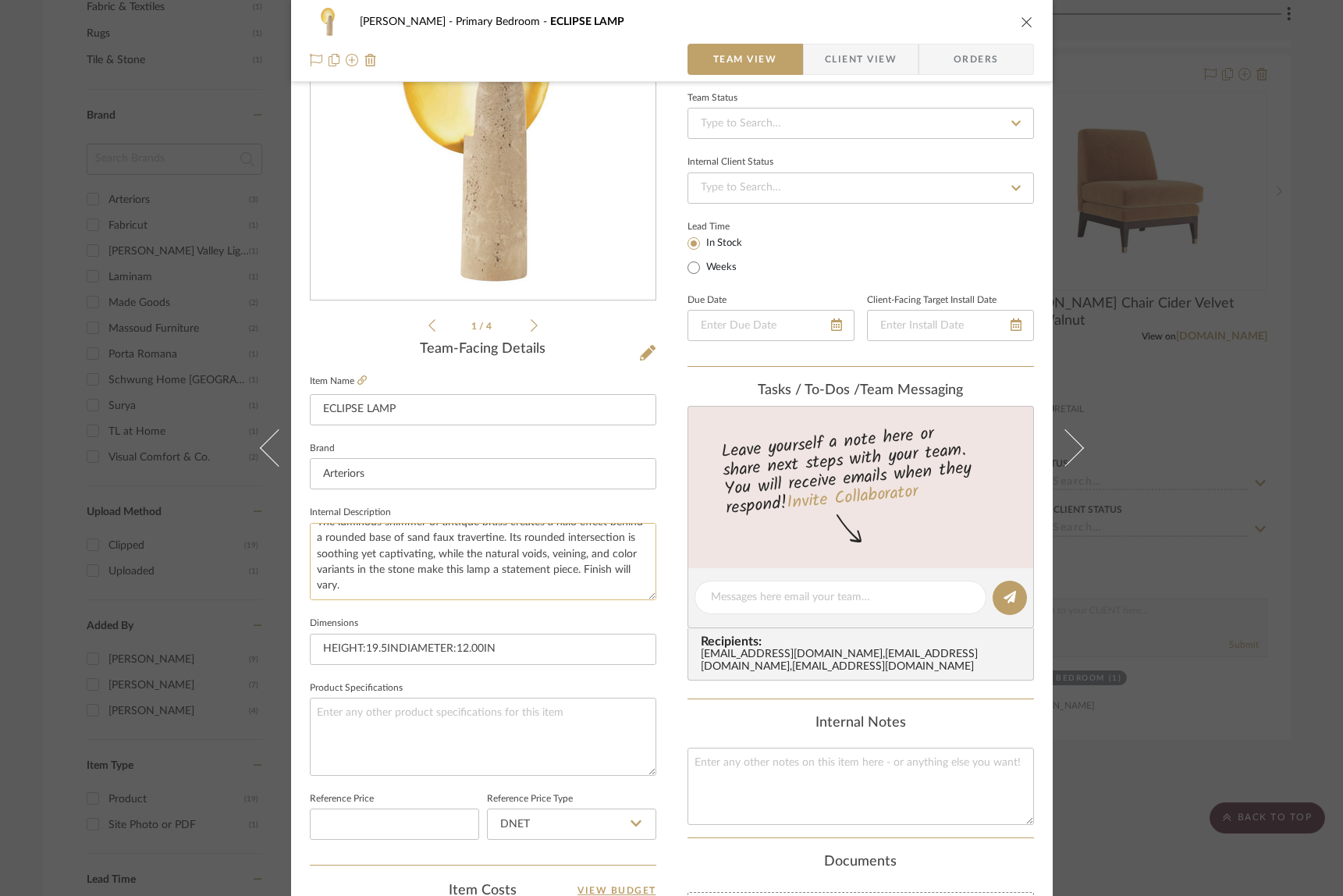
scroll to position [14, 0]
click at [1275, 54] on div "[PERSON_NAME] Primary Bedroom ECLIPSE LAMP Team View Client View Orders 1 / 4 T…" at bounding box center [672, 448] width 1343 height 896
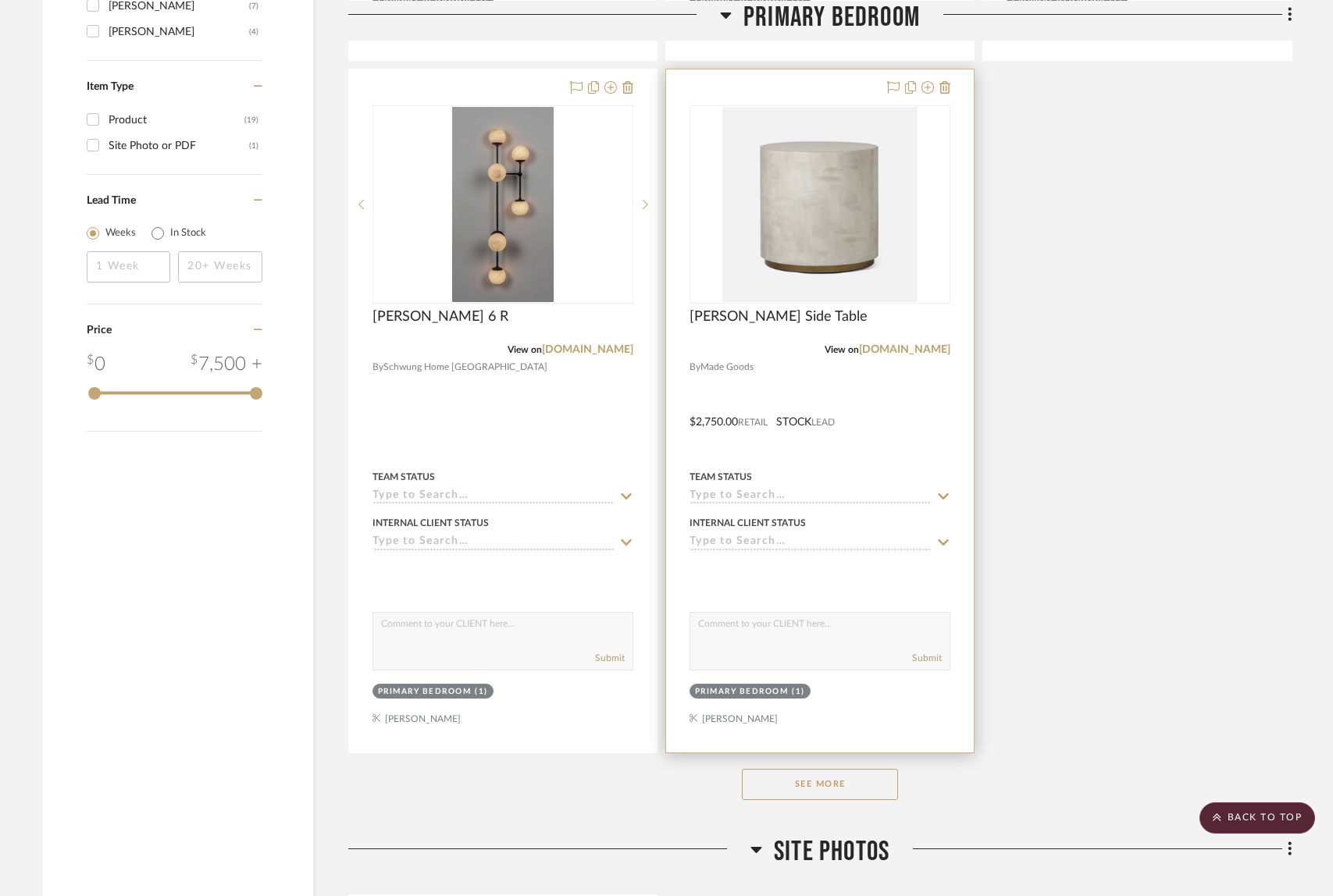
scroll to position [1851, 0]
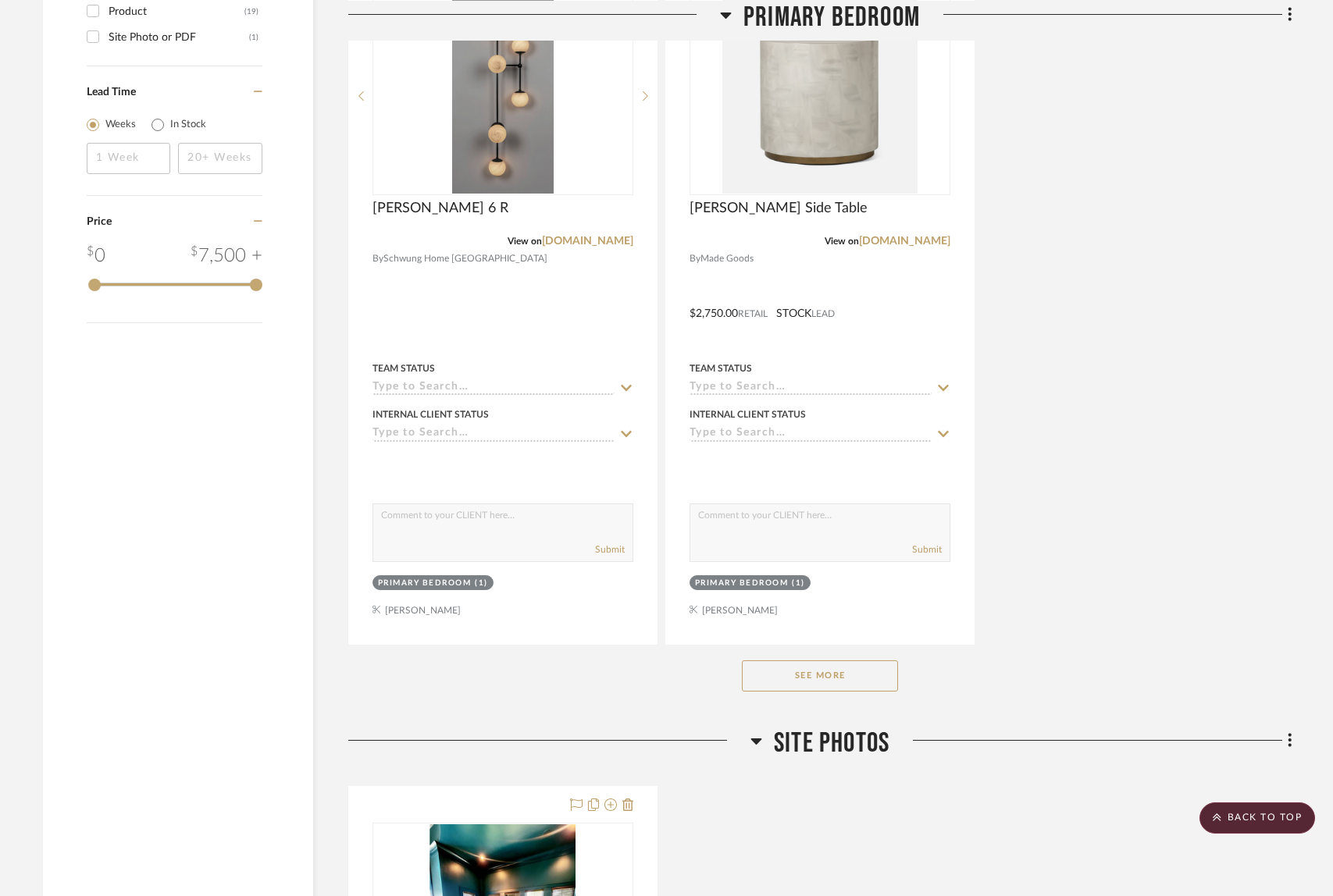
click at [807, 670] on button "See More" at bounding box center [819, 676] width 156 height 31
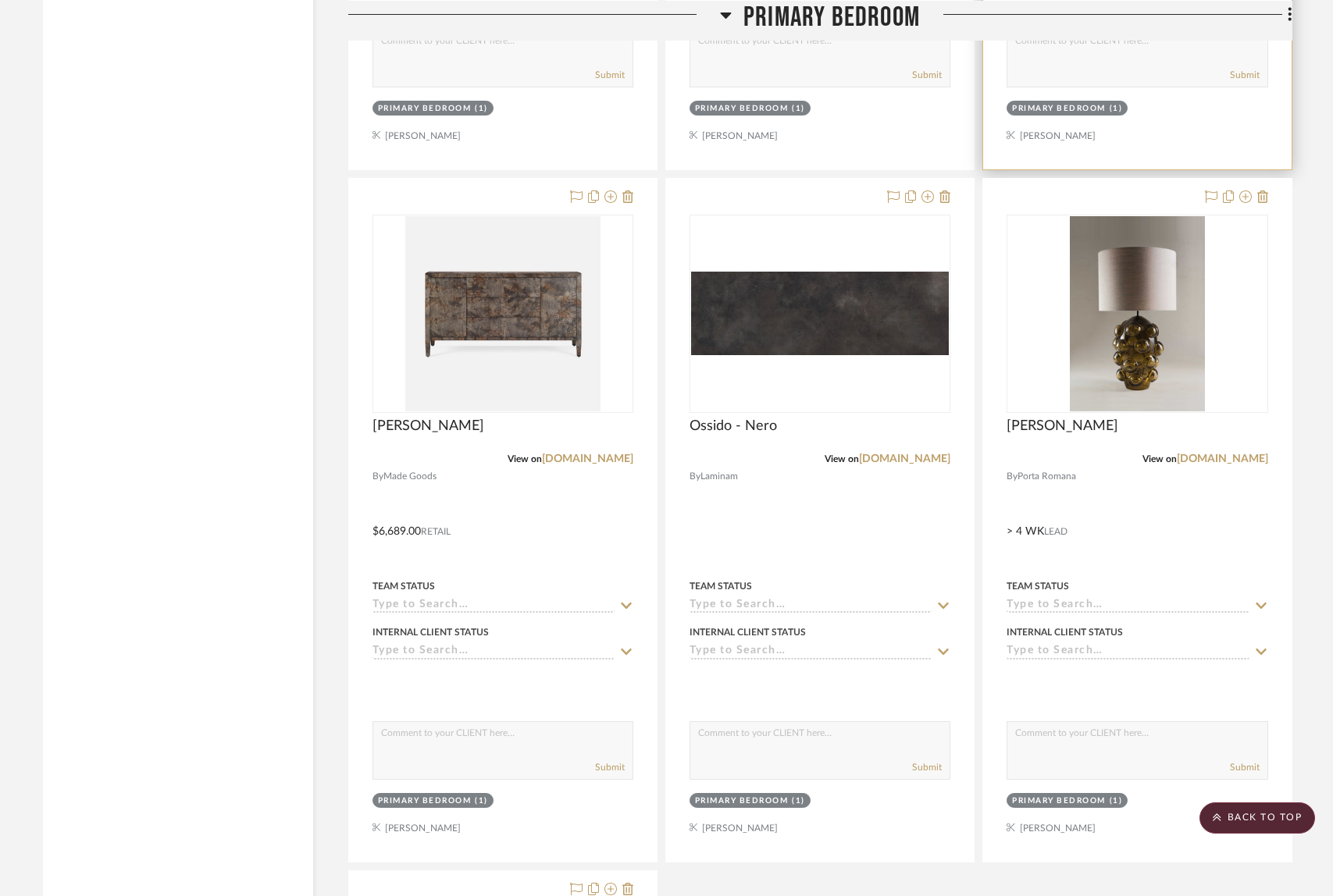
scroll to position [3646, 0]
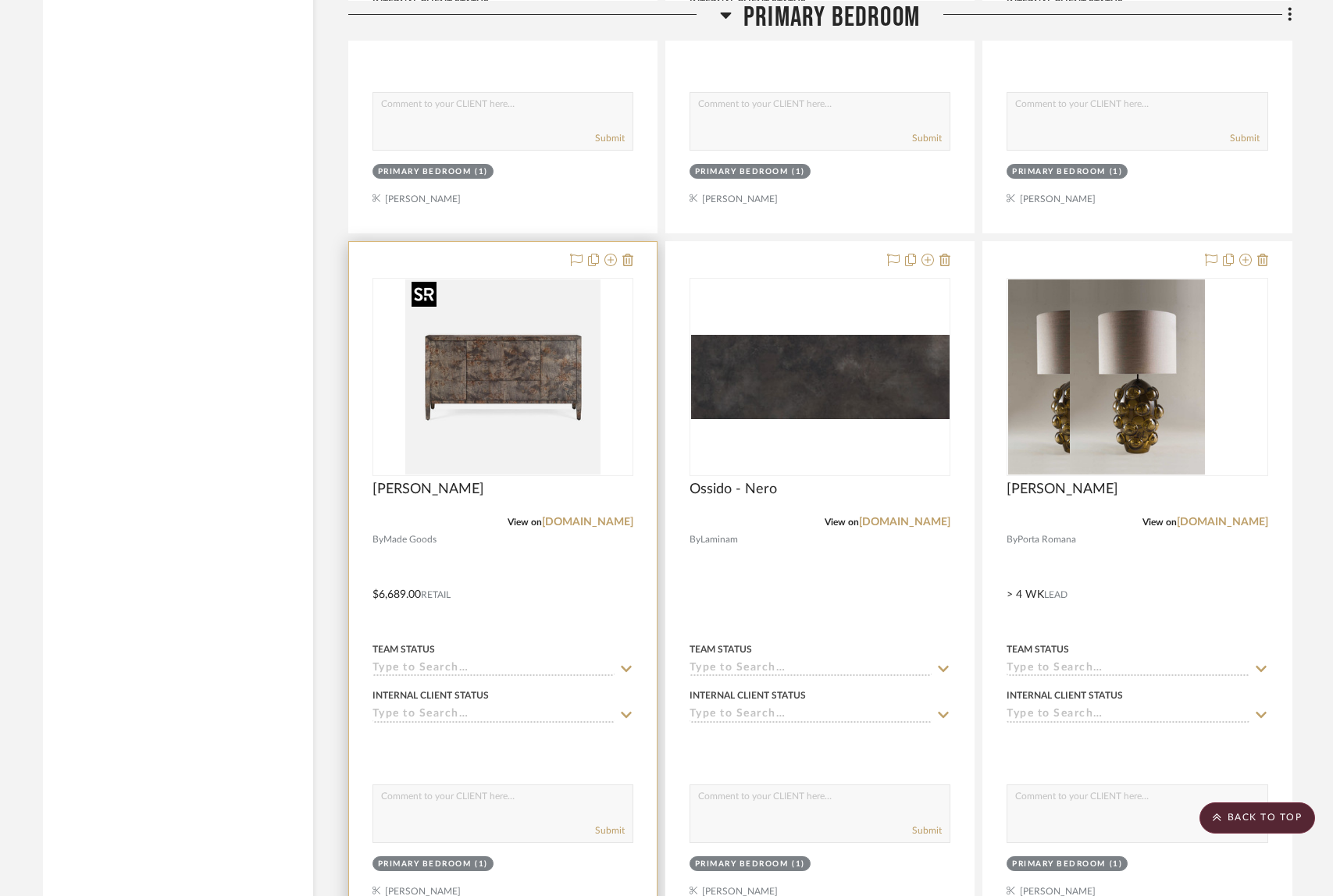
click at [0, 0] on img at bounding box center [0, 0] width 0 height 0
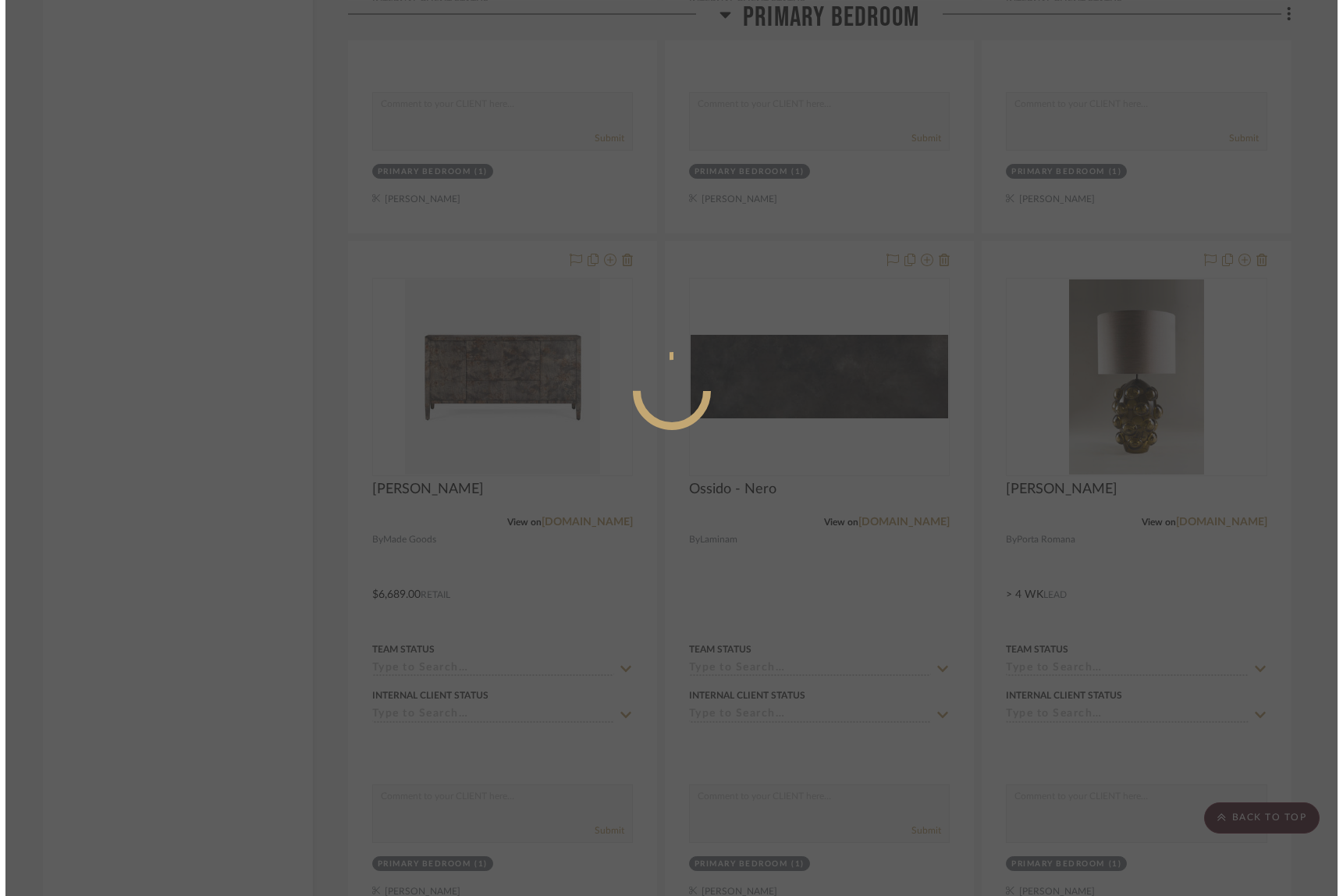
scroll to position [0, 0]
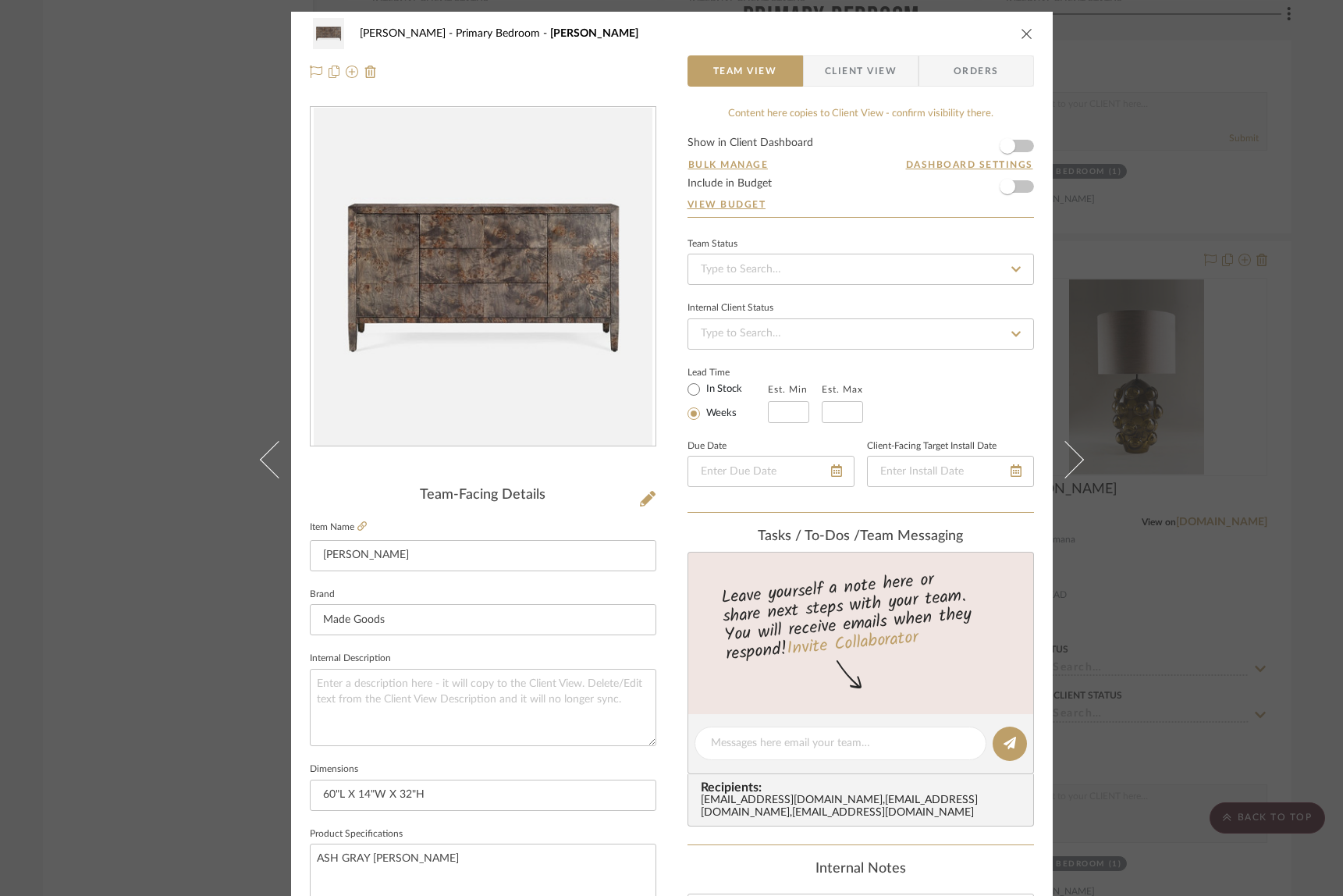
click at [518, 256] on img "0" at bounding box center [482, 276] width 338 height 338
